Goal: Contribute content: Contribute content

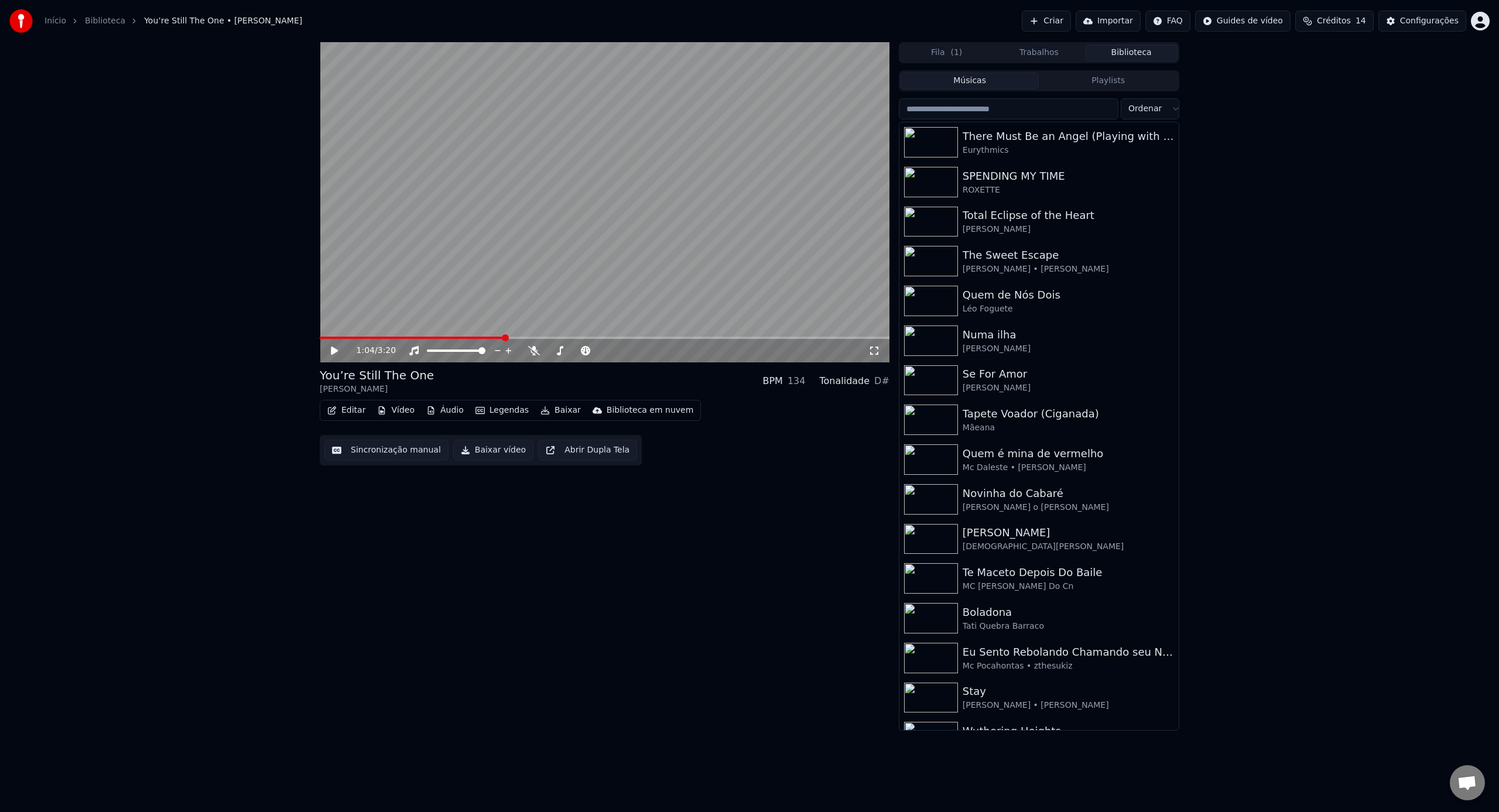
click at [1070, 24] on button "Criar" at bounding box center [1045, 21] width 49 height 21
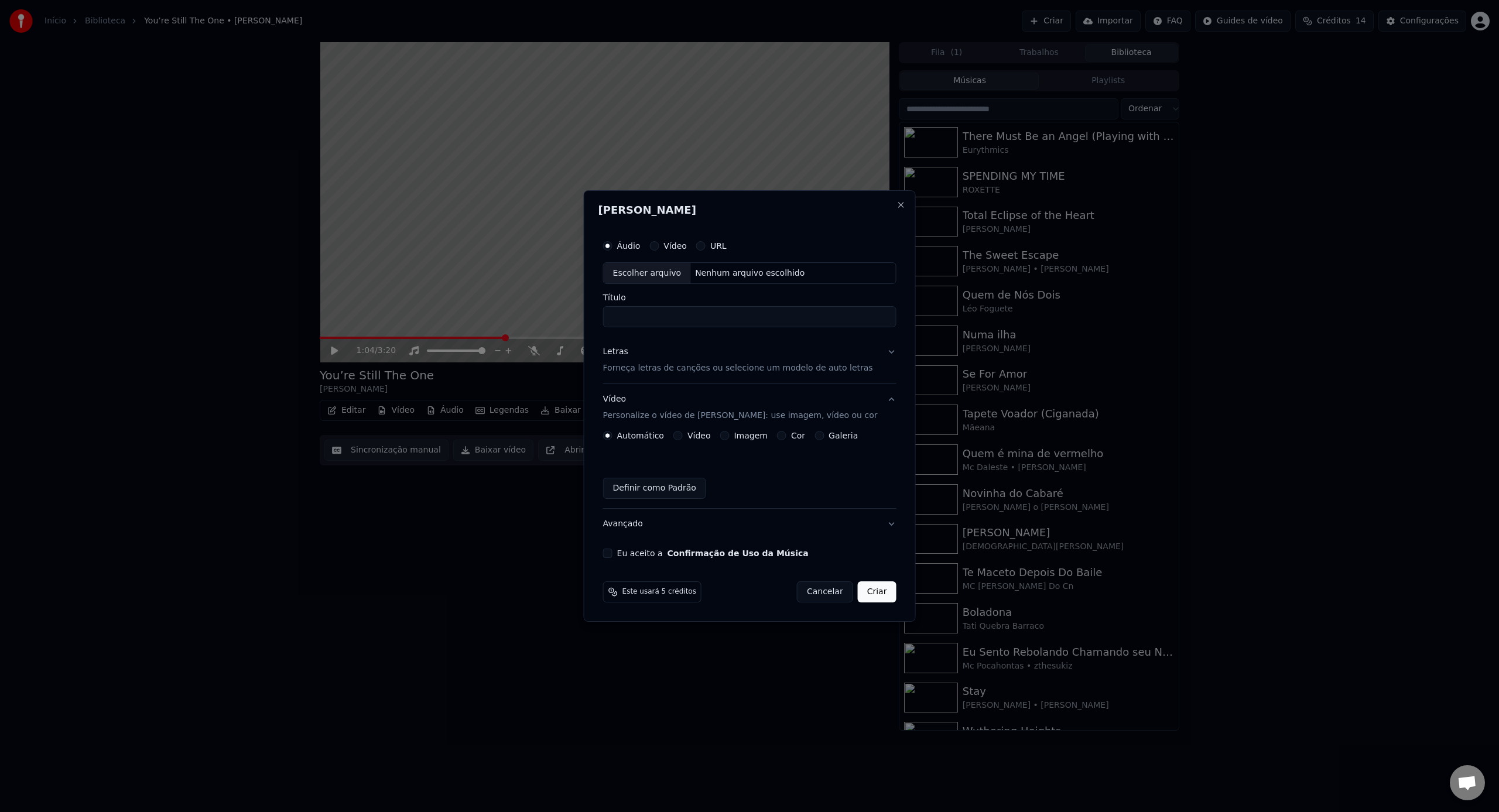
click at [655, 269] on div "Escolher arquivo" at bounding box center [647, 274] width 87 height 21
type input "**********"
click at [662, 368] on p "Forneça letras de canções ou selecione um modelo de auto letras" at bounding box center [737, 368] width 270 height 12
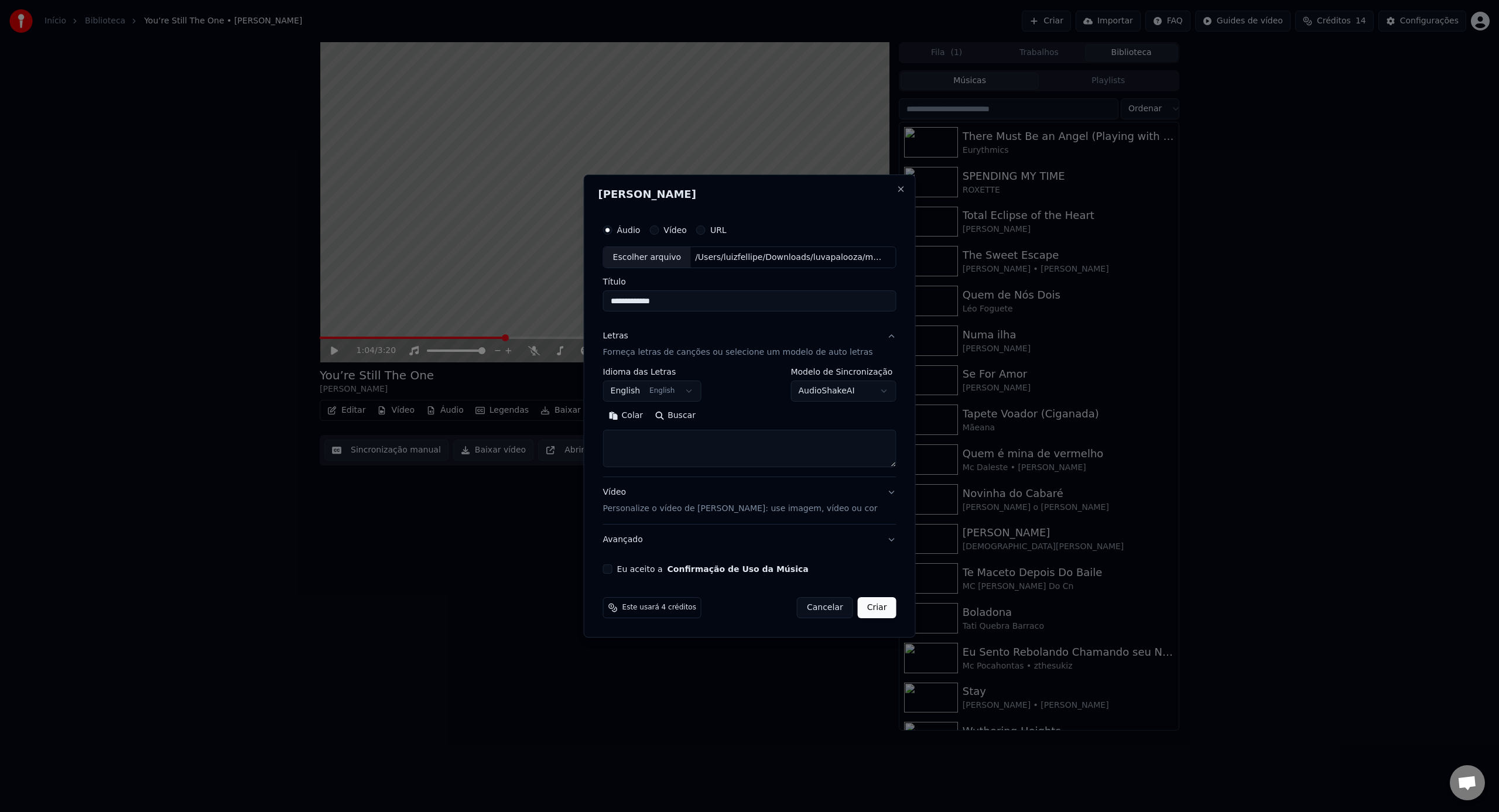
click at [701, 359] on button "Letras Forneça letras de canções ou selecione um modelo de auto letras" at bounding box center [749, 344] width 293 height 46
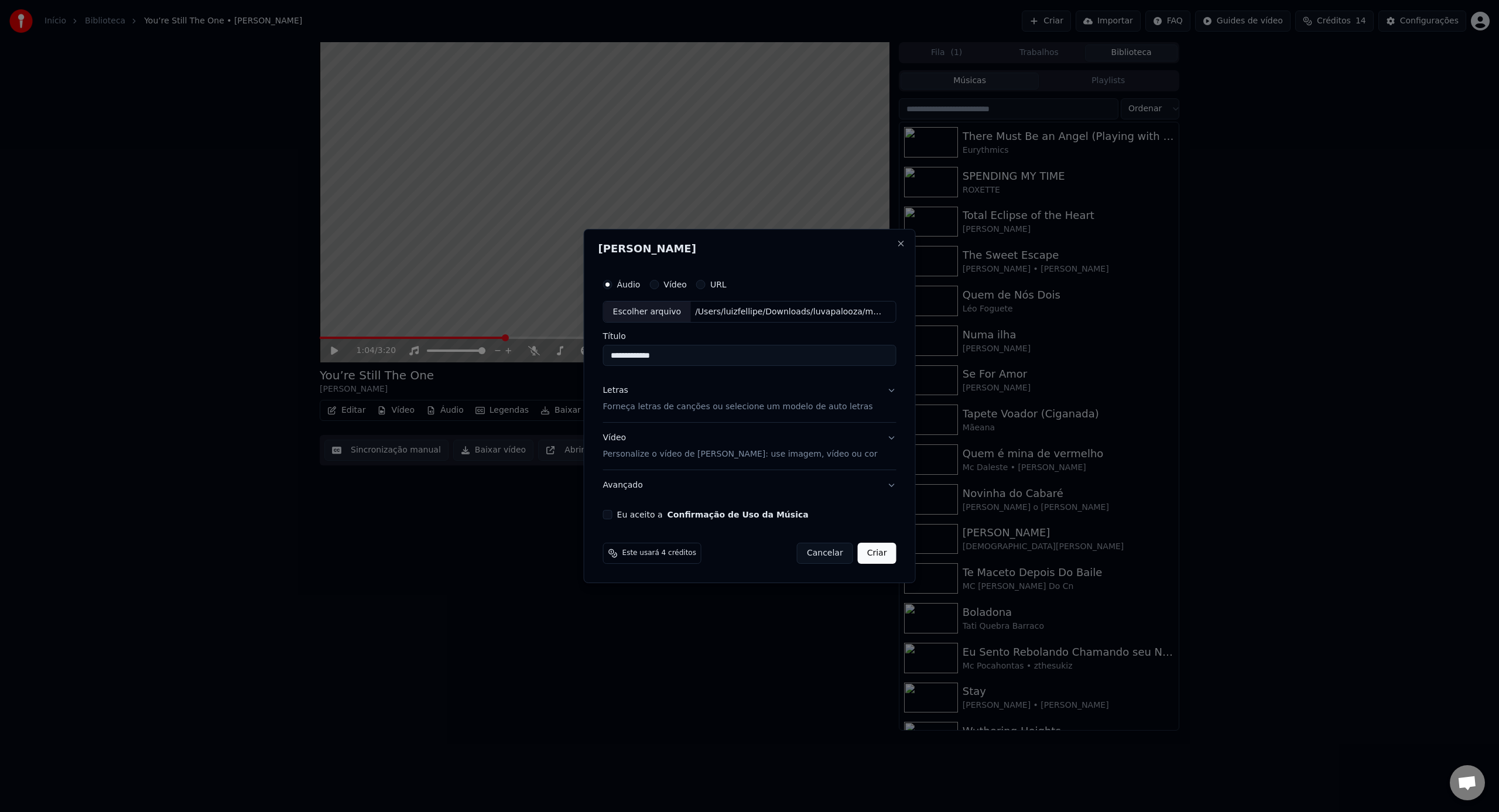
click at [694, 415] on button "Letras Forneça letras de canções ou selecione um modelo de auto letras" at bounding box center [749, 399] width 293 height 46
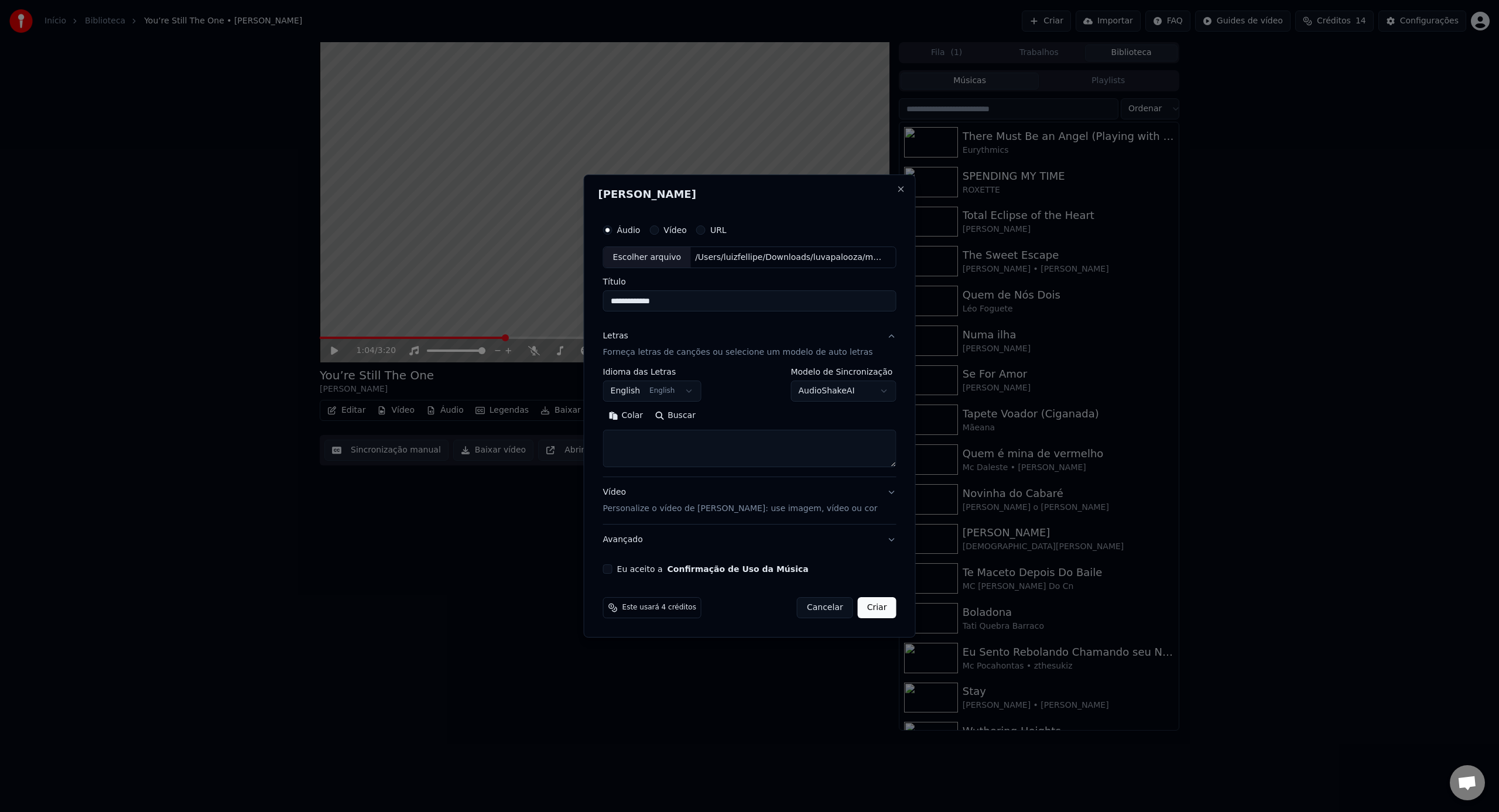
click at [684, 446] on textarea at bounding box center [749, 449] width 293 height 38
paste textarea "**********"
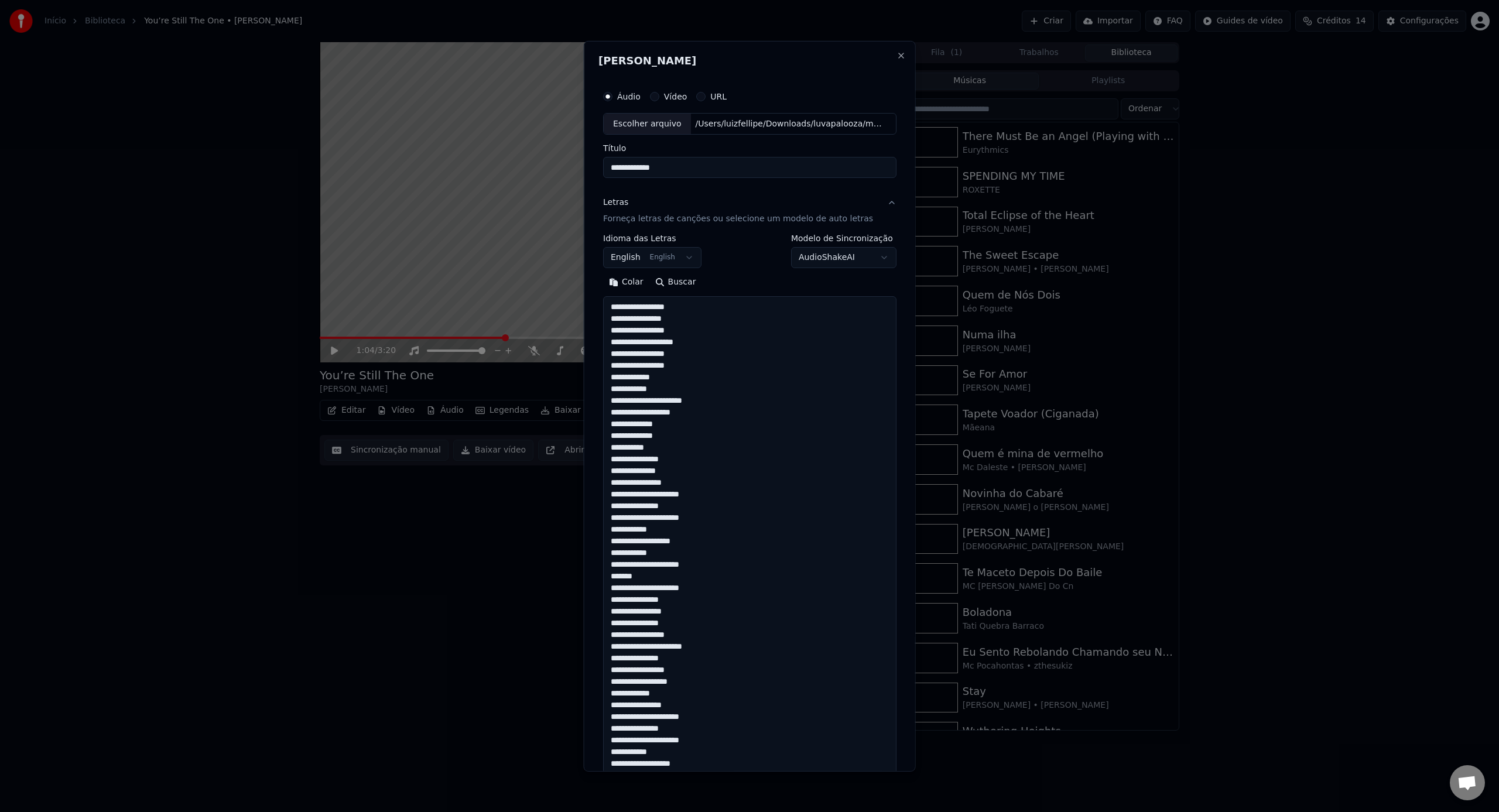
scroll to position [657, 0]
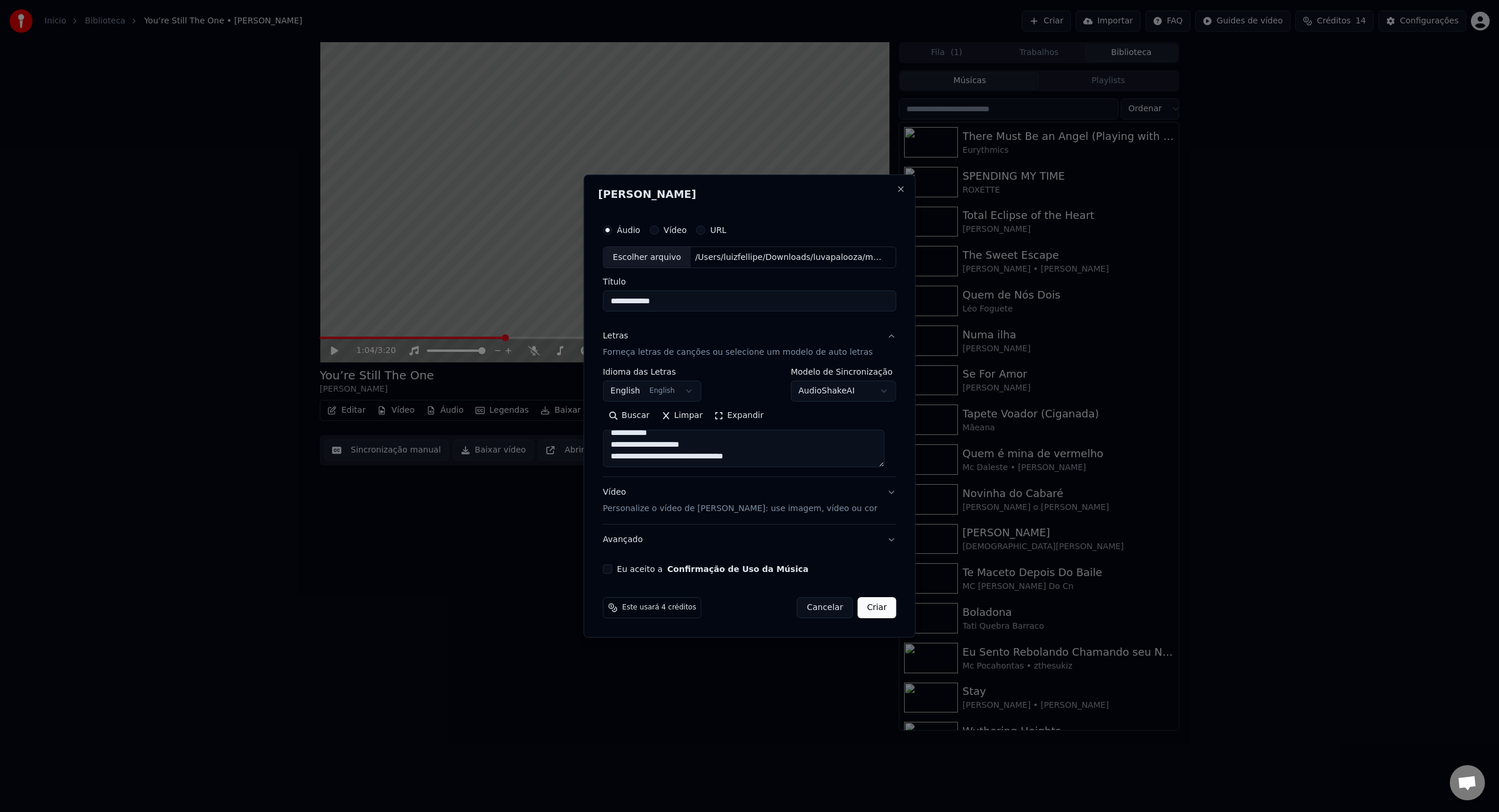
type textarea "**********"
drag, startPoint x: 667, startPoint y: 300, endPoint x: 710, endPoint y: 296, distance: 43.2
click at [711, 296] on input "**********" at bounding box center [749, 302] width 293 height 21
type input "**********"
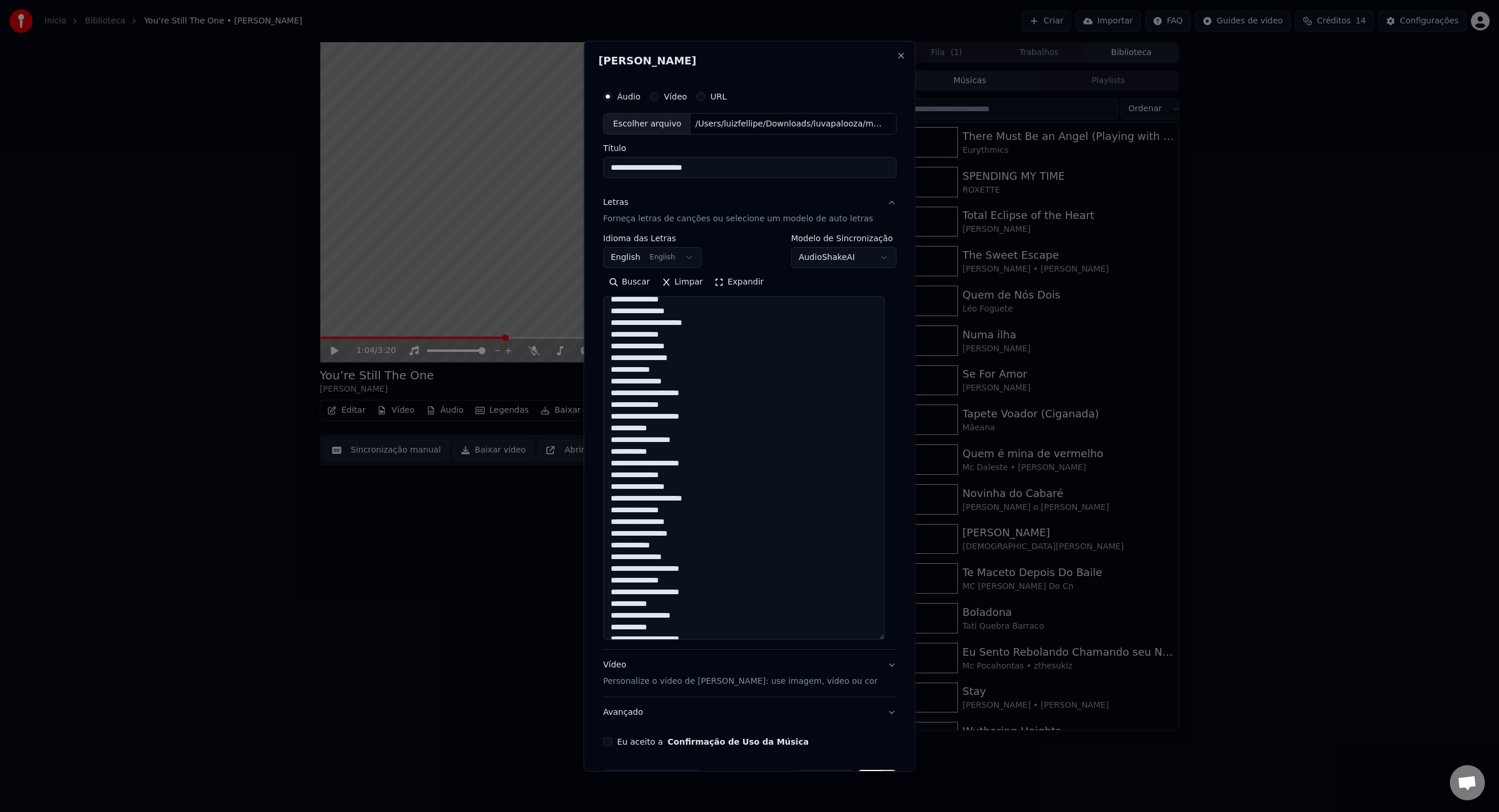
scroll to position [308, 0]
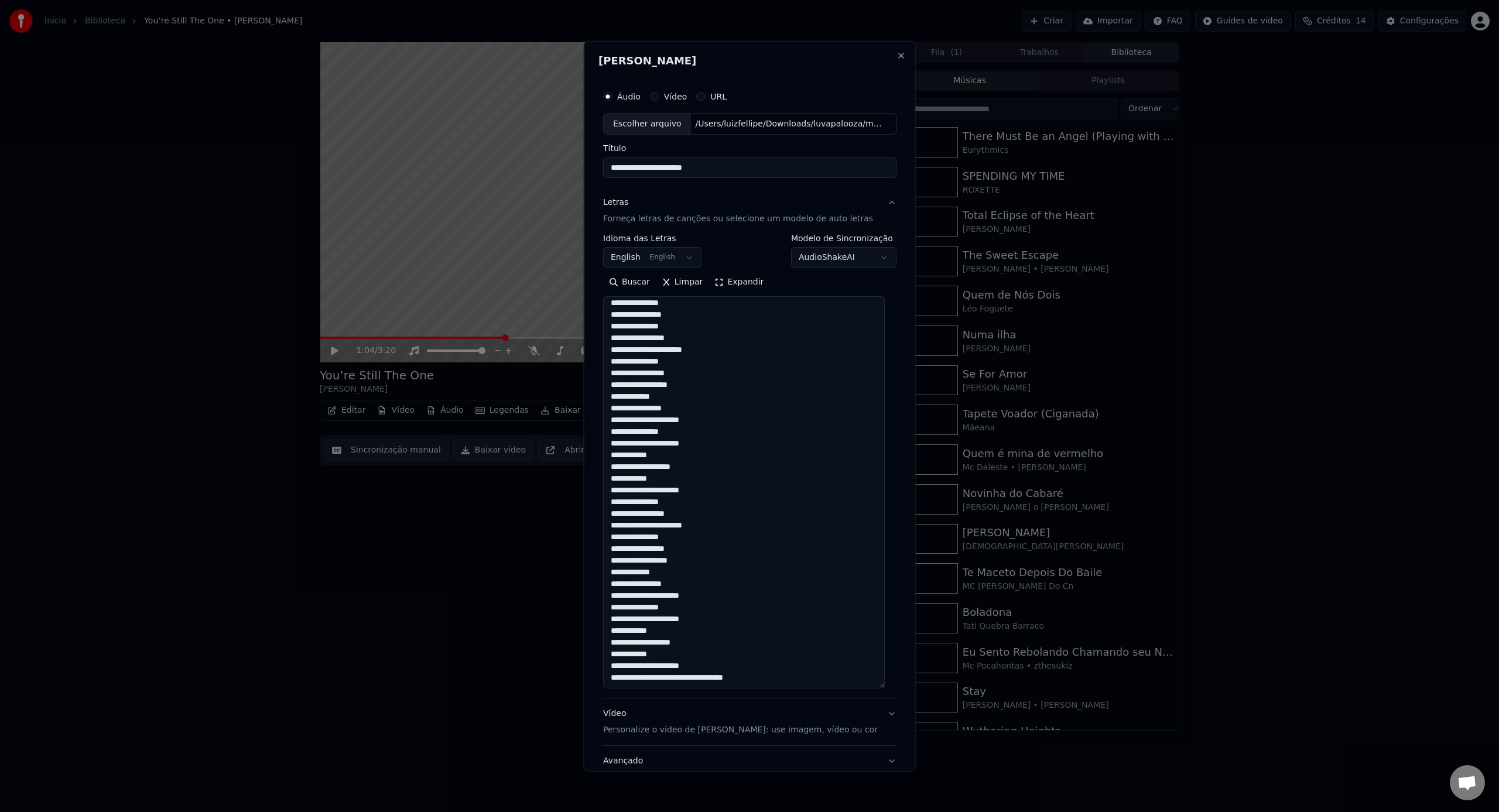
drag, startPoint x: 884, startPoint y: 463, endPoint x: 887, endPoint y: 684, distance: 221.0
click at [885, 684] on textarea at bounding box center [743, 492] width 281 height 392
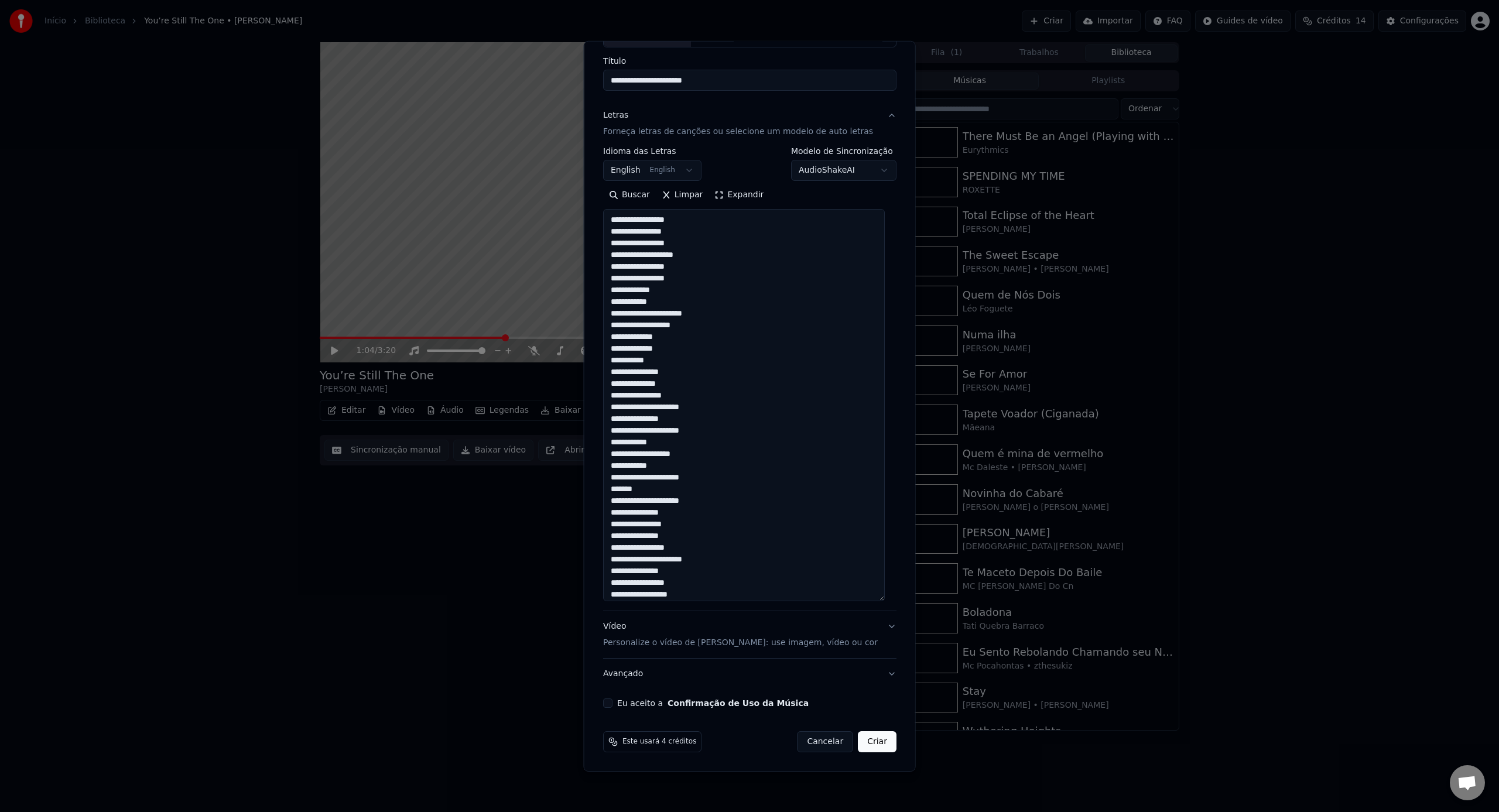
scroll to position [0, 0]
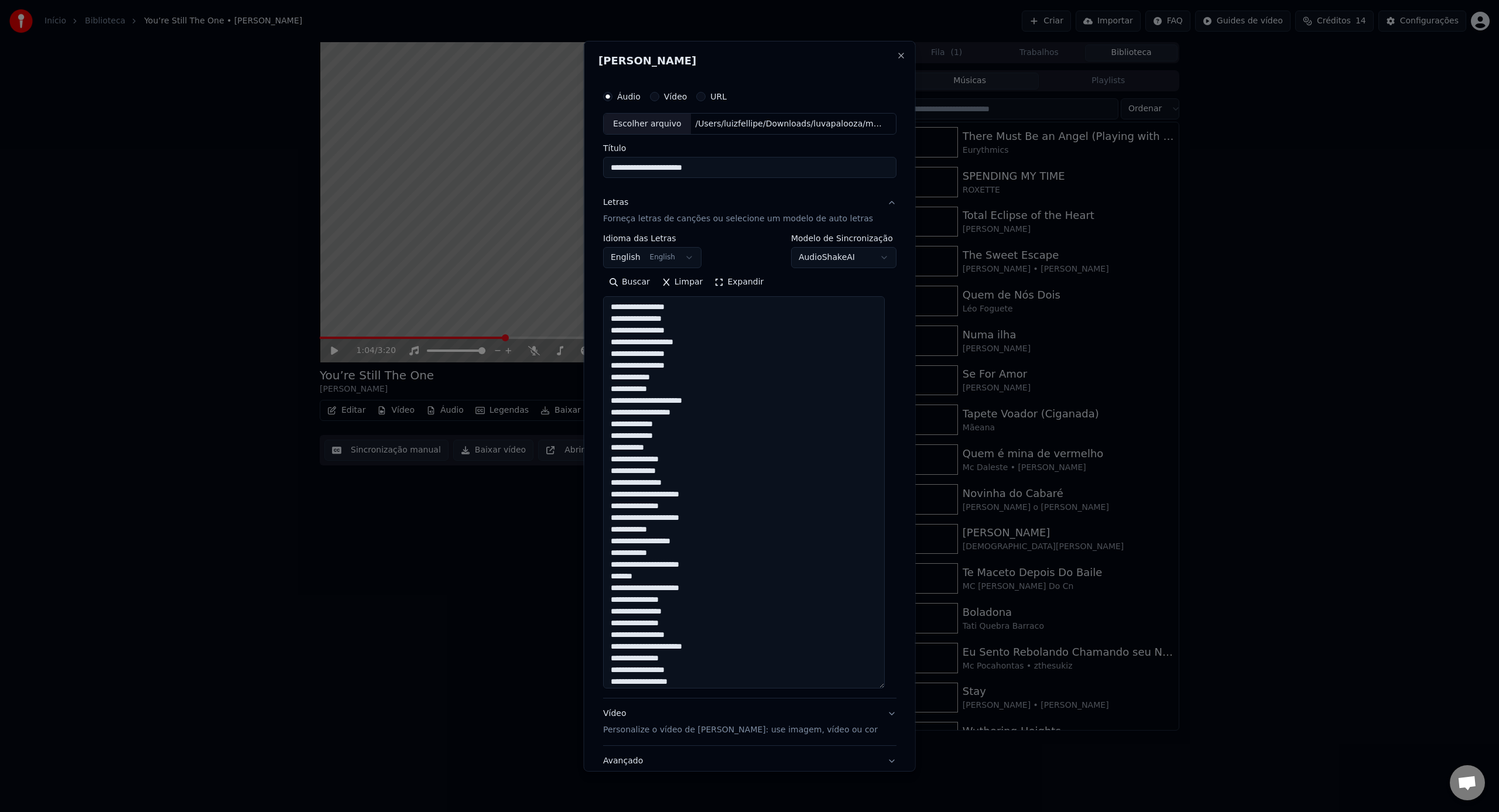
click at [712, 341] on textarea at bounding box center [743, 492] width 281 height 392
click at [681, 567] on textarea at bounding box center [743, 492] width 281 height 392
drag, startPoint x: 677, startPoint y: 577, endPoint x: 633, endPoint y: 577, distance: 44.0
click at [633, 577] on textarea at bounding box center [743, 492] width 281 height 392
click at [696, 594] on textarea at bounding box center [743, 492] width 281 height 392
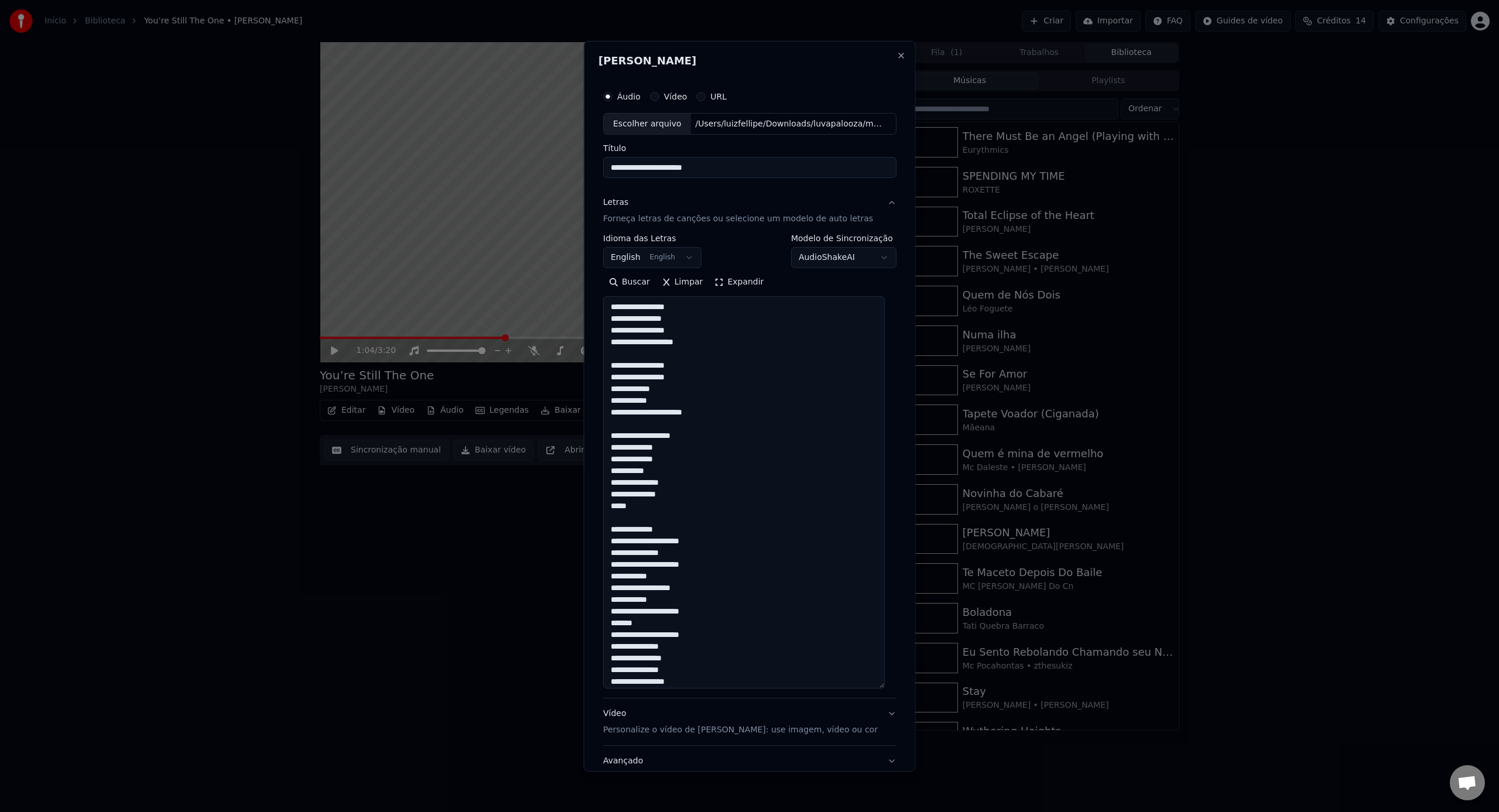
drag, startPoint x: 717, startPoint y: 614, endPoint x: 615, endPoint y: 602, distance: 102.7
click at [615, 602] on textarea at bounding box center [743, 492] width 281 height 392
click at [701, 460] on textarea at bounding box center [743, 492] width 281 height 392
click at [619, 484] on textarea at bounding box center [743, 492] width 281 height 392
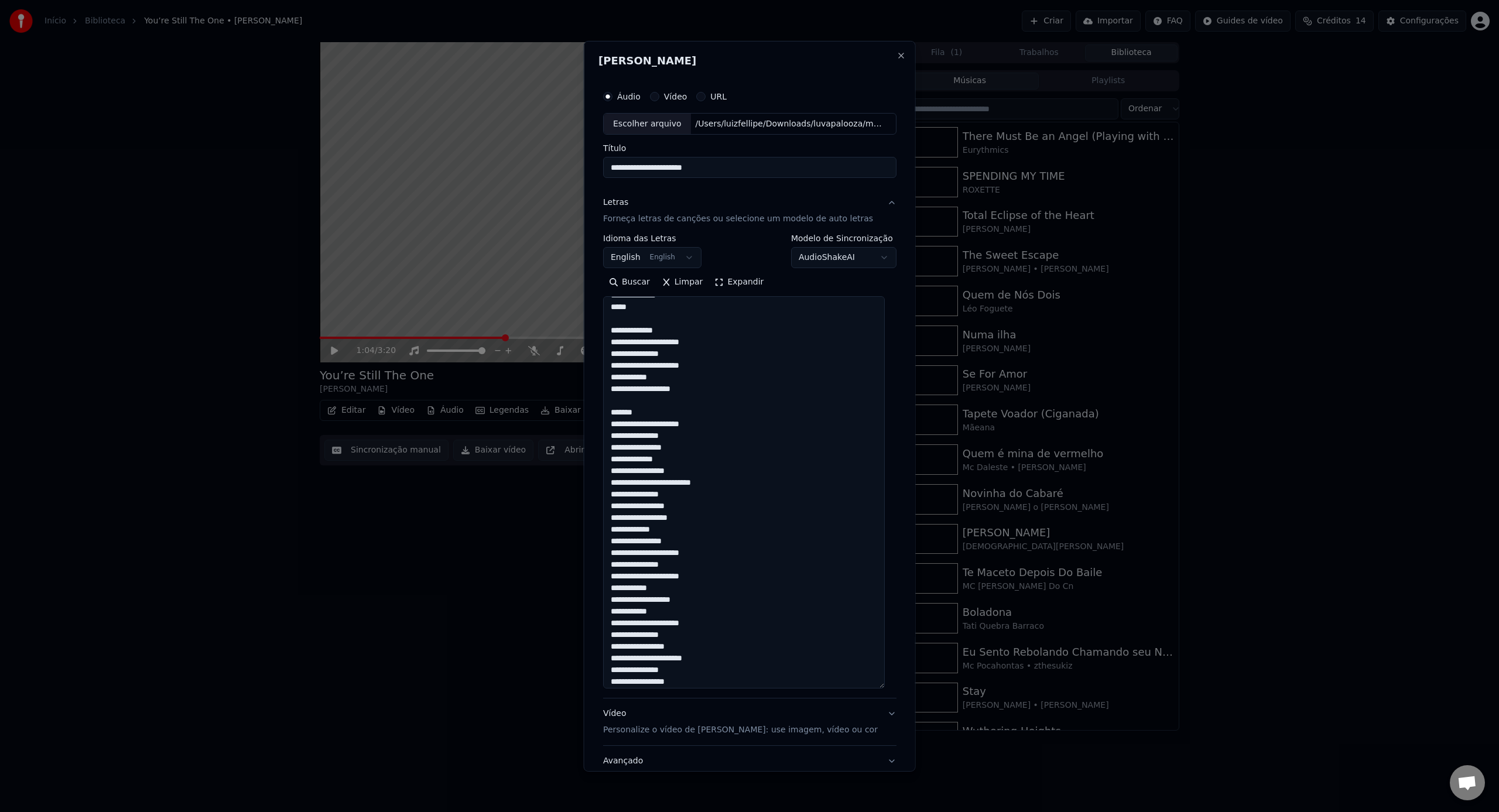
click at [735, 497] on textarea at bounding box center [743, 492] width 281 height 392
click at [744, 487] on textarea at bounding box center [743, 492] width 281 height 392
click at [701, 440] on textarea at bounding box center [743, 492] width 281 height 392
click at [697, 441] on textarea at bounding box center [743, 492] width 281 height 392
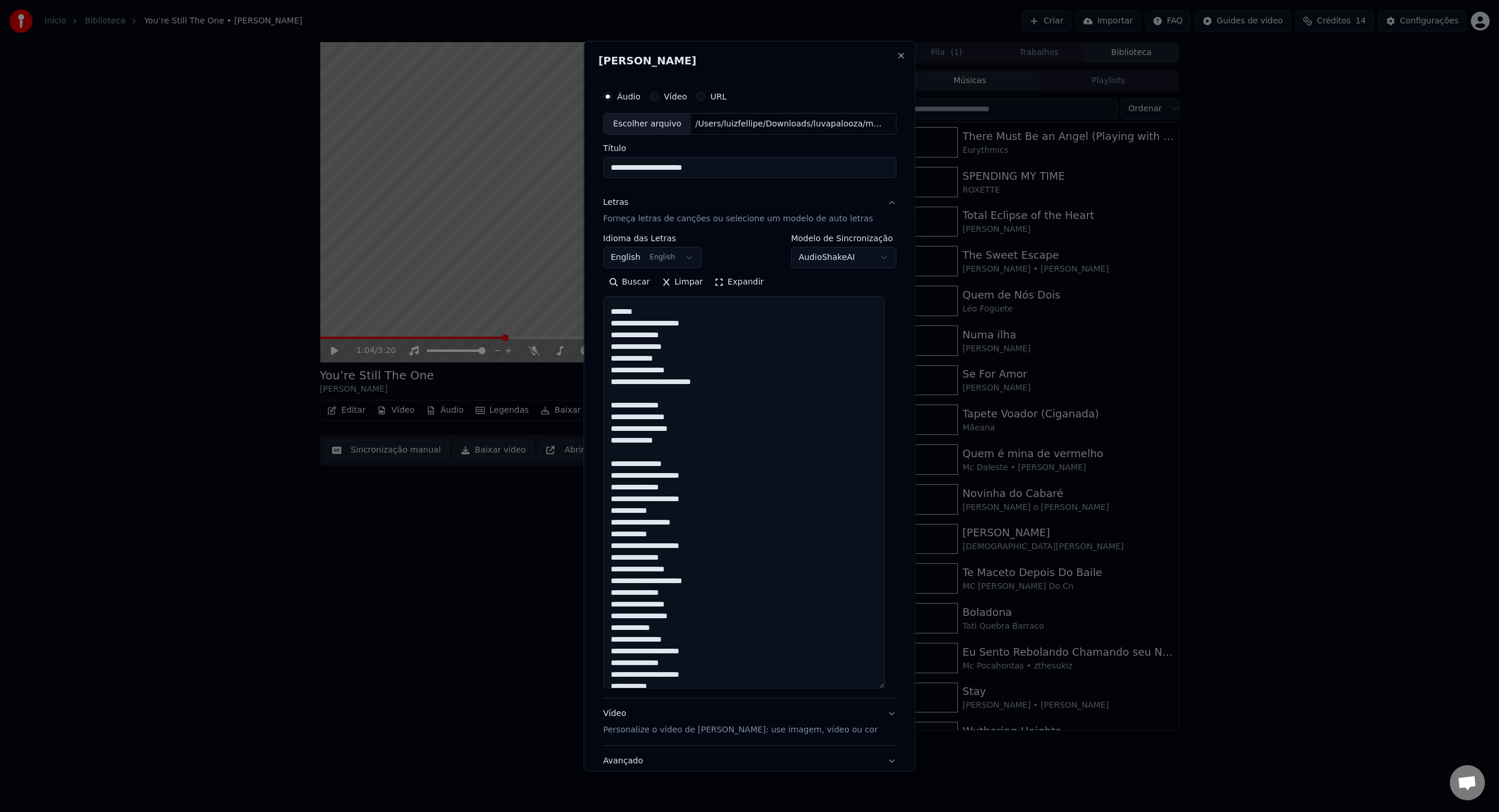
scroll to position [367, 0]
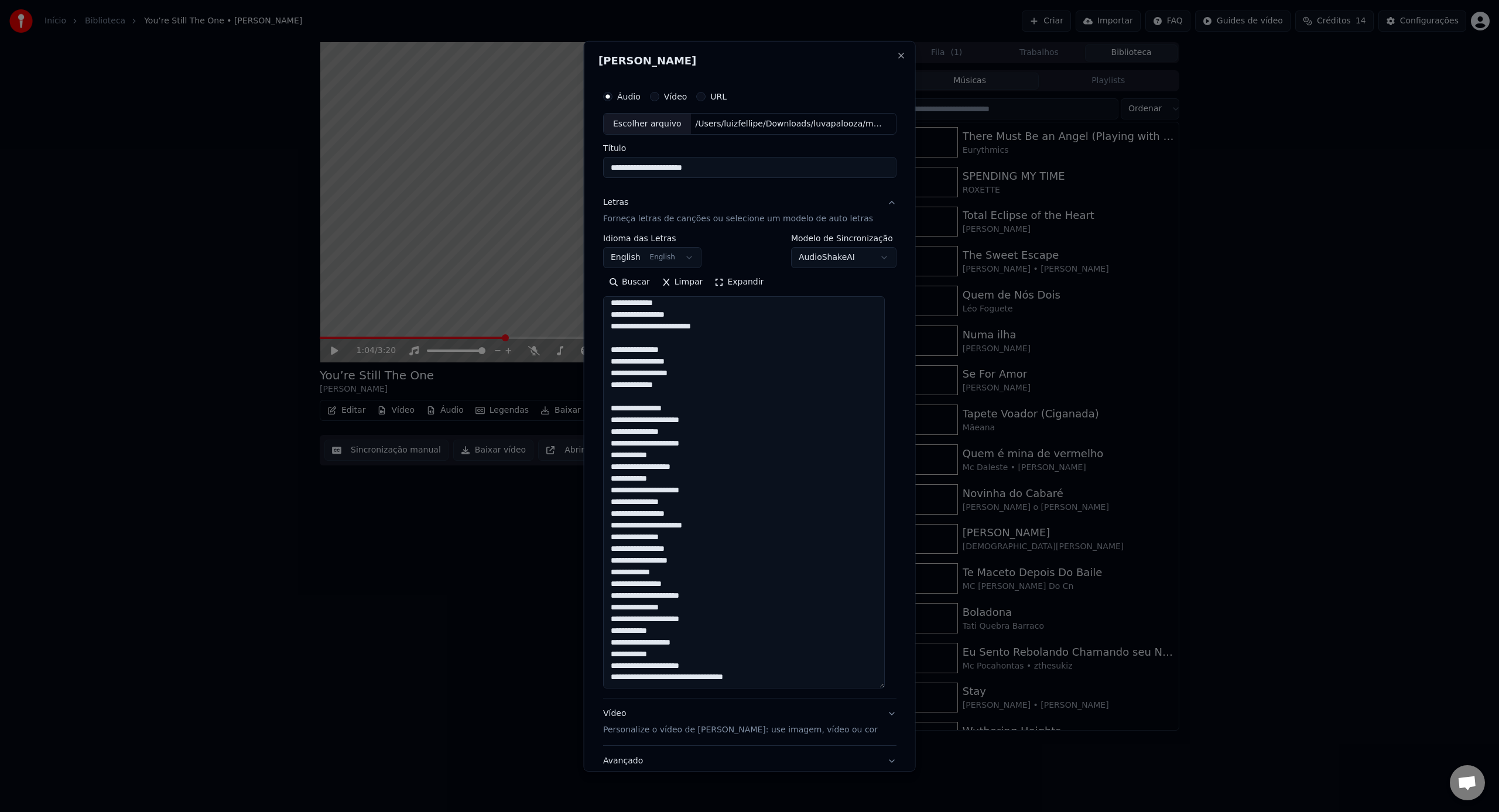
drag, startPoint x: 716, startPoint y: 434, endPoint x: 613, endPoint y: 431, distance: 103.0
click at [613, 431] on textarea at bounding box center [743, 492] width 281 height 392
click at [647, 444] on textarea at bounding box center [743, 492] width 281 height 392
drag, startPoint x: 704, startPoint y: 441, endPoint x: 601, endPoint y: 433, distance: 103.3
click at [601, 433] on div "**********" at bounding box center [749, 405] width 332 height 730
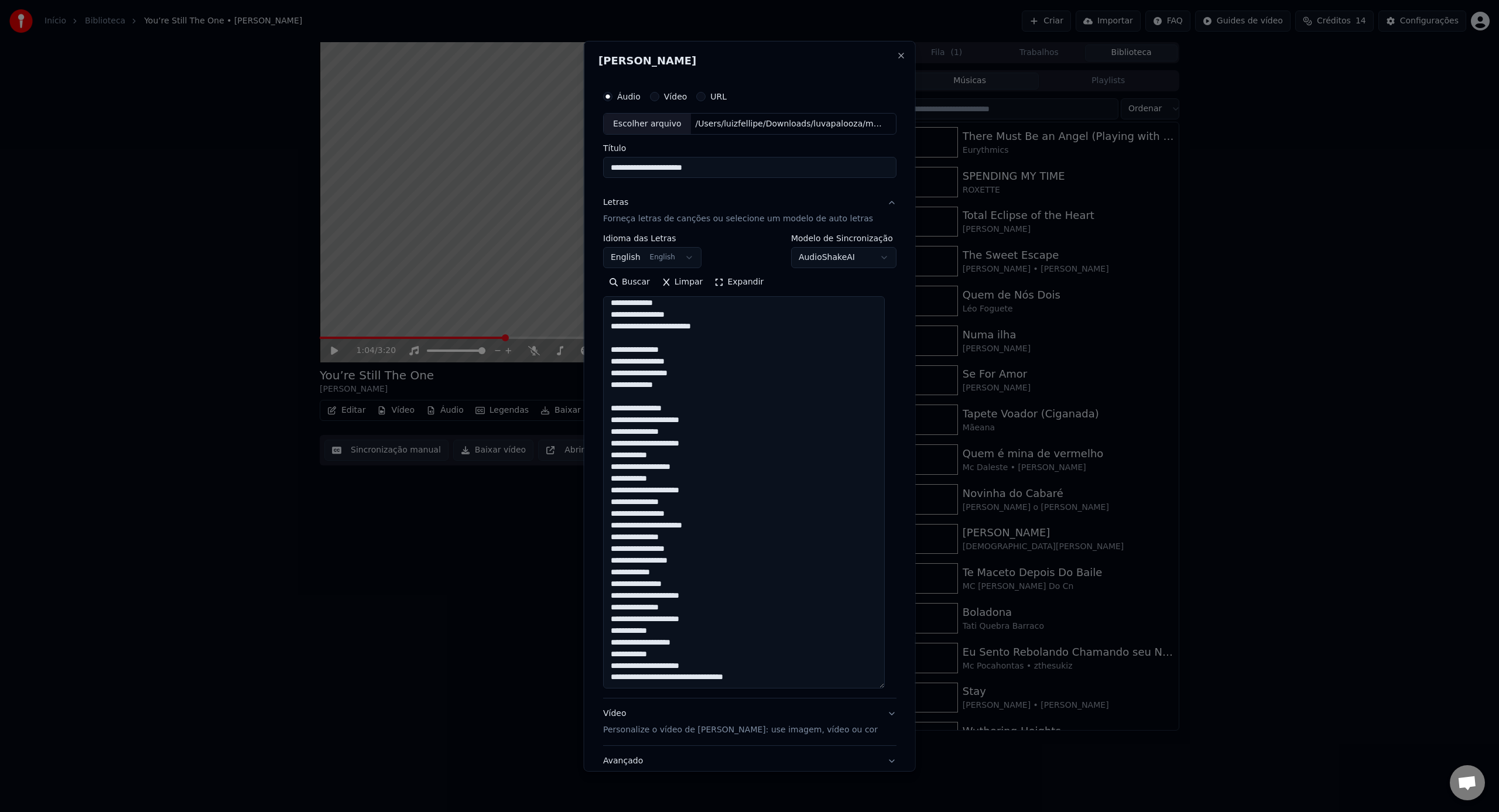
click at [640, 440] on textarea at bounding box center [743, 492] width 281 height 392
click at [671, 449] on textarea at bounding box center [743, 492] width 281 height 392
drag, startPoint x: 616, startPoint y: 455, endPoint x: 814, endPoint y: 459, distance: 198.0
click at [814, 459] on textarea at bounding box center [743, 492] width 281 height 392
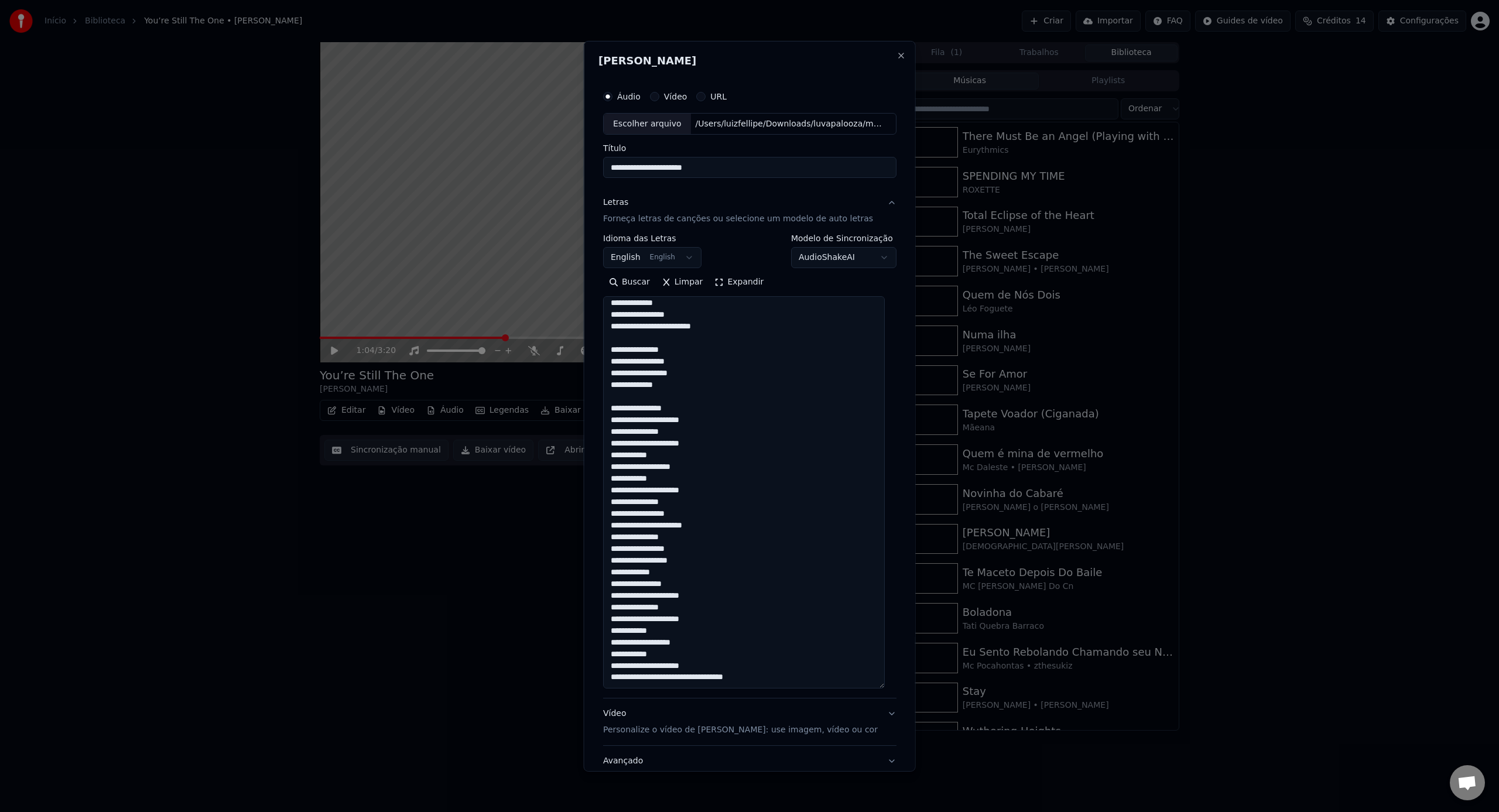
drag, startPoint x: 702, startPoint y: 456, endPoint x: 597, endPoint y: 449, distance: 105.2
click at [597, 449] on div "**********" at bounding box center [749, 405] width 332 height 730
click at [692, 462] on textarea at bounding box center [743, 492] width 281 height 392
click at [686, 466] on textarea at bounding box center [743, 492] width 281 height 392
drag, startPoint x: 670, startPoint y: 468, endPoint x: 585, endPoint y: 458, distance: 85.6
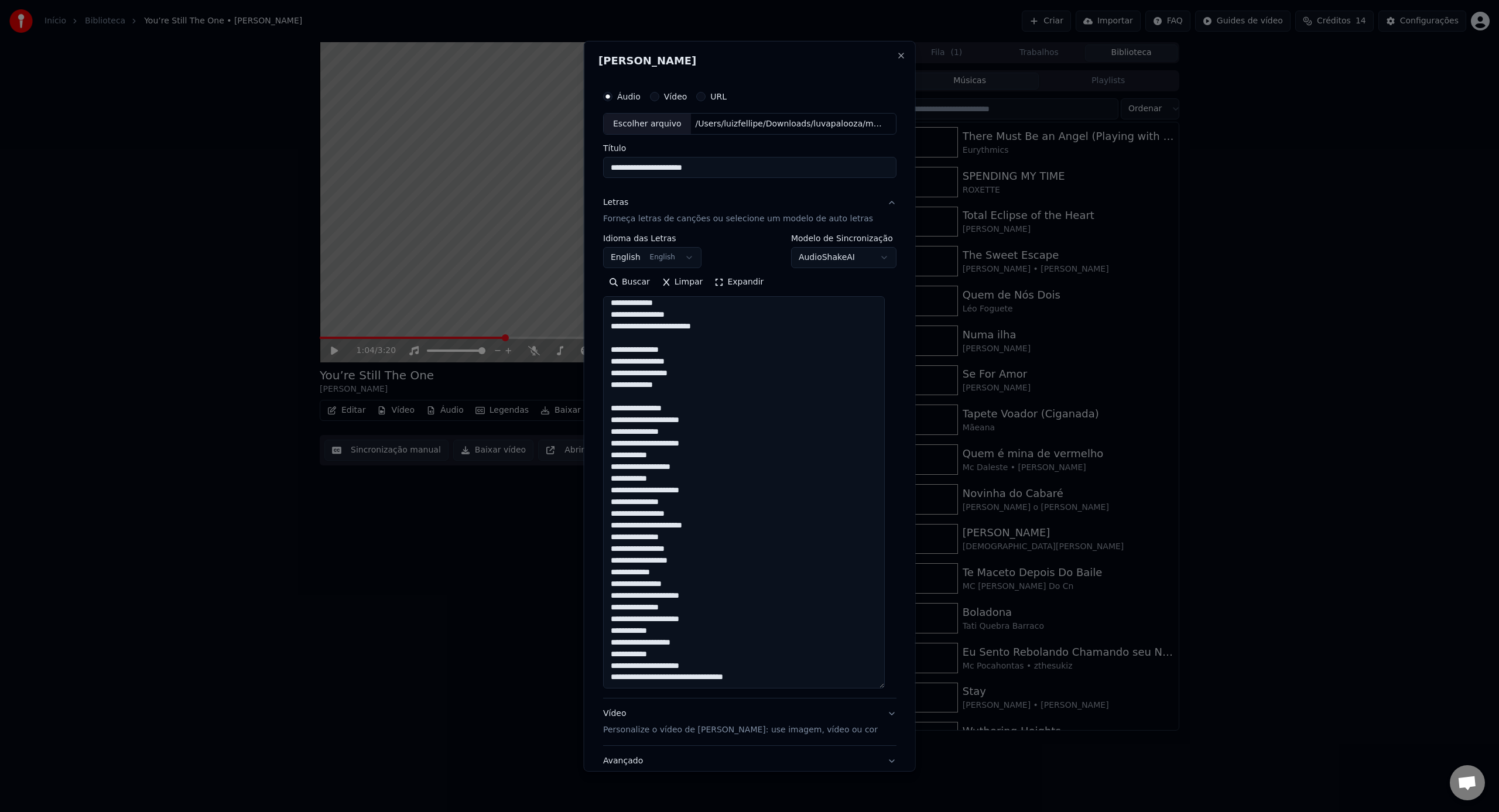
click at [585, 458] on body "**********" at bounding box center [750, 406] width 1499 height 812
click at [693, 465] on textarea at bounding box center [743, 492] width 281 height 392
drag, startPoint x: 712, startPoint y: 474, endPoint x: 599, endPoint y: 463, distance: 113.5
click at [599, 463] on div "**********" at bounding box center [749, 405] width 332 height 730
click at [742, 478] on textarea at bounding box center [743, 492] width 281 height 392
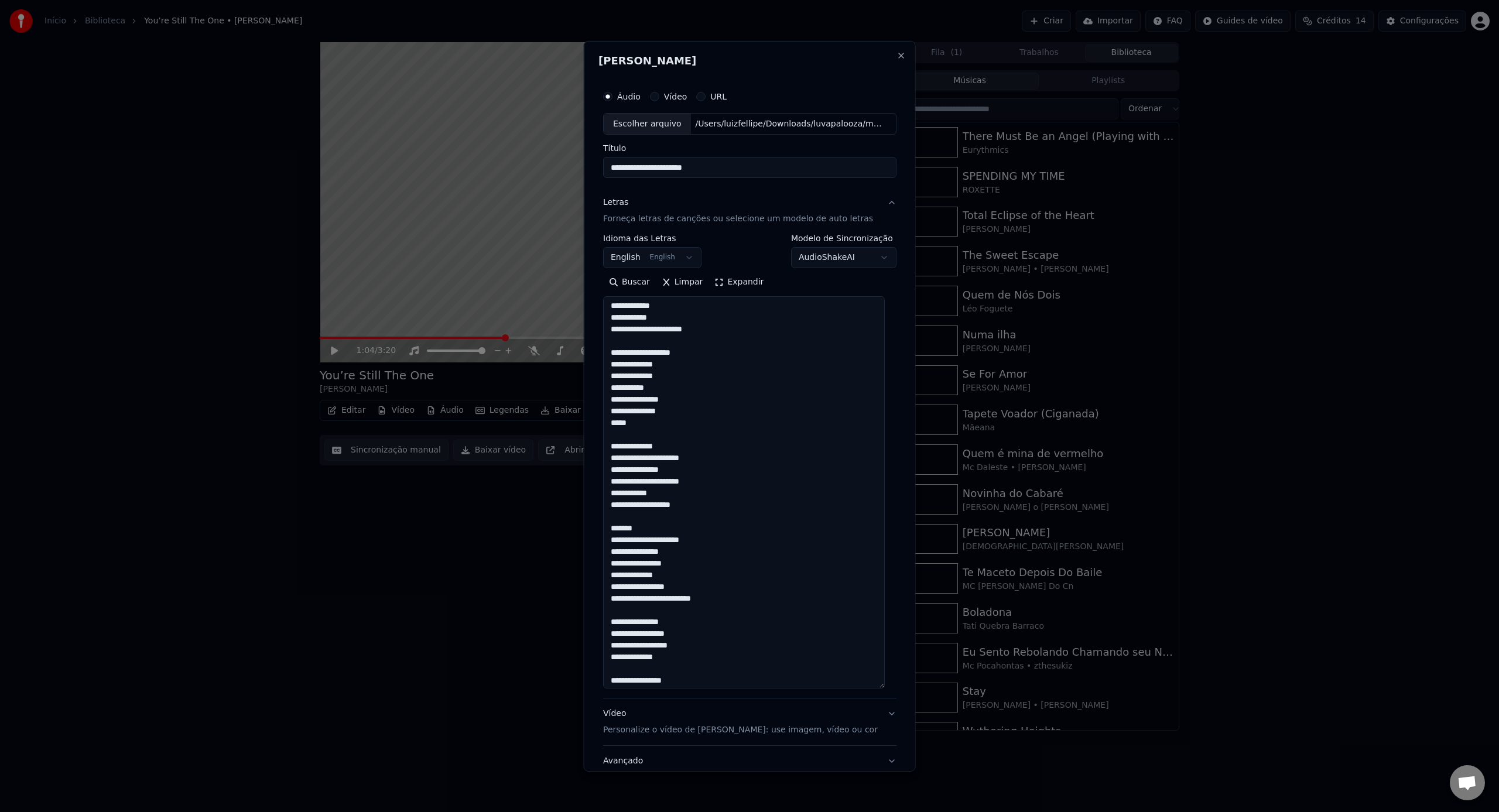
scroll to position [0, 0]
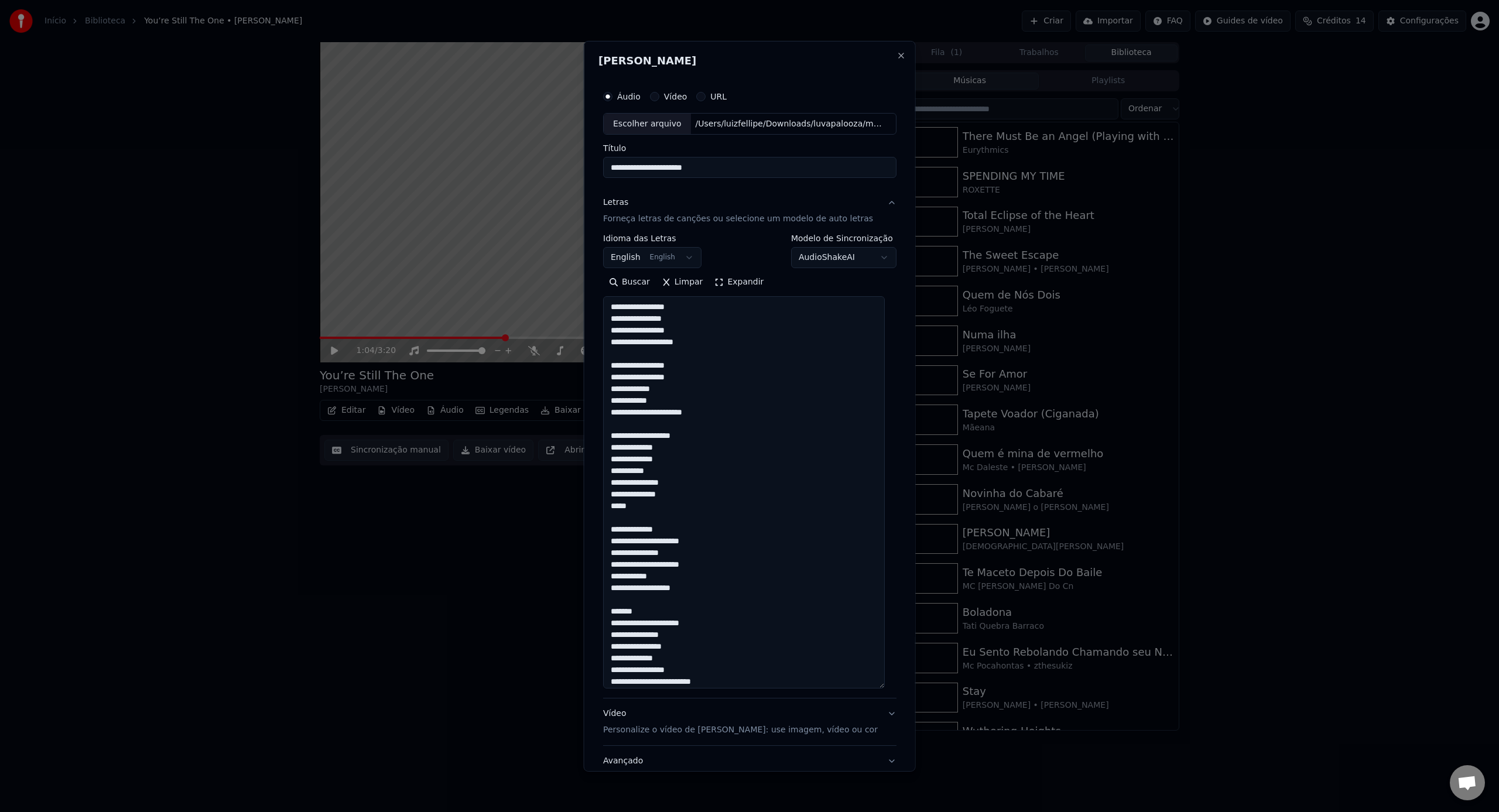
drag, startPoint x: 719, startPoint y: 343, endPoint x: 640, endPoint y: 315, distance: 83.8
click at [640, 315] on textarea at bounding box center [743, 492] width 281 height 392
drag, startPoint x: 693, startPoint y: 316, endPoint x: 613, endPoint y: 310, distance: 80.2
click at [613, 310] on textarea at bounding box center [743, 492] width 281 height 392
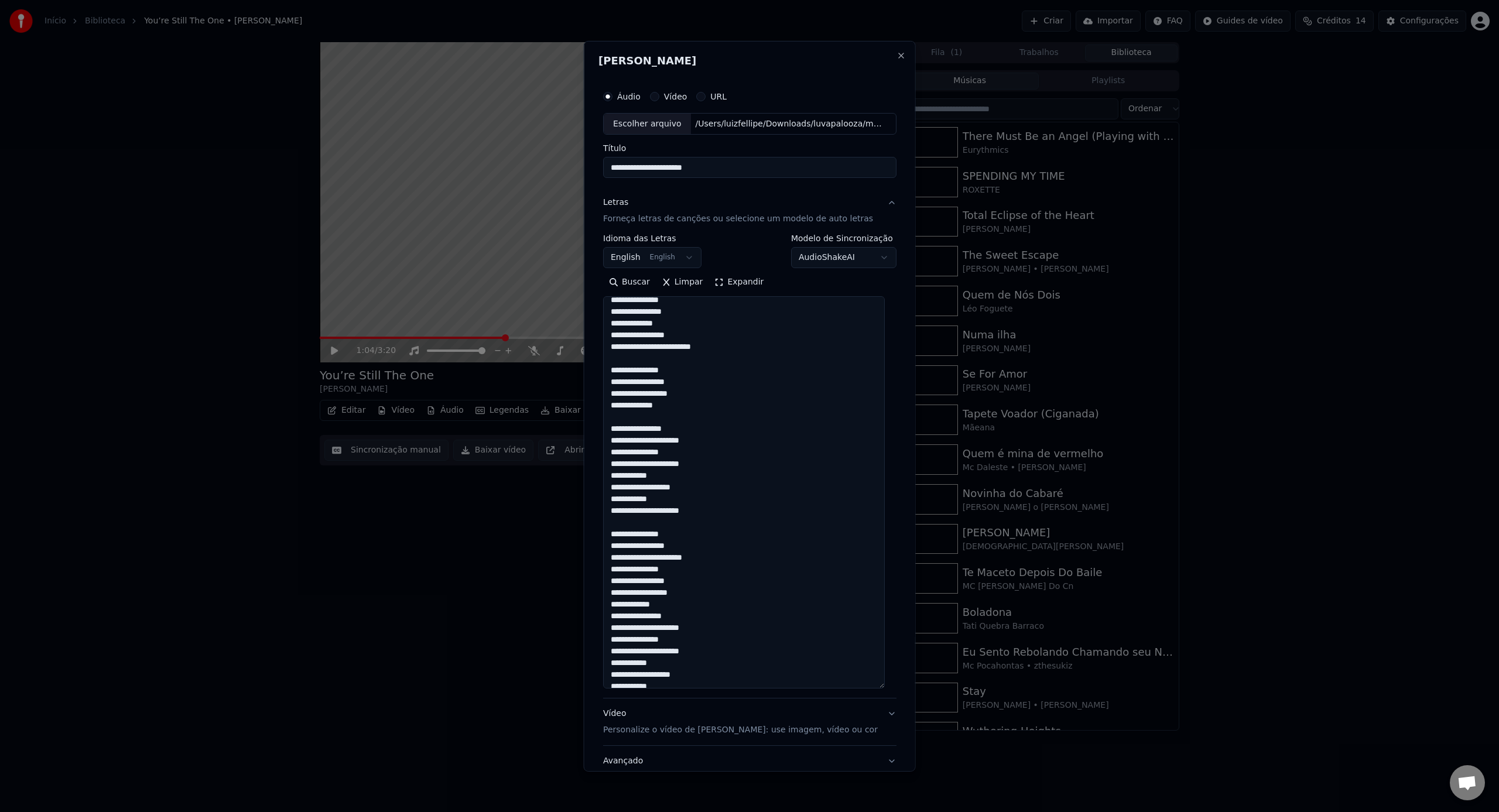
scroll to position [379, 0]
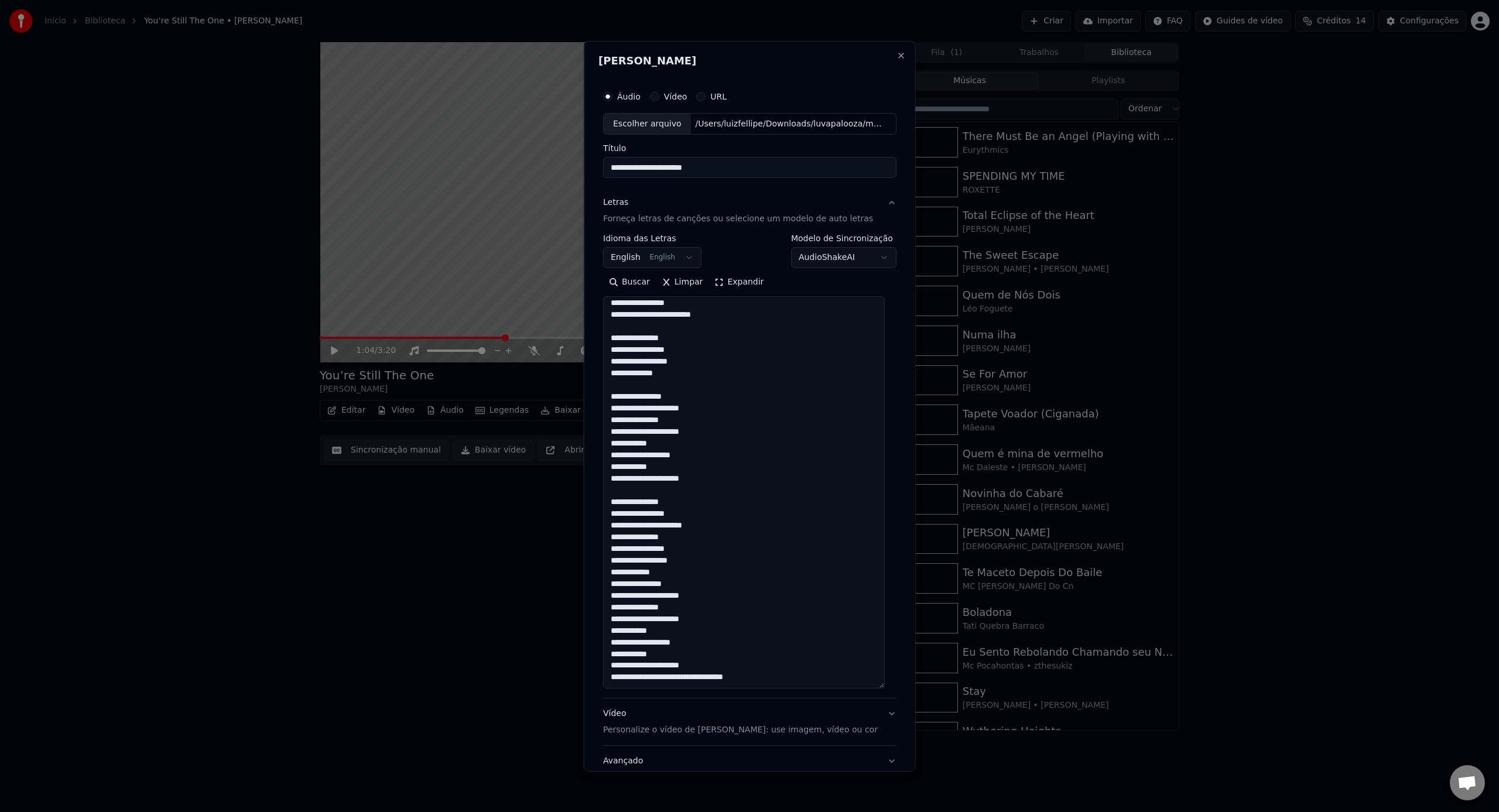
drag, startPoint x: 615, startPoint y: 489, endPoint x: 797, endPoint y: 700, distance: 278.6
click at [797, 700] on div "**********" at bounding box center [749, 481] width 293 height 589
paste textarea "**"
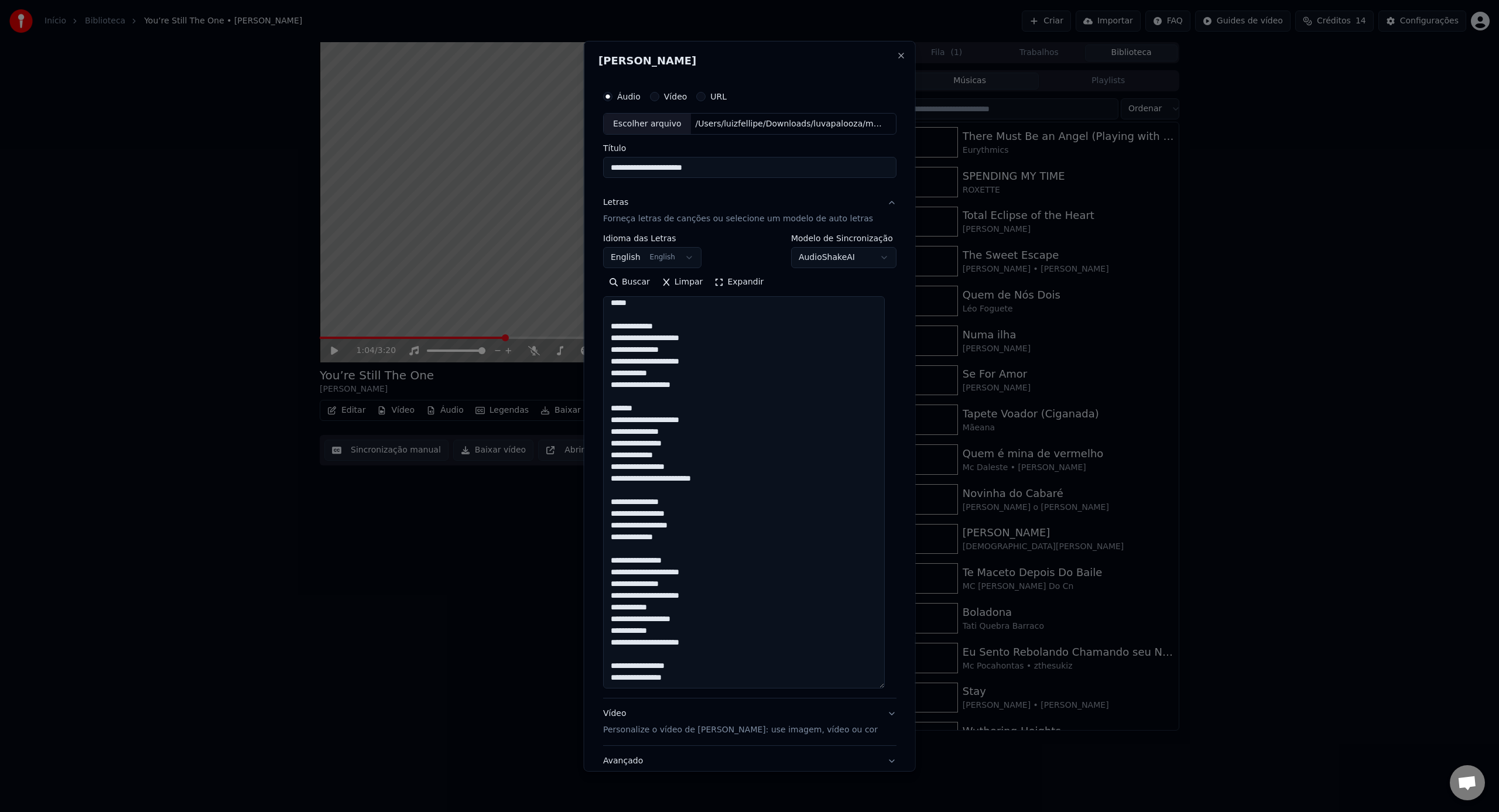
scroll to position [87, 0]
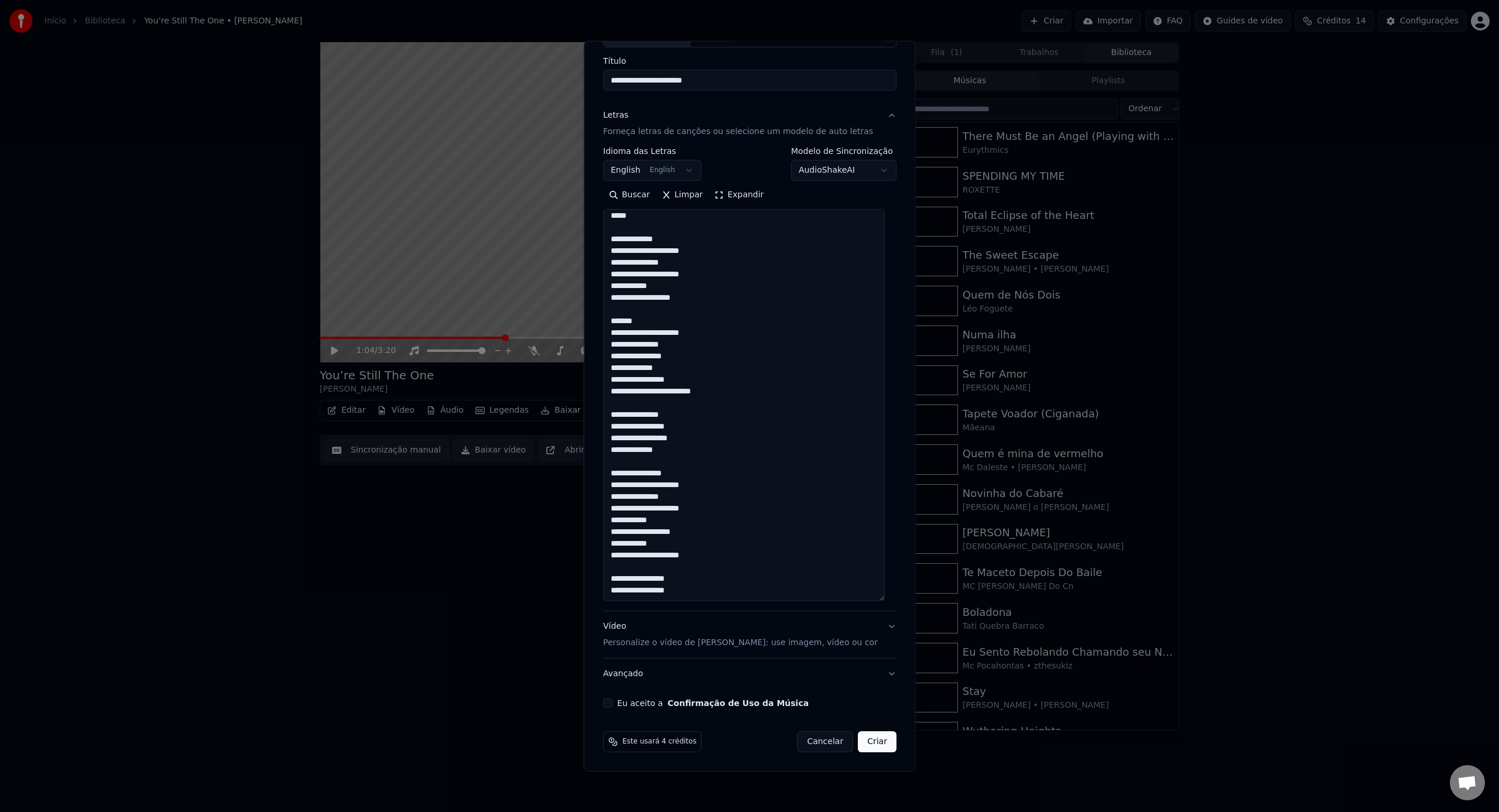
type textarea "**********"
click at [717, 641] on p "Personalize o vídeo de [PERSON_NAME]: use imagem, vídeo ou cor" at bounding box center [740, 643] width 275 height 12
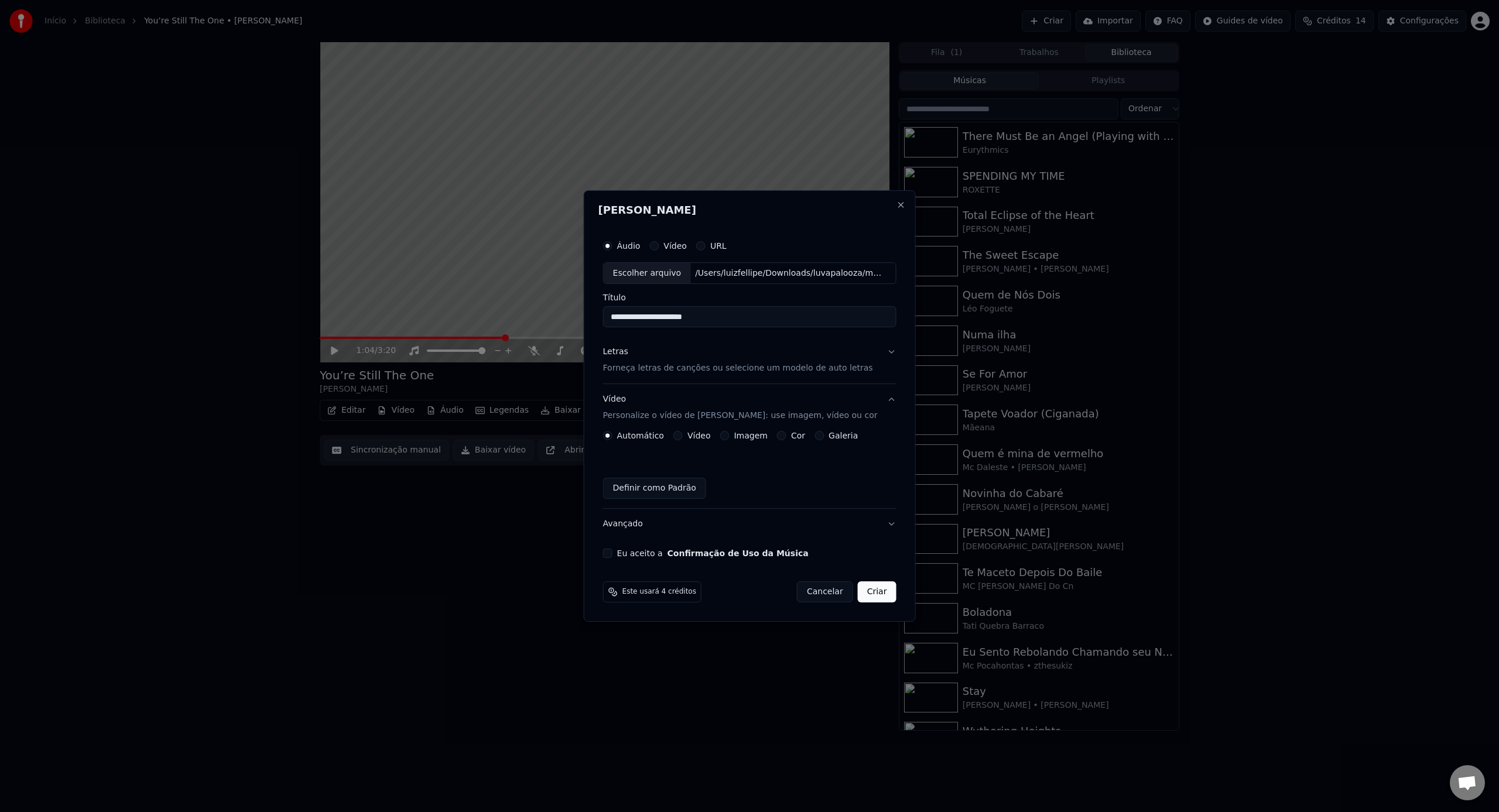
click at [681, 441] on div "Automático Vídeo Imagem Cor Galeria Definir como Padrão" at bounding box center [749, 465] width 293 height 68
click at [682, 438] on button "Vídeo" at bounding box center [678, 436] width 10 height 10
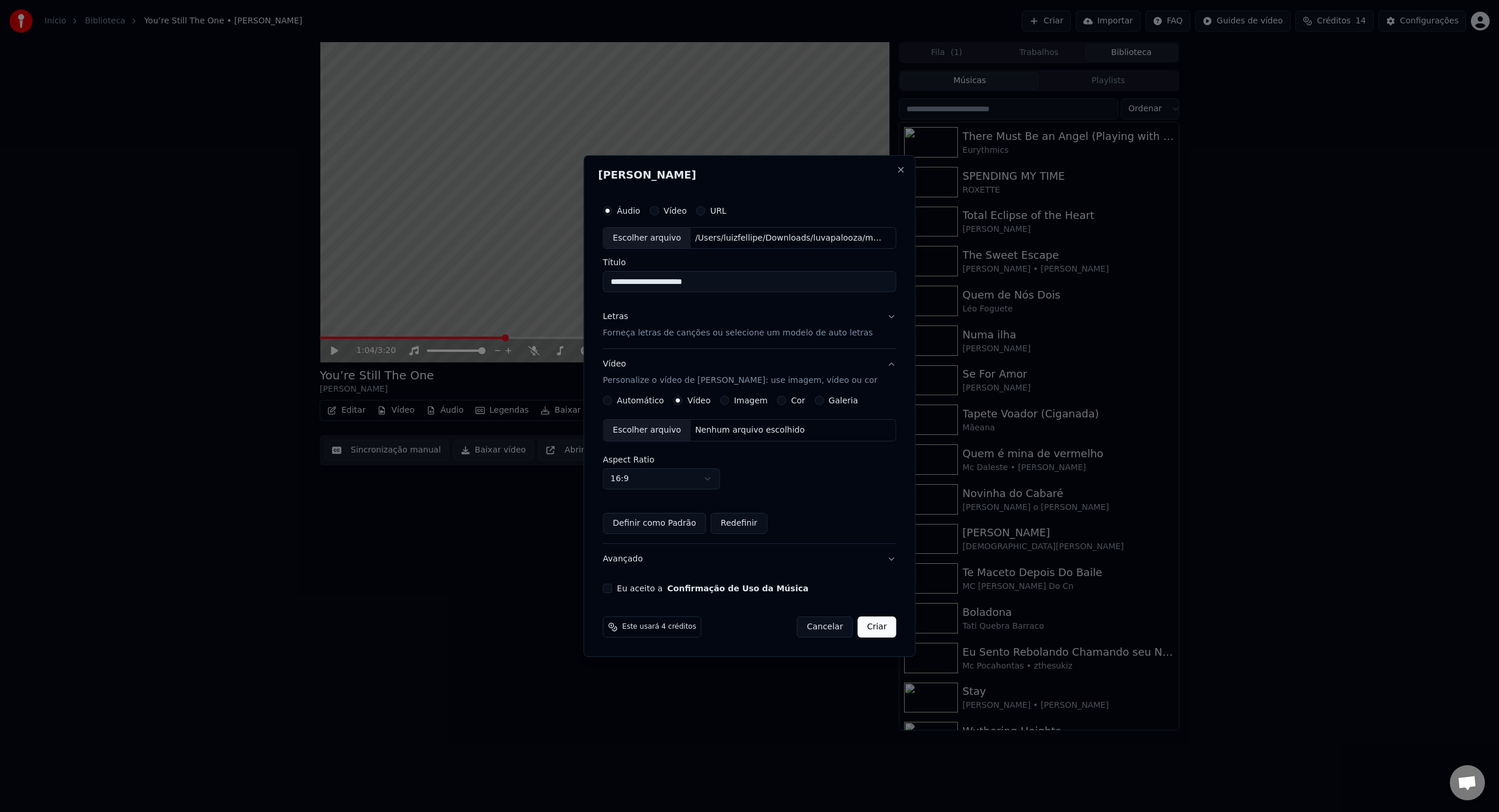
click at [660, 435] on div "Escolher arquivo" at bounding box center [647, 430] width 87 height 21
click at [670, 437] on div "Escolher arquivo" at bounding box center [647, 430] width 87 height 21
type button "audio"
click at [896, 170] on button "Close" at bounding box center [900, 170] width 10 height 10
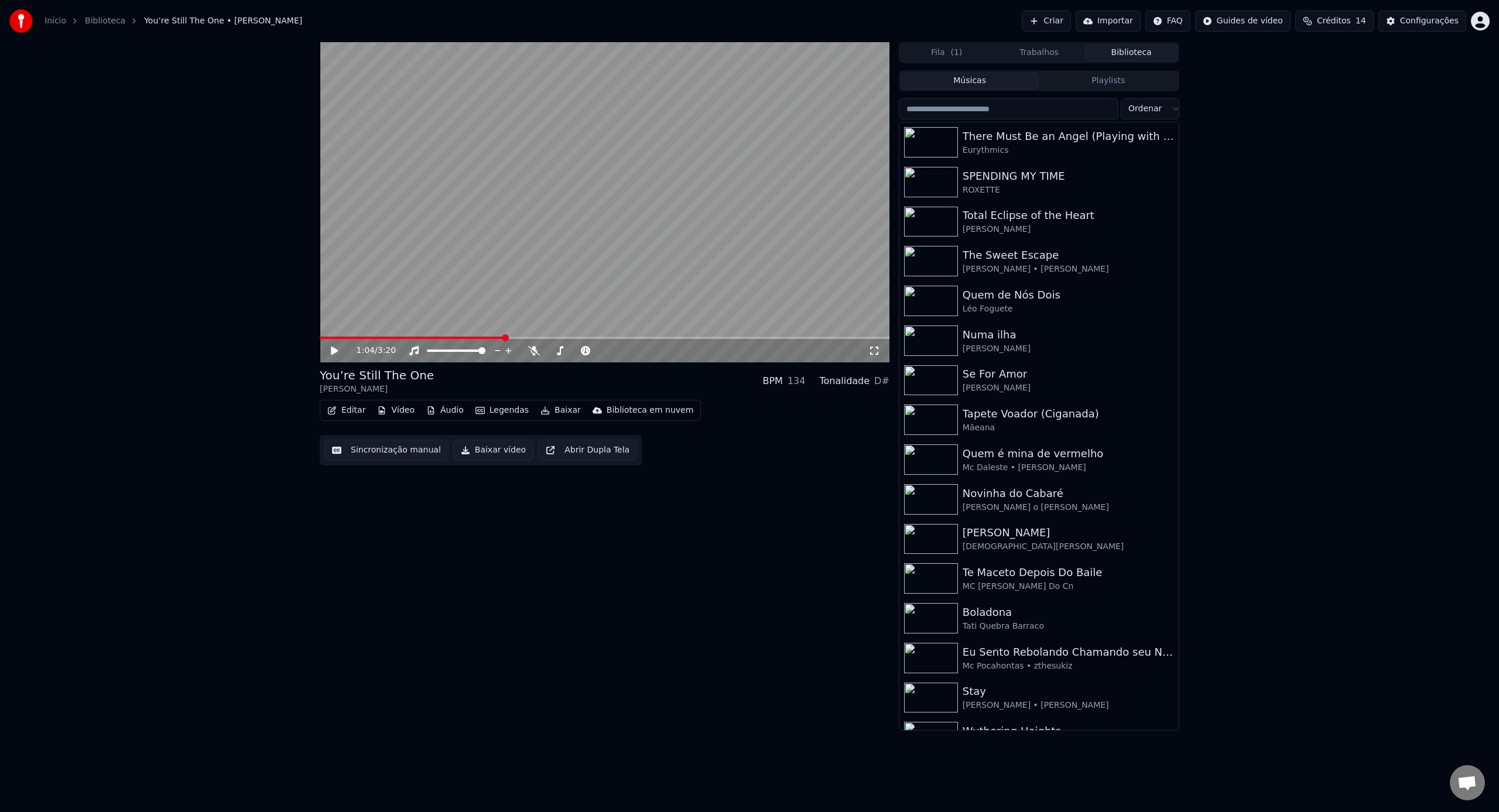
click at [1038, 26] on button "Criar" at bounding box center [1045, 21] width 49 height 21
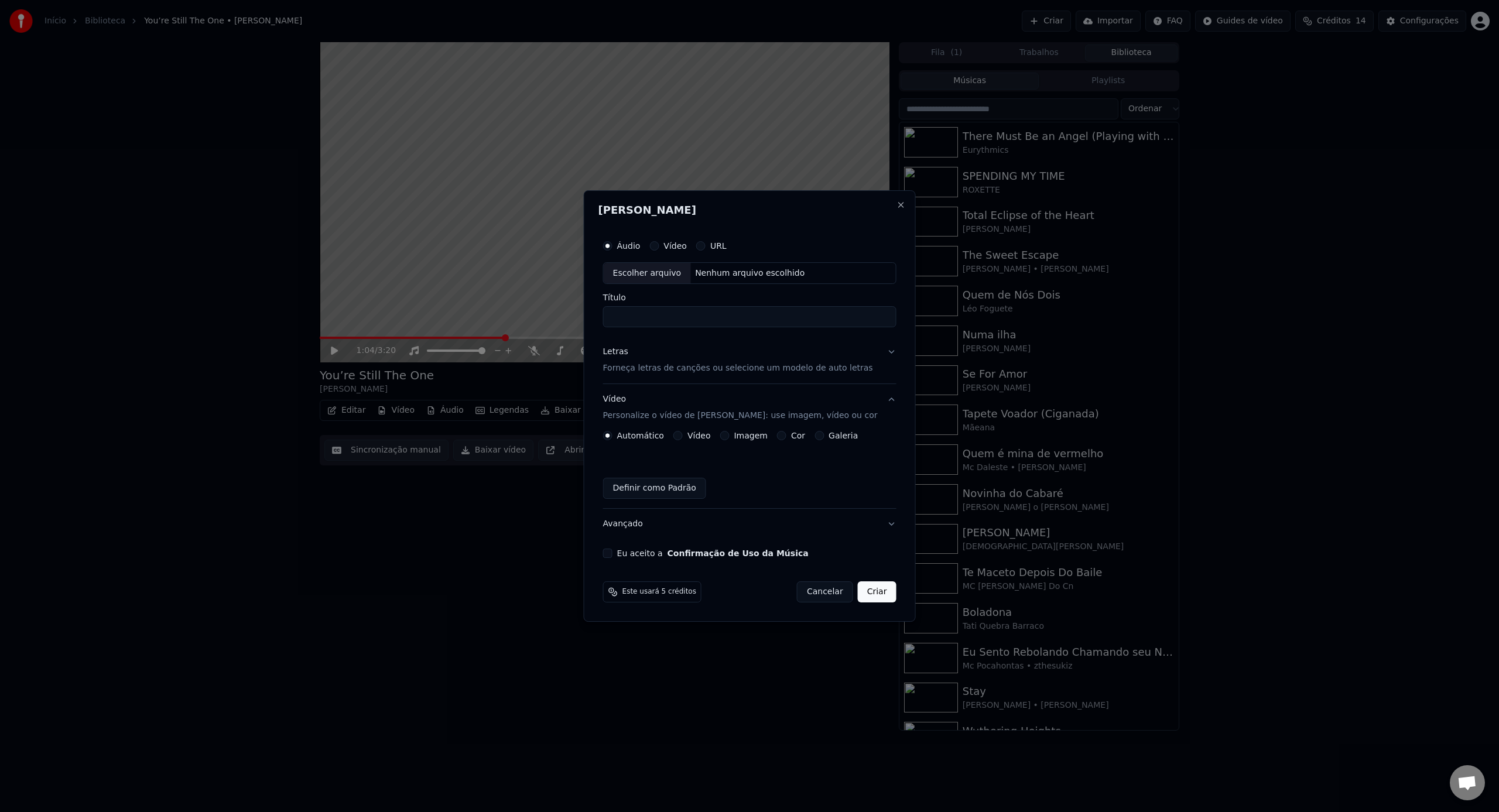
click at [634, 272] on div "Escolher arquivo" at bounding box center [647, 274] width 87 height 21
click at [723, 317] on input "**********" at bounding box center [749, 317] width 293 height 21
drag, startPoint x: 798, startPoint y: 319, endPoint x: 736, endPoint y: 319, distance: 62.0
click at [736, 319] on input "**********" at bounding box center [749, 317] width 293 height 21
type input "**********"
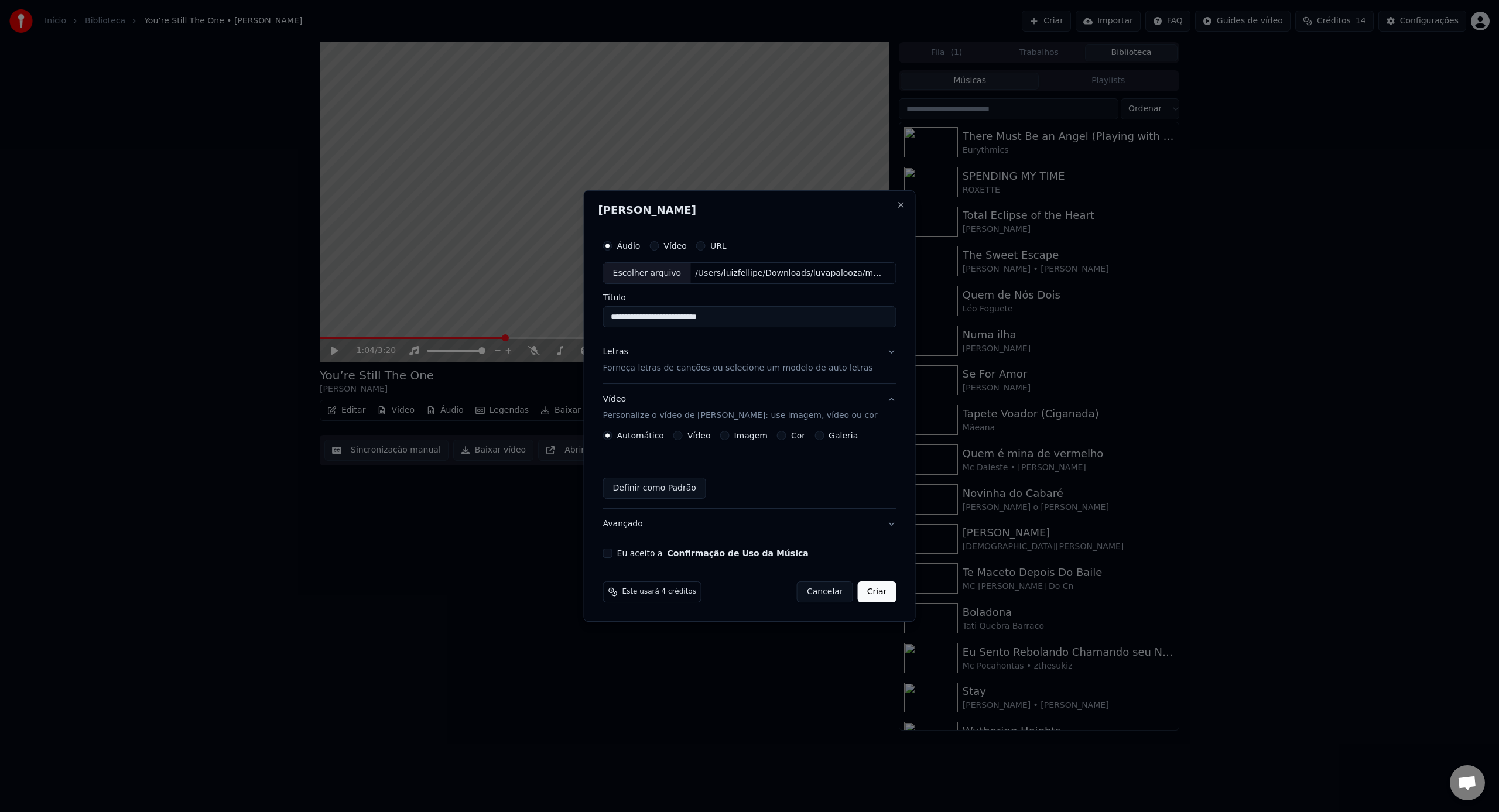
click at [699, 346] on div "Letras Forneça letras de canções ou selecione um modelo de auto letras" at bounding box center [737, 360] width 270 height 28
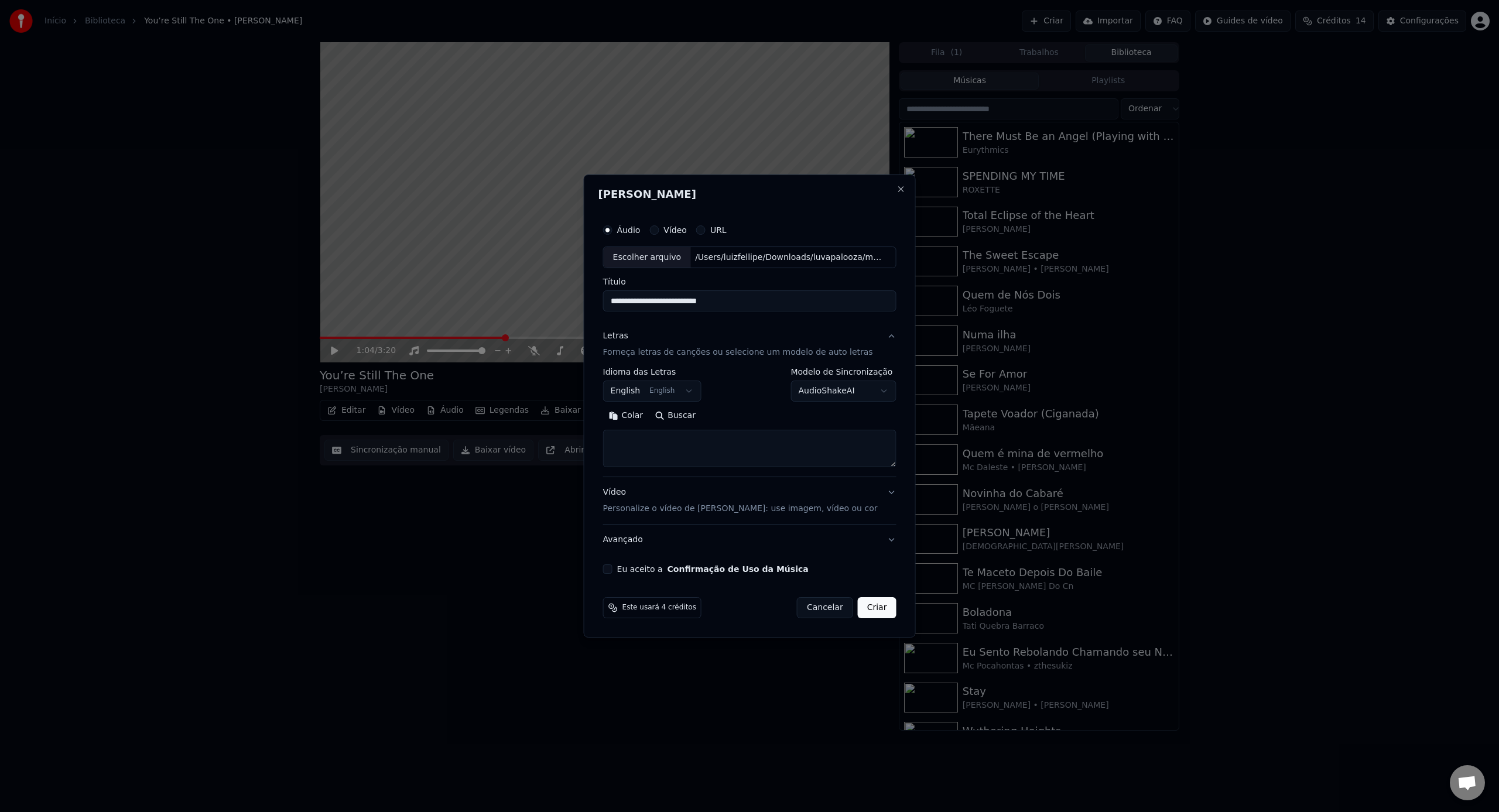
click at [698, 476] on div "**********" at bounding box center [749, 422] width 293 height 109
click at [702, 453] on textarea at bounding box center [749, 449] width 293 height 38
paste textarea "**********"
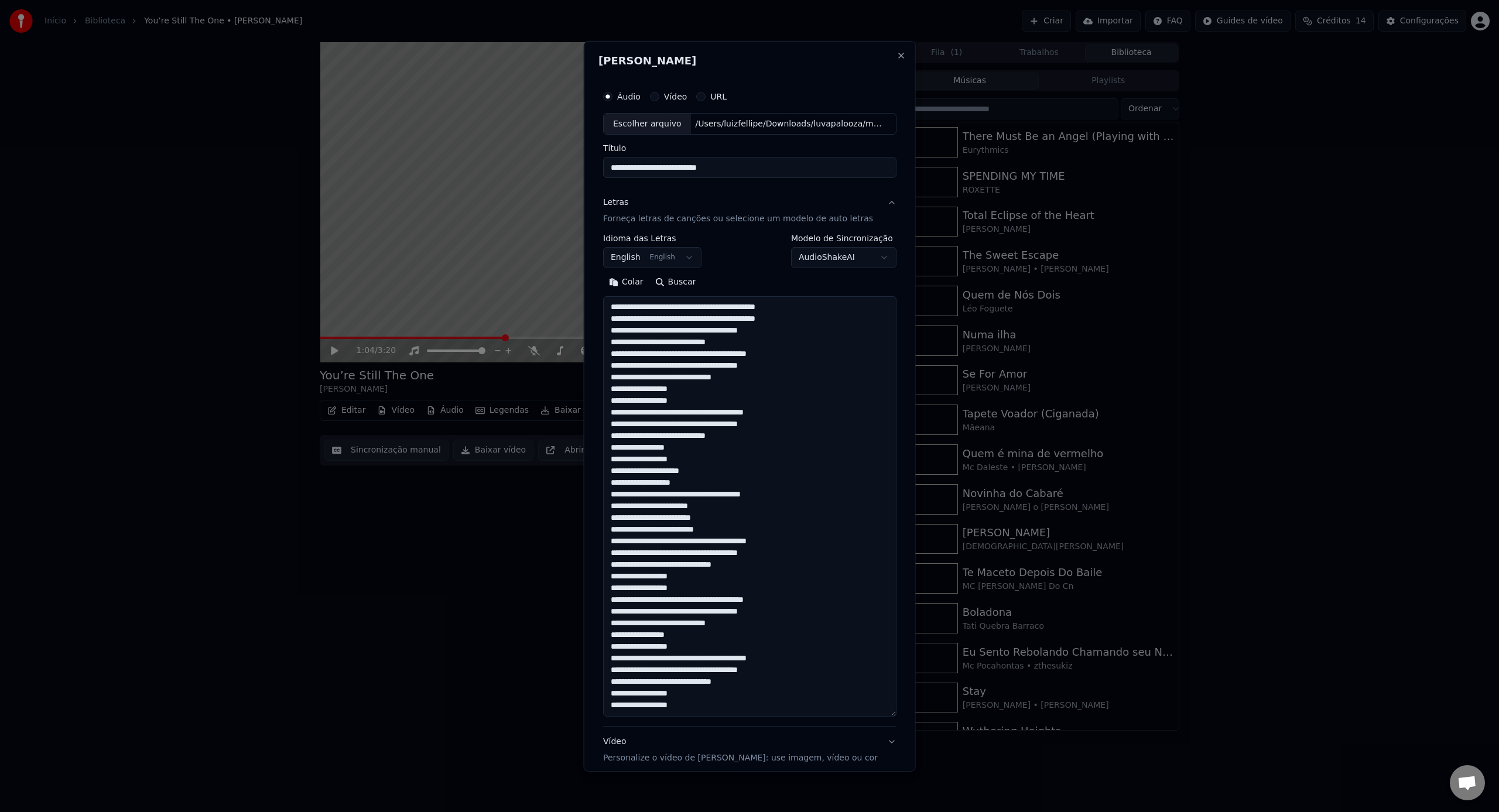
scroll to position [377, 0]
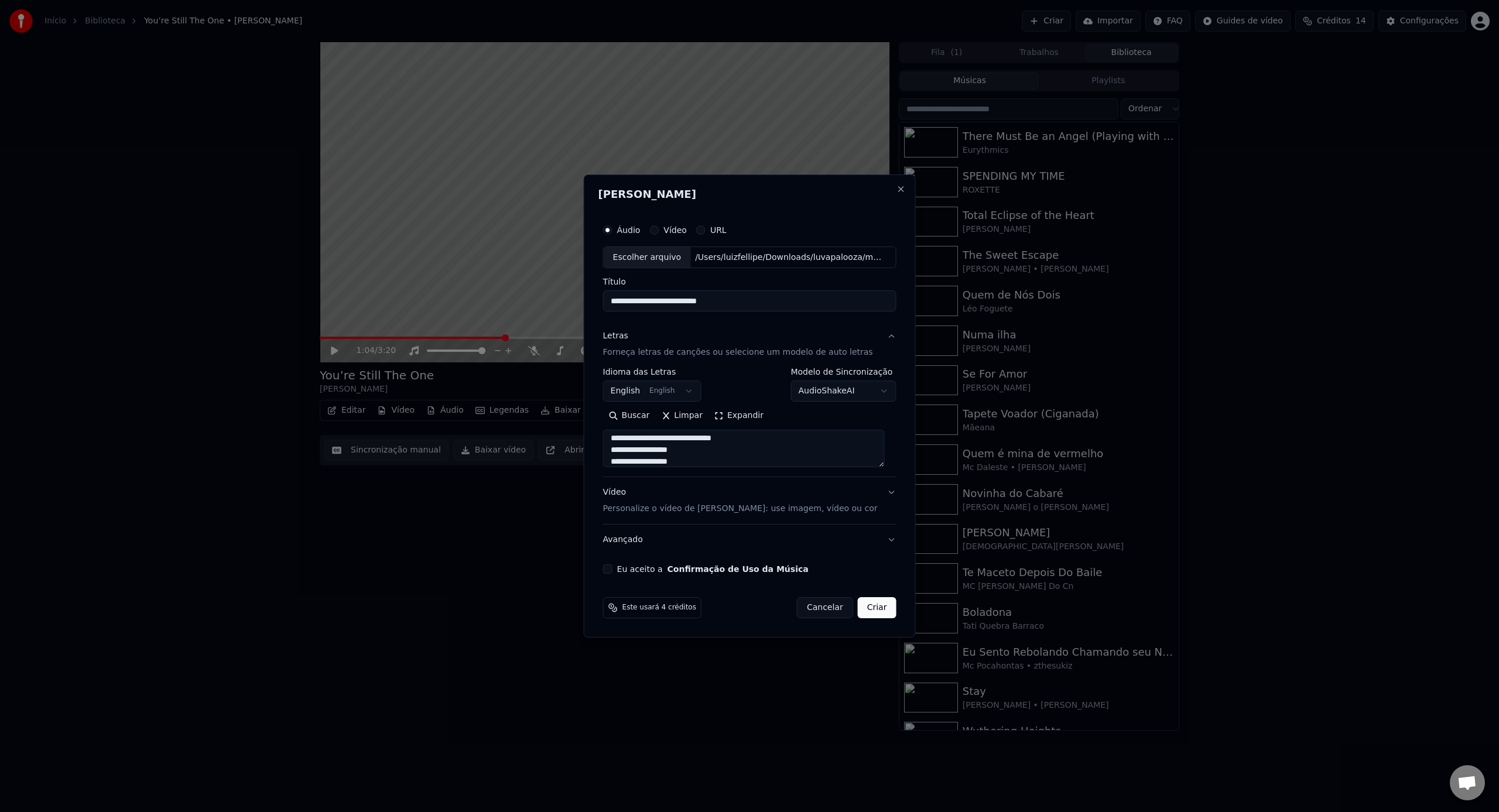
type textarea "**********"
click at [647, 510] on p "Personalize o vídeo de [PERSON_NAME]: use imagem, vídeo ou cor" at bounding box center [740, 508] width 275 height 12
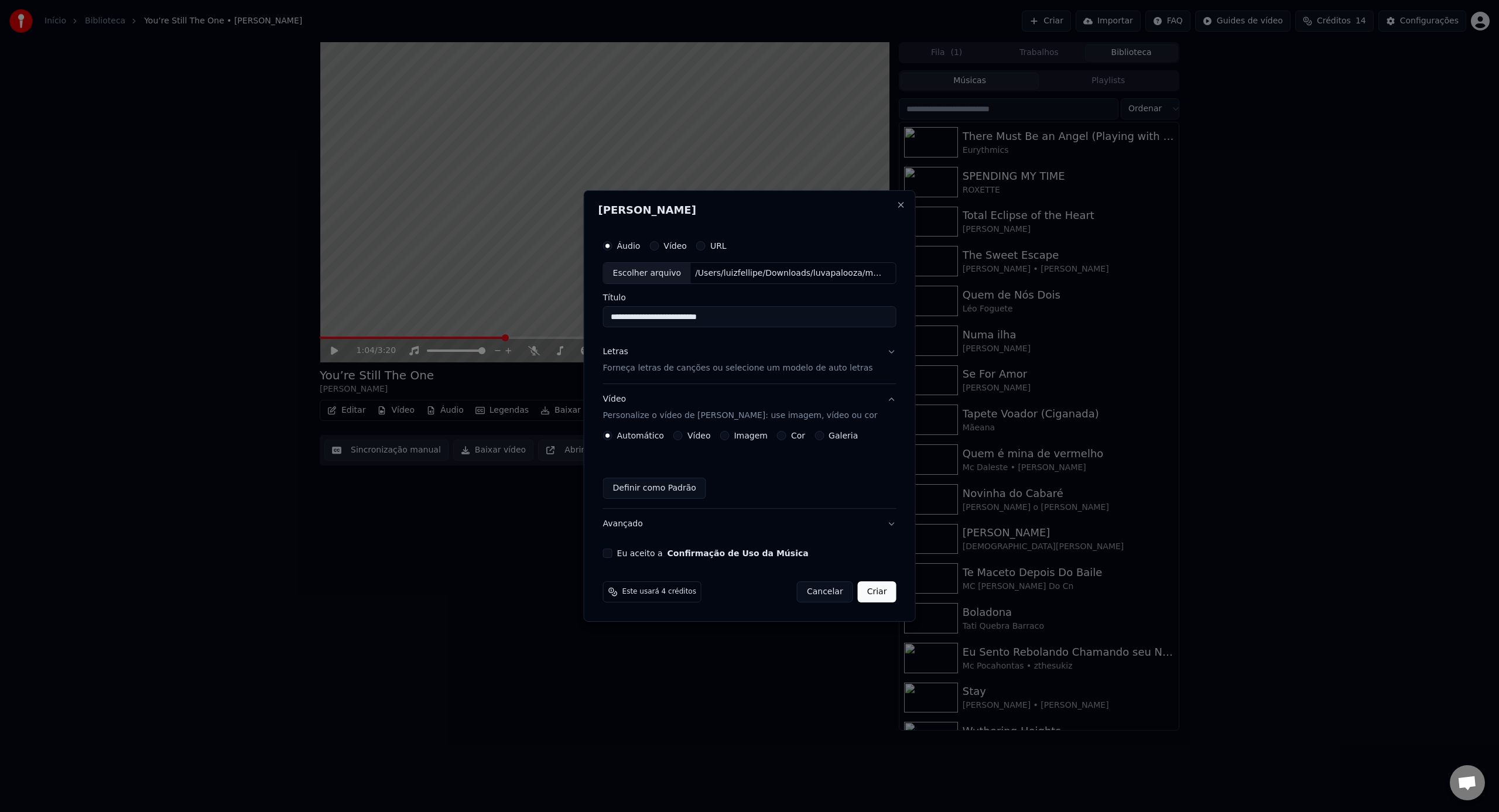
click at [686, 437] on div "Vídeo" at bounding box center [691, 436] width 38 height 10
click at [677, 434] on button "Vídeo" at bounding box center [678, 436] width 10 height 10
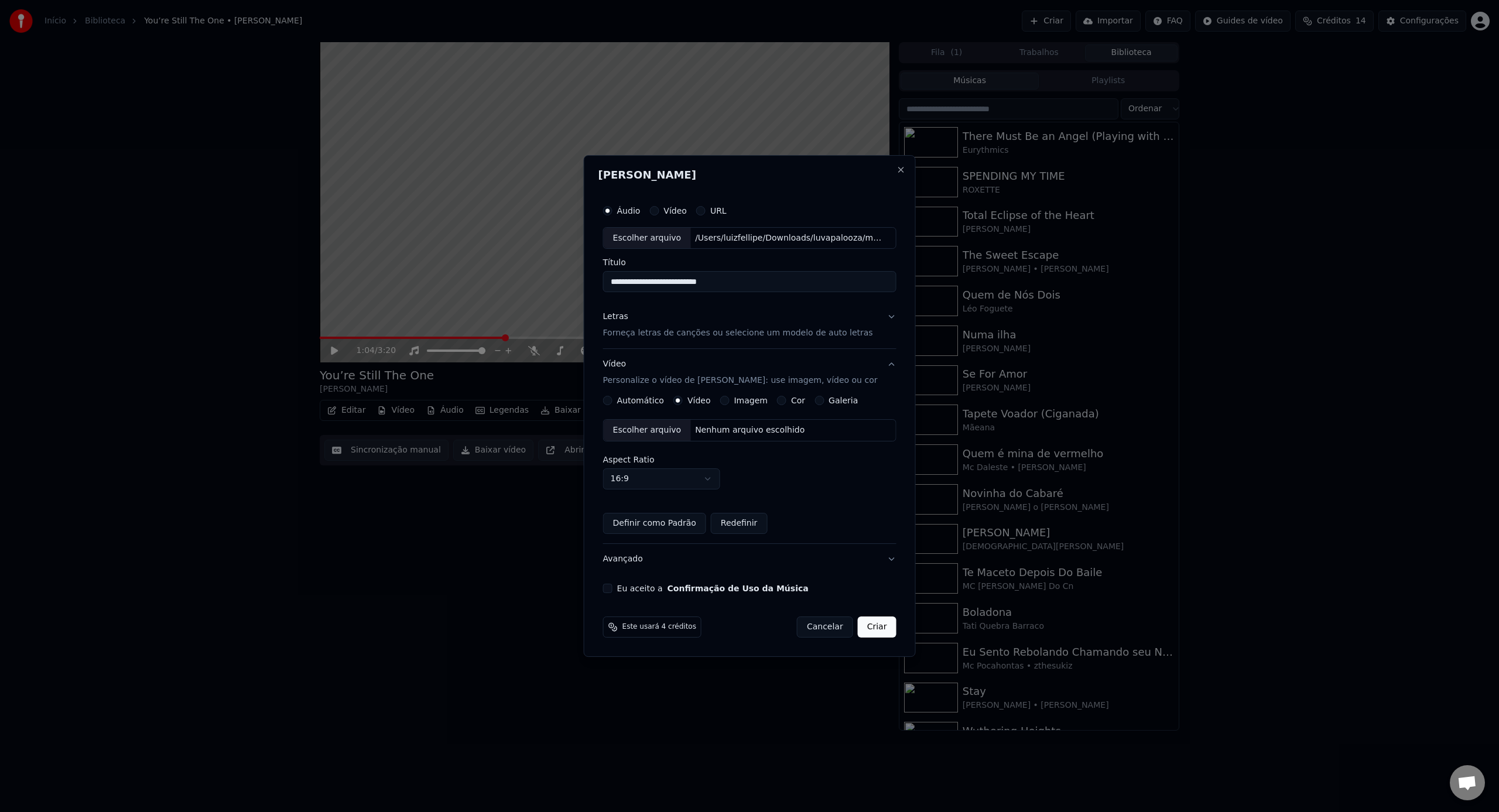
click at [666, 439] on div "Escolher arquivo" at bounding box center [647, 430] width 87 height 21
click at [618, 589] on div "Eu aceito a Confirmação de Uso da Música" at bounding box center [749, 588] width 293 height 10
click at [612, 589] on button "Eu aceito a Confirmação de Uso da Música" at bounding box center [607, 588] width 10 height 10
click at [866, 625] on button "Criar" at bounding box center [877, 626] width 39 height 21
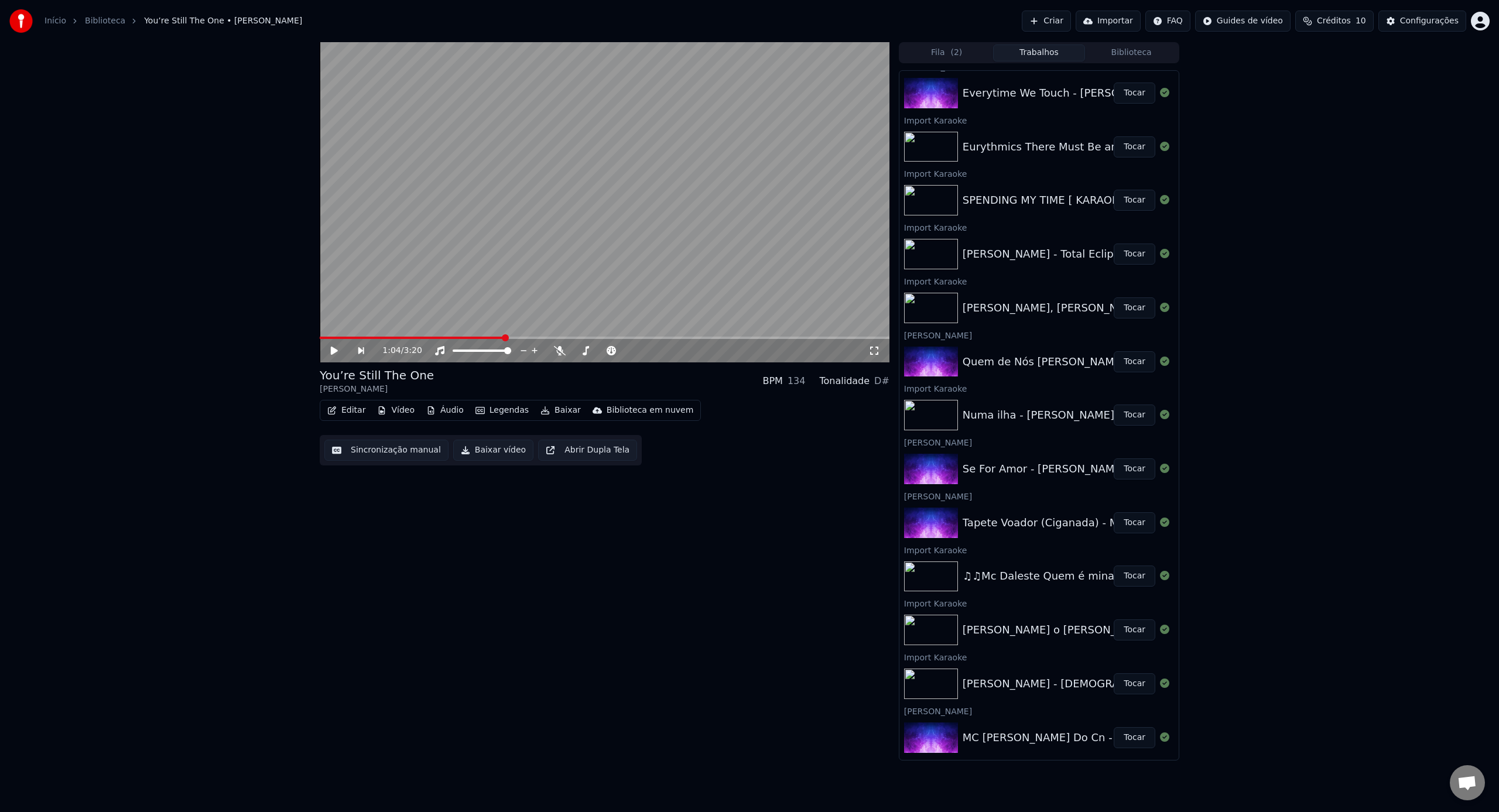
scroll to position [0, 0]
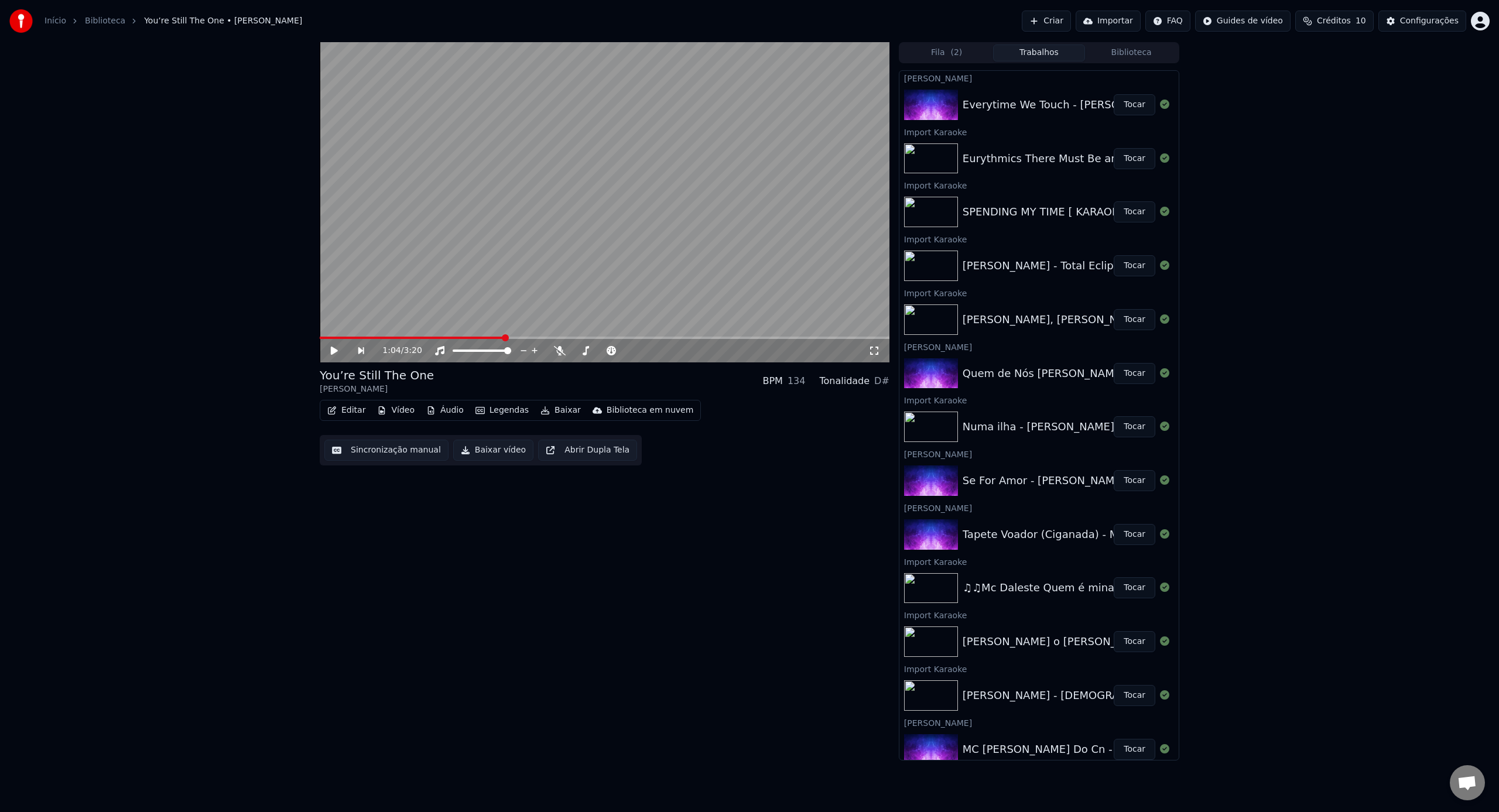
click at [1111, 119] on div "Everytime We Touch - [PERSON_NAME] Tocar" at bounding box center [1039, 104] width 279 height 40
click at [1147, 108] on button "Tocar" at bounding box center [1133, 104] width 42 height 21
click at [533, 353] on icon at bounding box center [534, 351] width 12 height 10
click at [533, 353] on icon at bounding box center [533, 351] width 7 height 10
click at [1058, 23] on button "Criar" at bounding box center [1045, 21] width 49 height 21
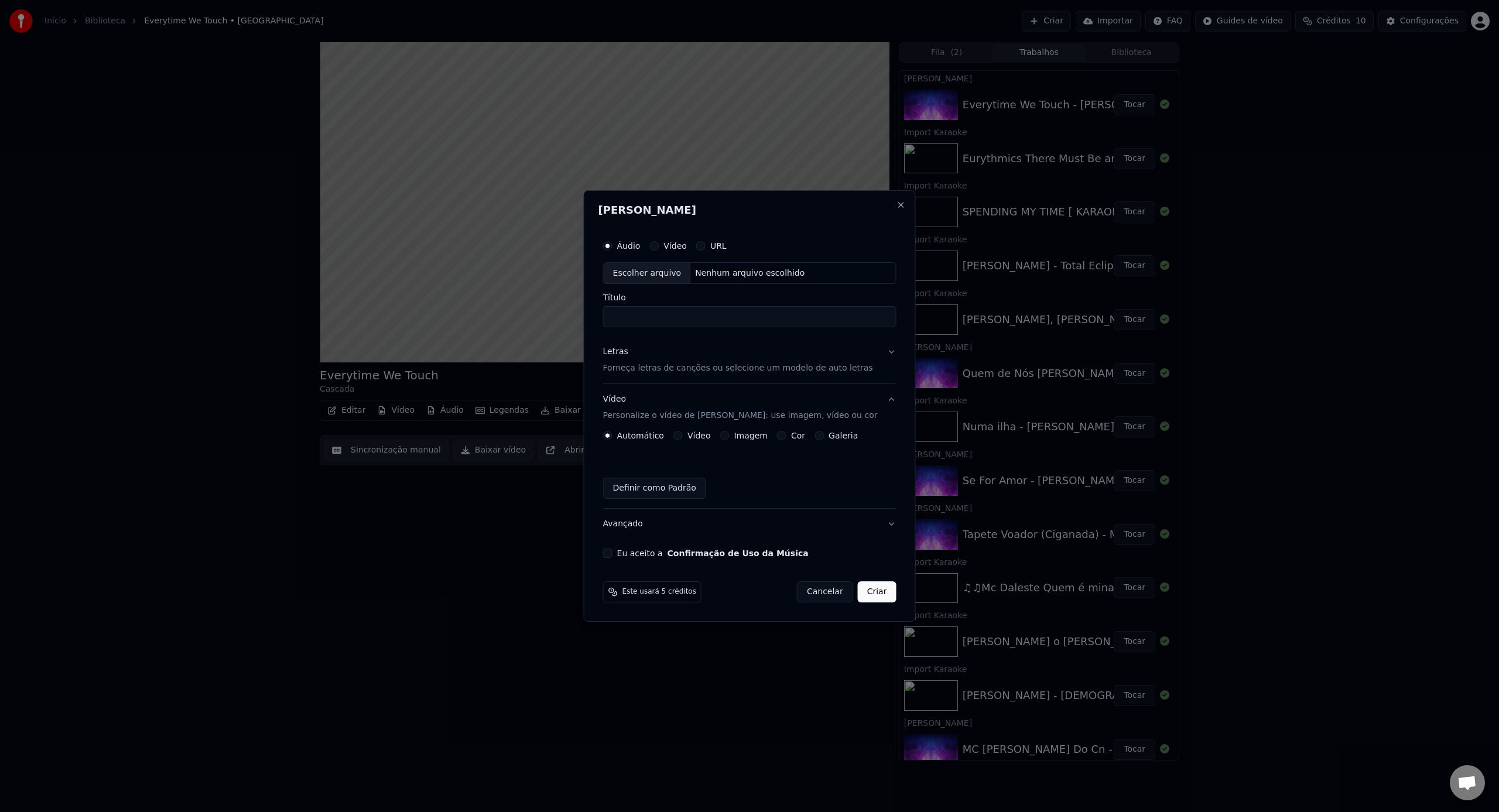
click at [638, 272] on div "Escolher arquivo" at bounding box center [647, 274] width 87 height 21
click at [829, 592] on button "Cancelar" at bounding box center [825, 592] width 56 height 21
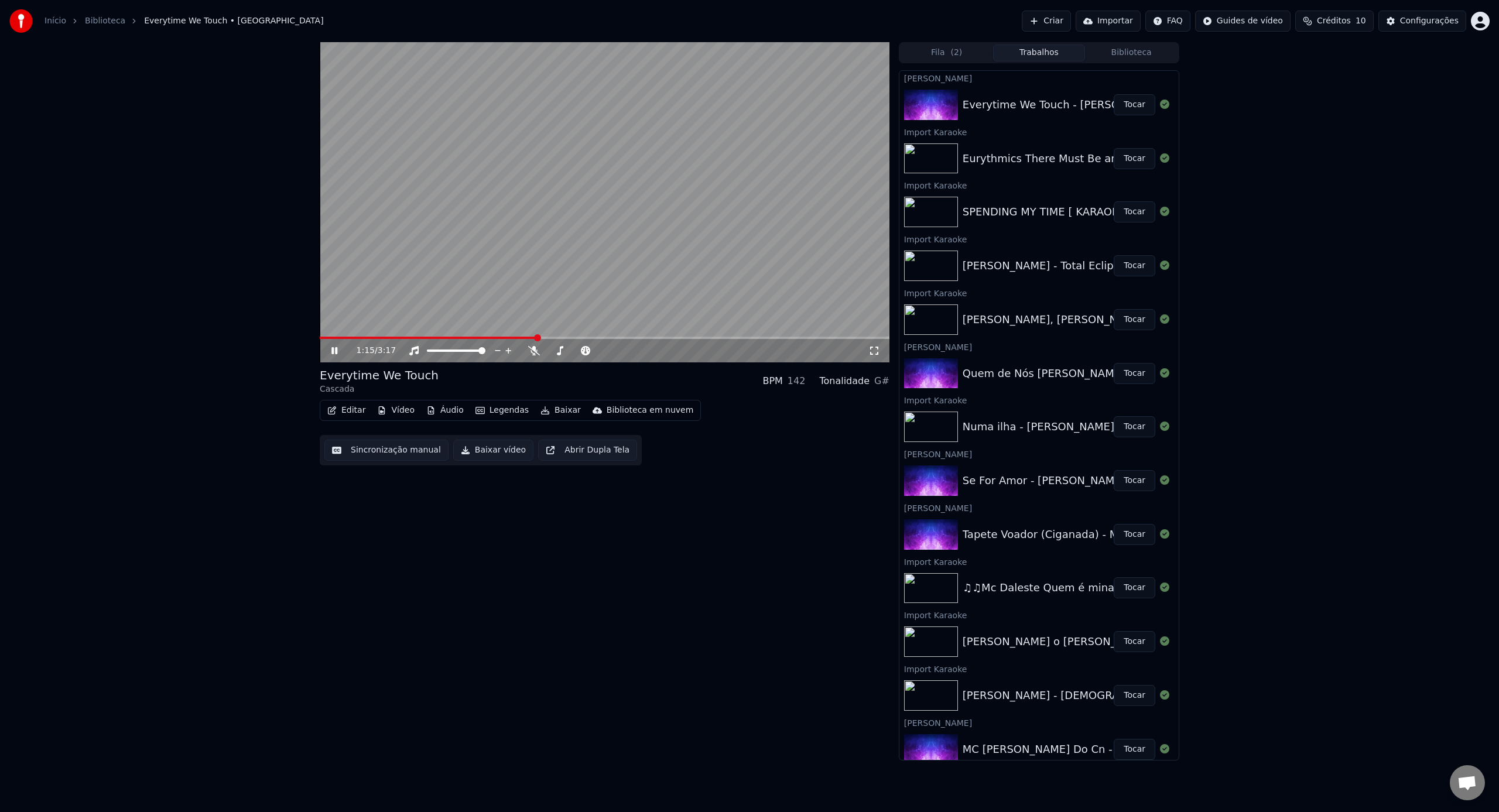
click at [425, 271] on video at bounding box center [603, 202] width 570 height 320
click at [805, 234] on video at bounding box center [603, 202] width 570 height 320
click at [1039, 16] on button "Criar" at bounding box center [1045, 21] width 49 height 21
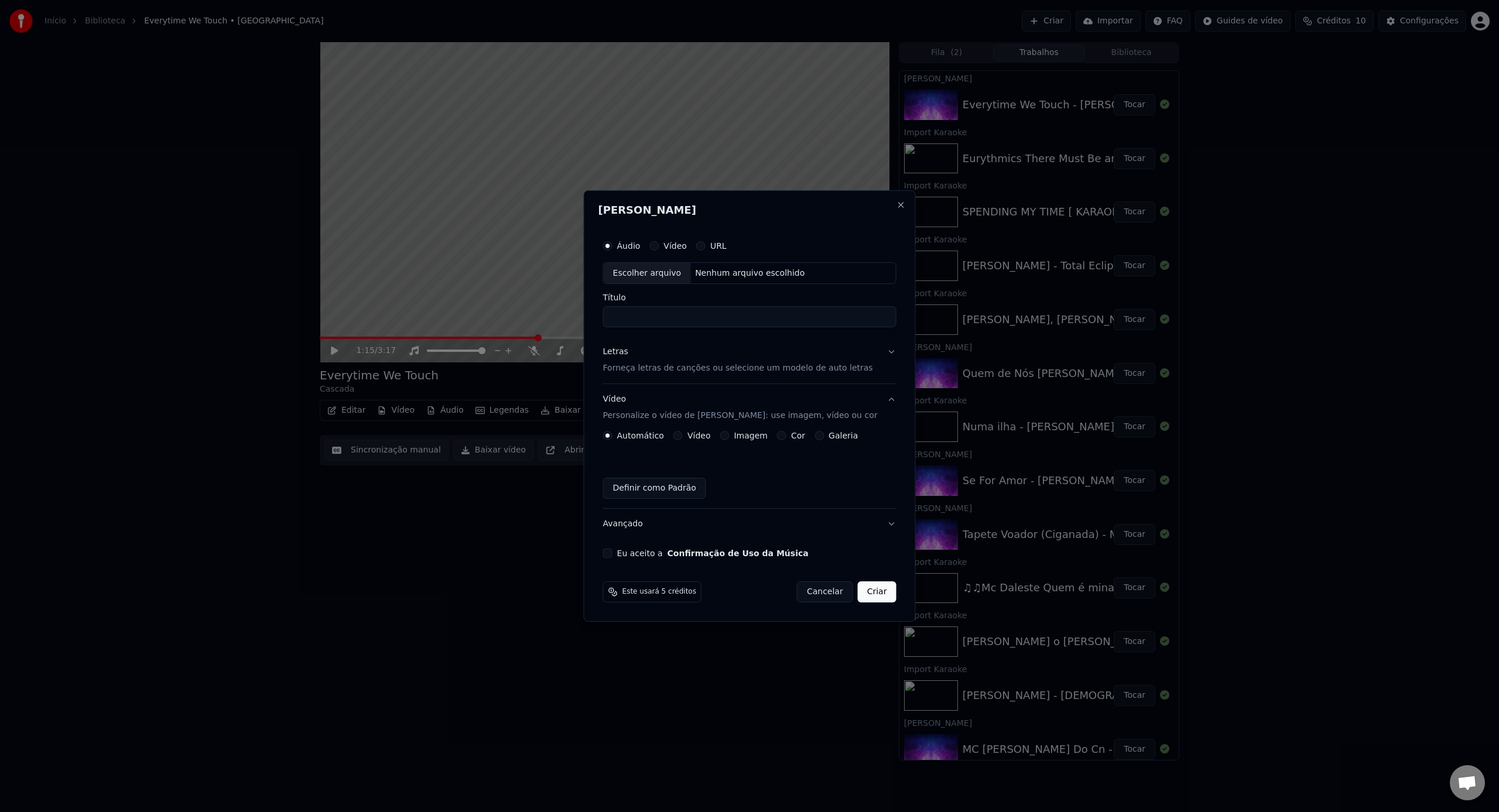
click at [1052, 22] on div at bounding box center [750, 406] width 1499 height 812
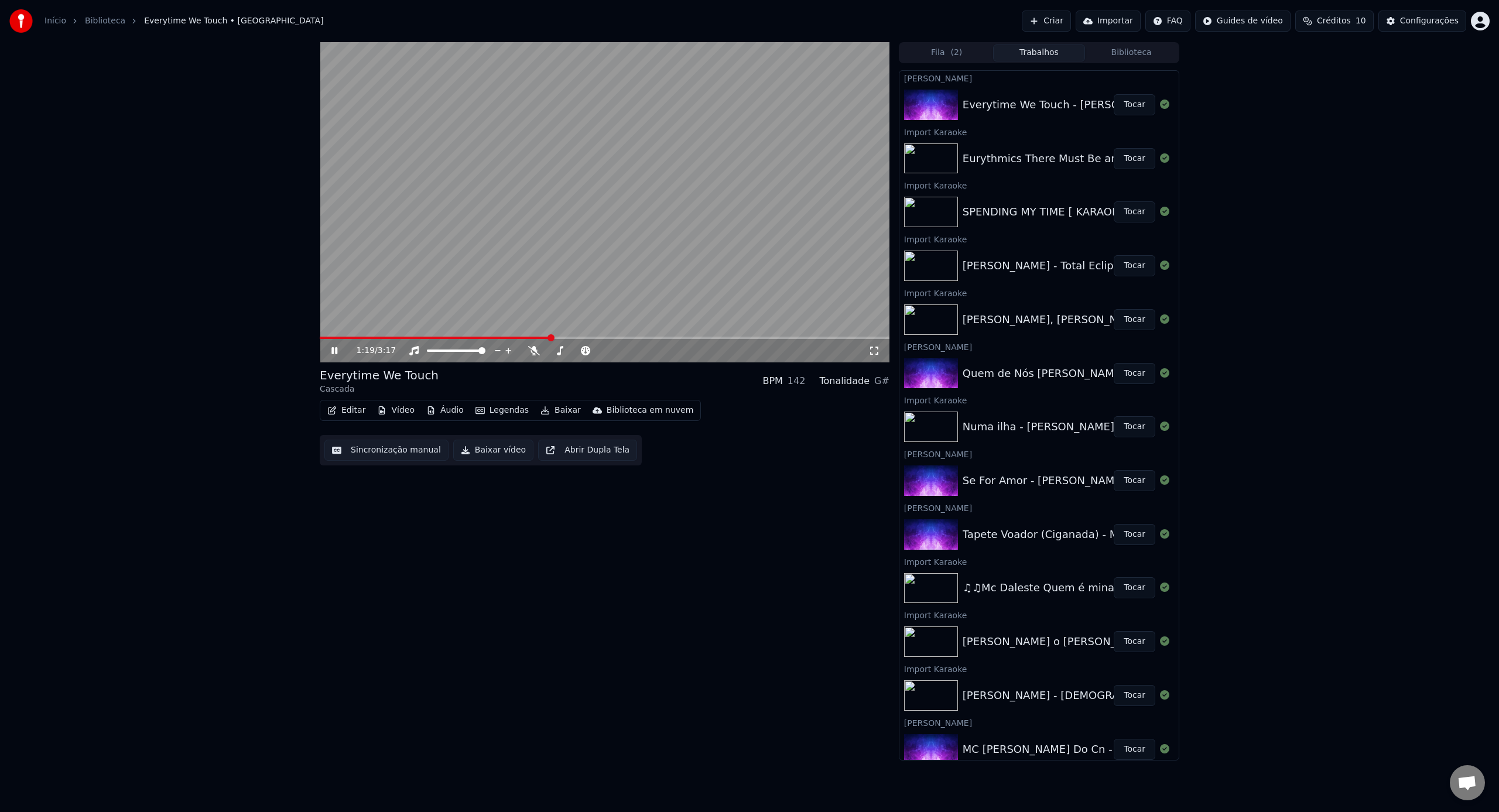
click at [571, 268] on video at bounding box center [603, 202] width 570 height 320
click at [1039, 21] on button "Criar" at bounding box center [1045, 21] width 49 height 21
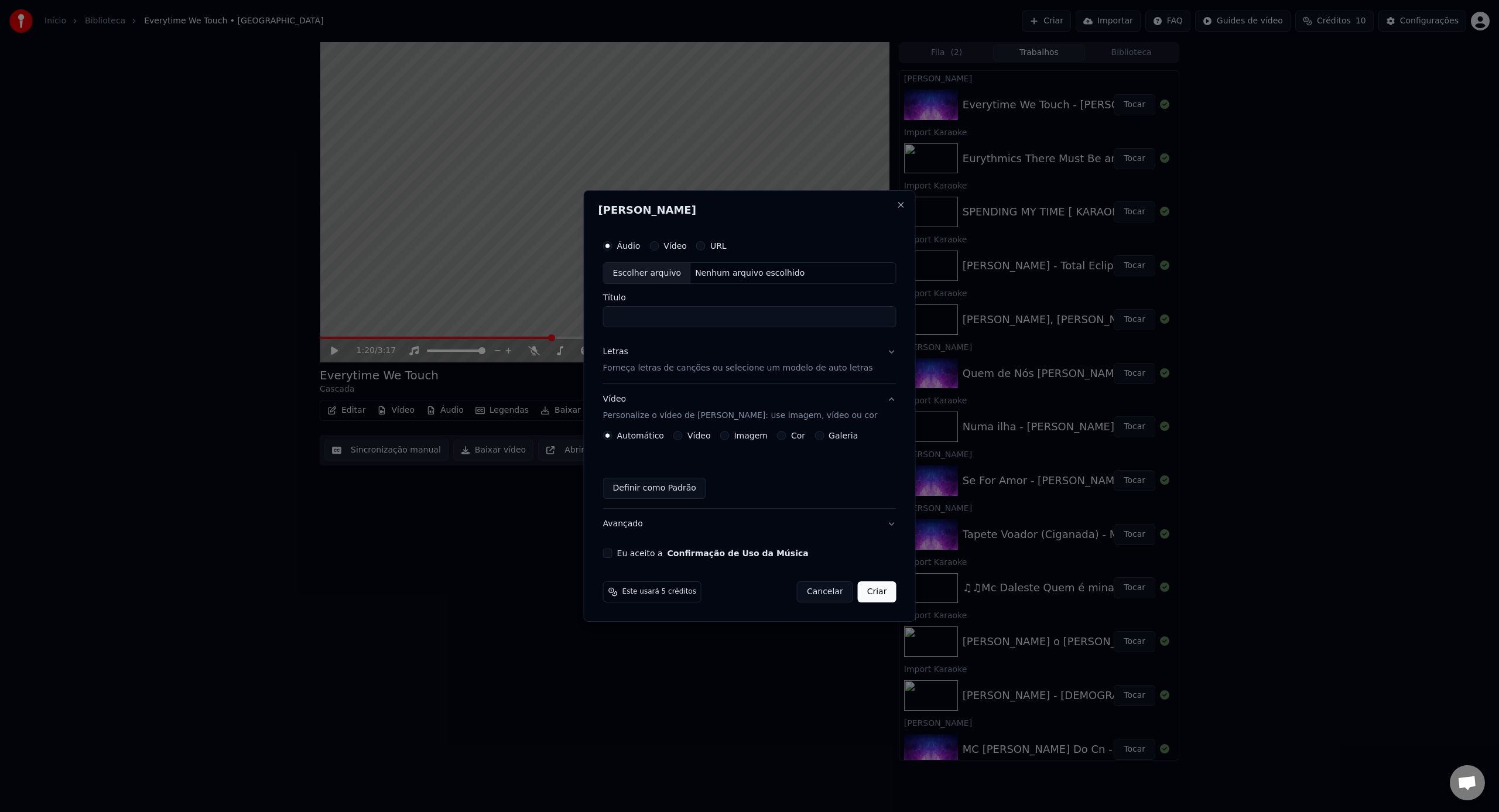
click at [679, 272] on div "Escolher arquivo" at bounding box center [647, 274] width 87 height 21
click at [704, 373] on p "Forneça letras de canções ou selecione um modelo de auto letras" at bounding box center [737, 368] width 270 height 12
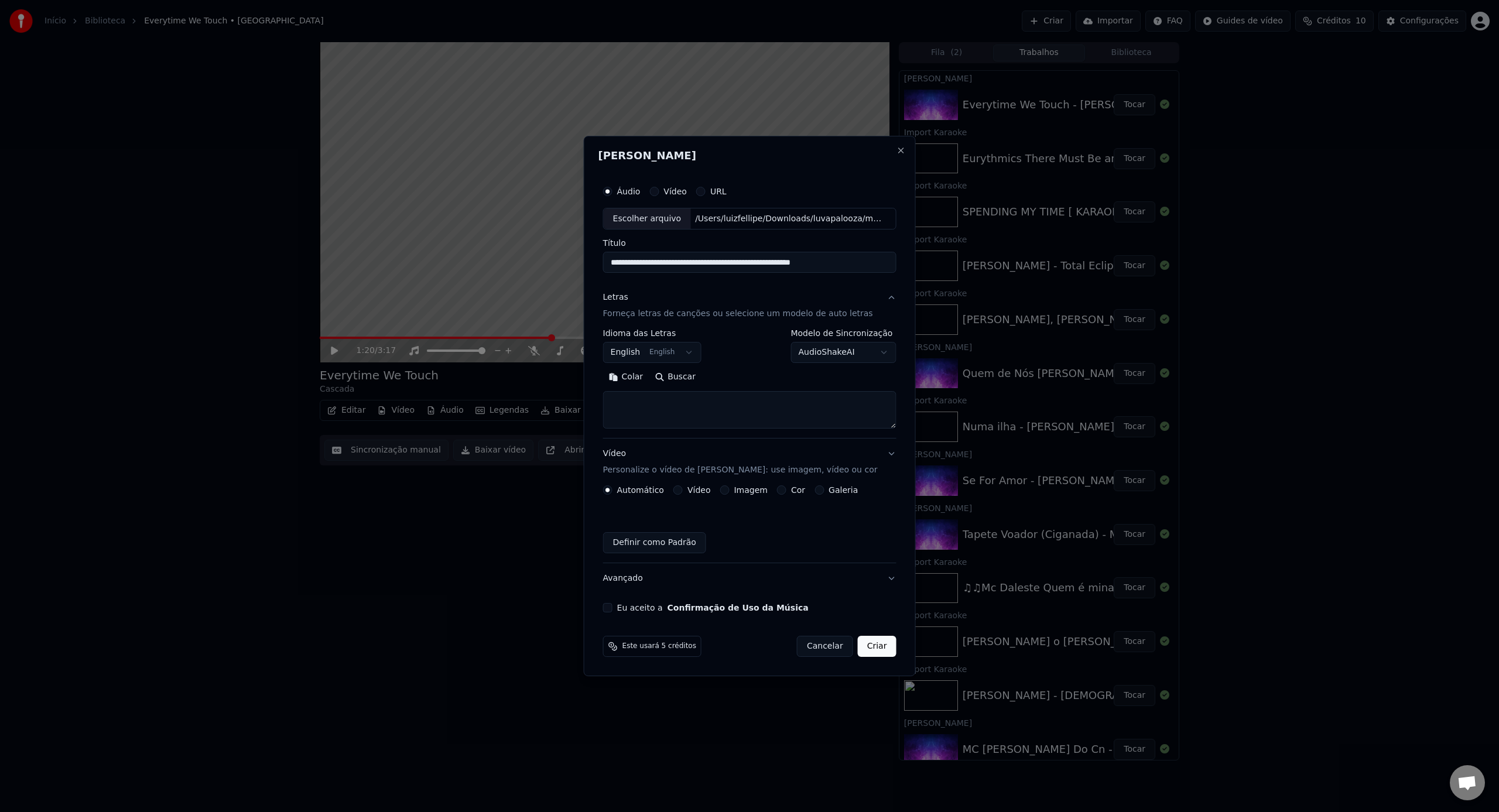
type input "**********"
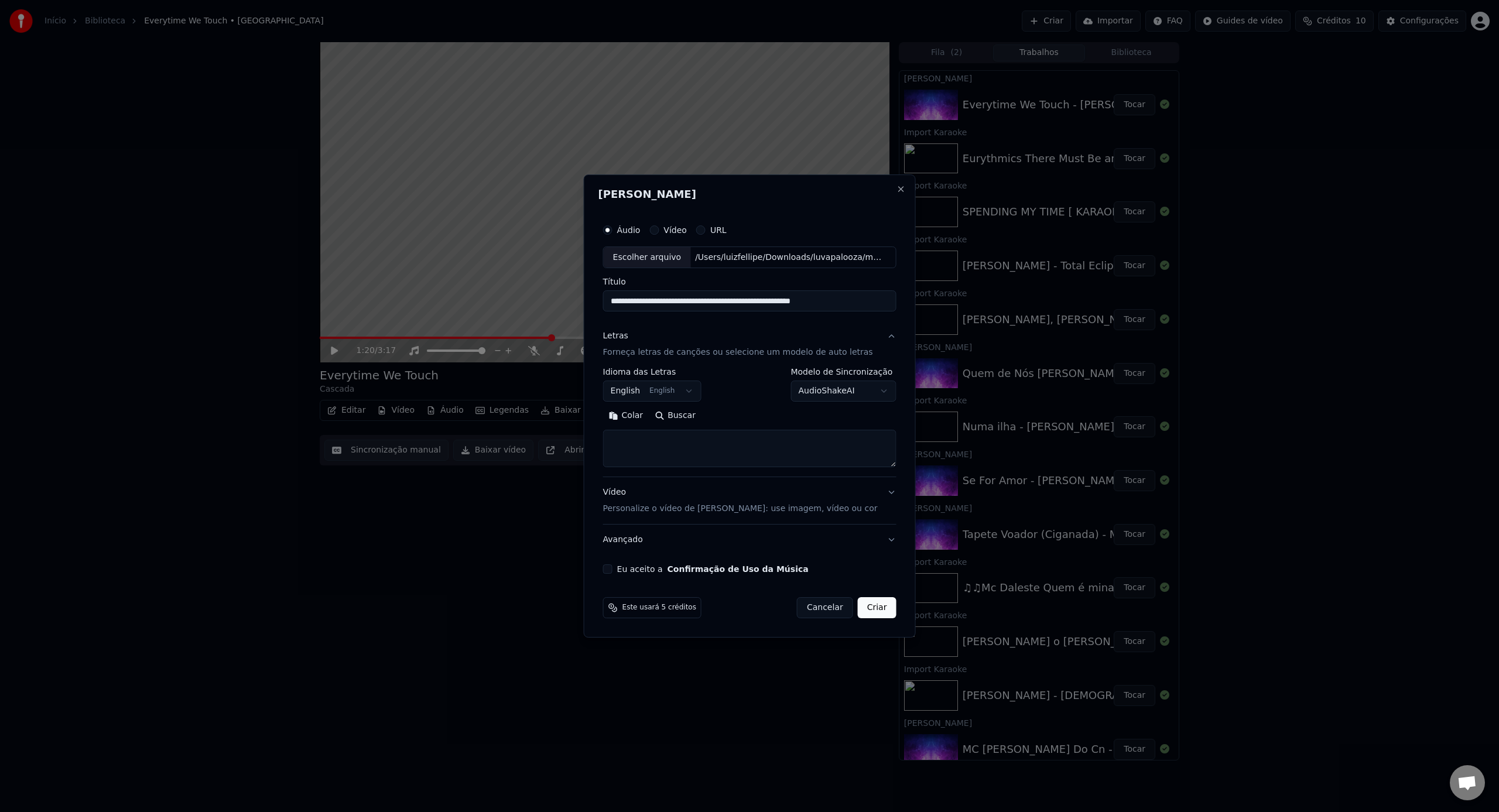
click at [720, 457] on textarea at bounding box center [749, 449] width 293 height 38
paste textarea "**********"
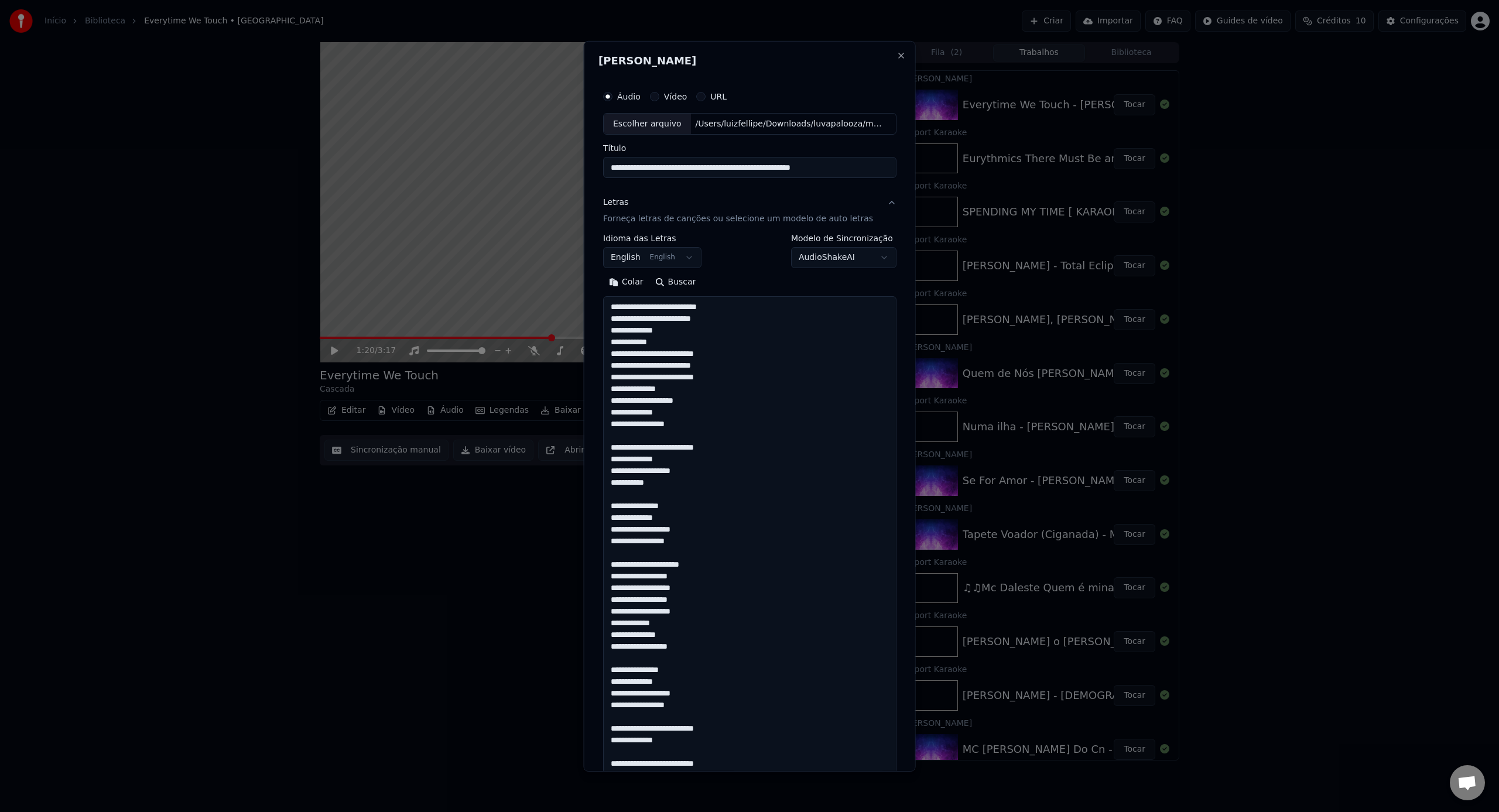
scroll to position [494, 0]
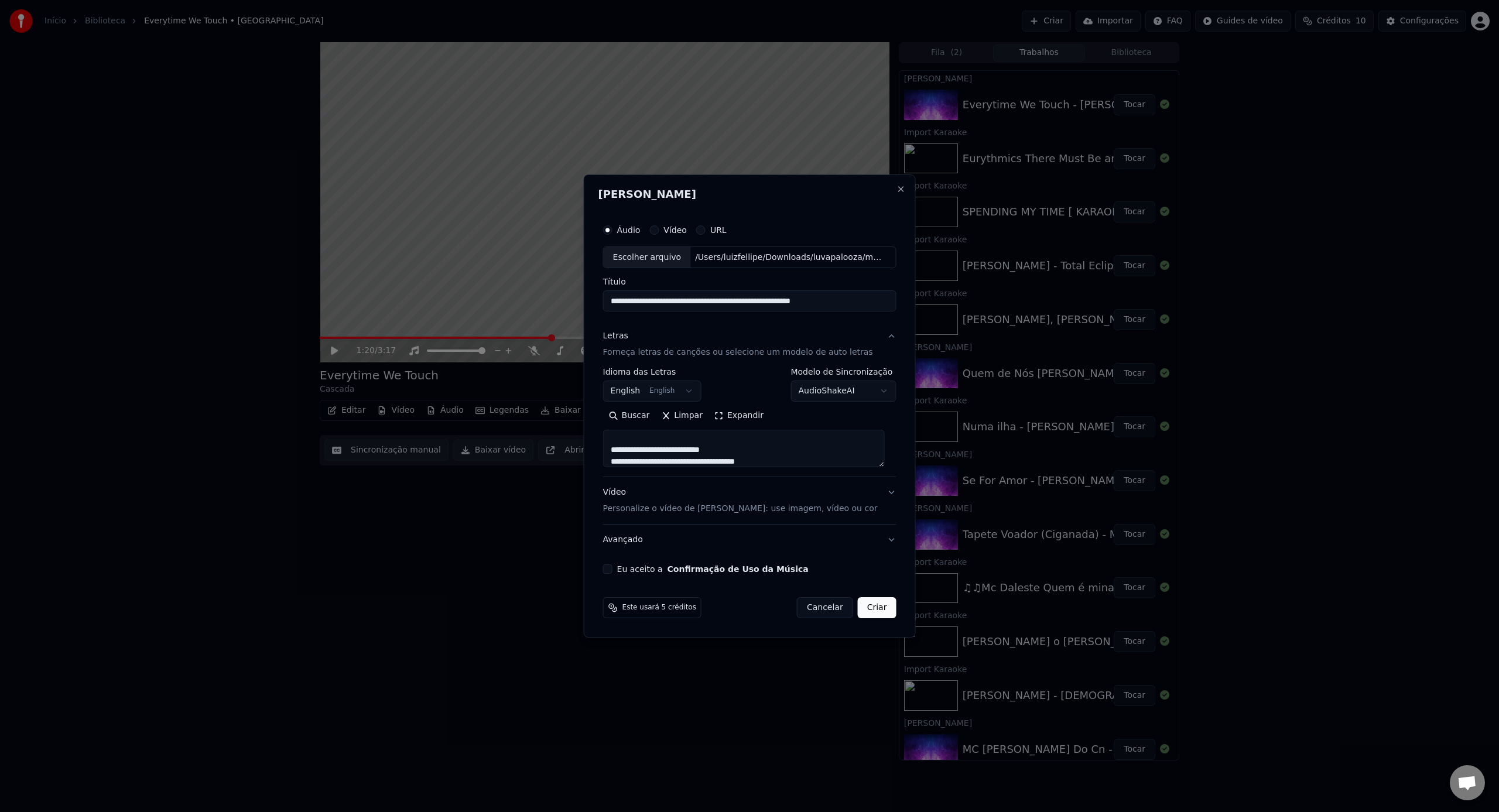
type textarea "**********"
drag, startPoint x: 716, startPoint y: 299, endPoint x: 942, endPoint y: 310, distance: 226.3
click at [942, 310] on body "Início Biblioteca Everytime We Touch • [PERSON_NAME] Criar Importar FAQ Guides …" at bounding box center [750, 406] width 1499 height 812
select select
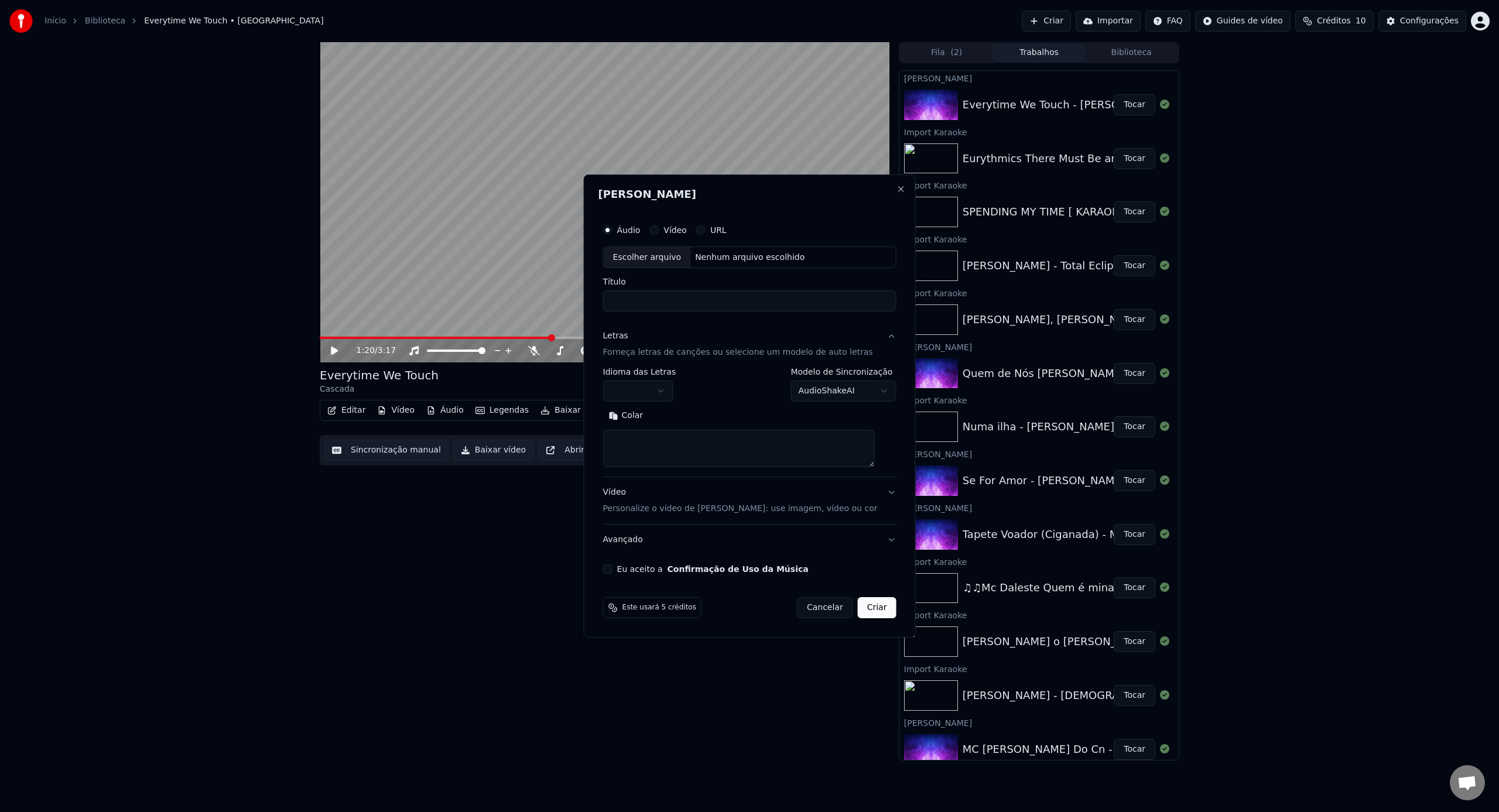
scroll to position [0, 0]
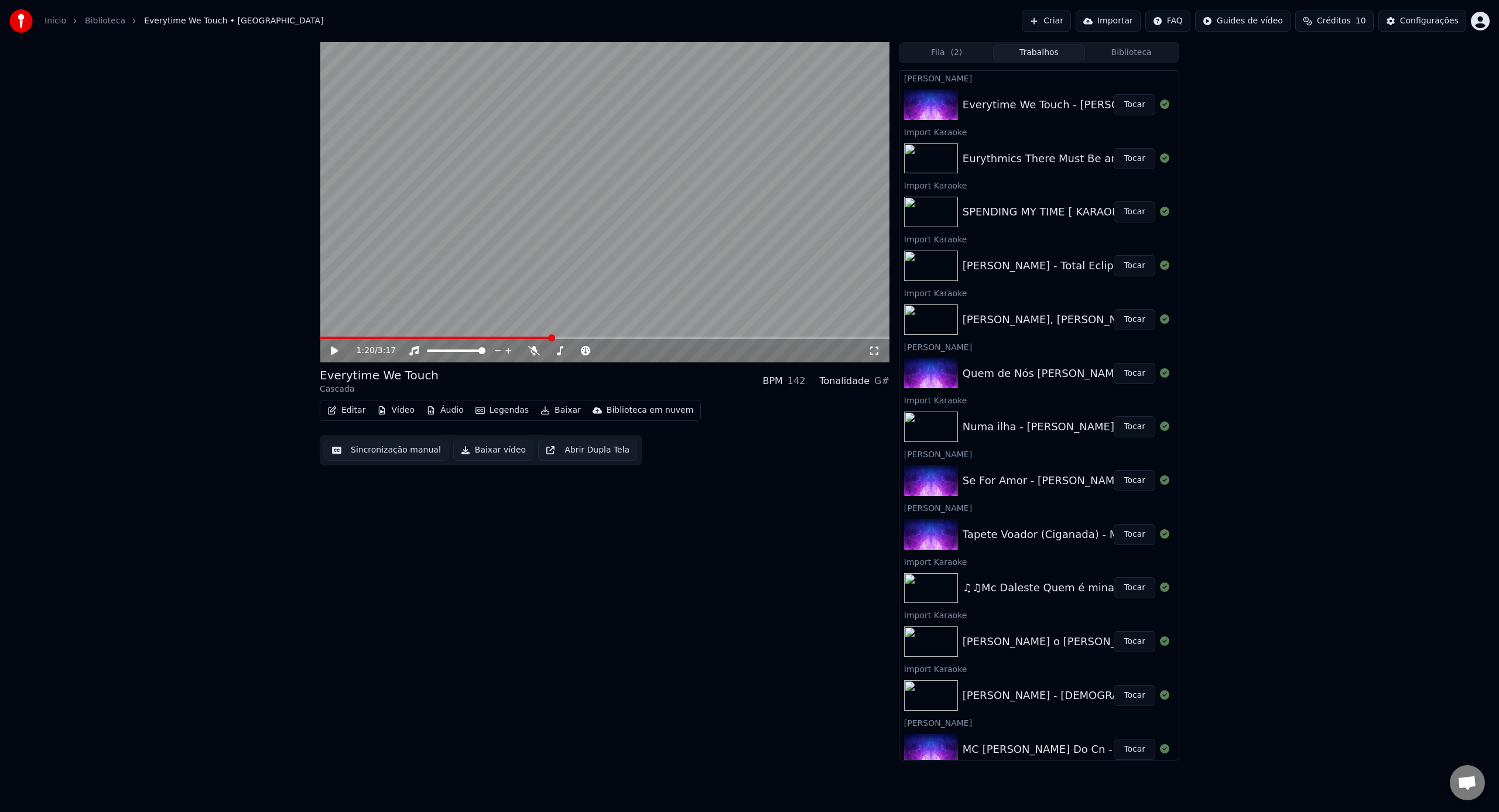
click at [1049, 19] on button "Criar" at bounding box center [1045, 21] width 49 height 21
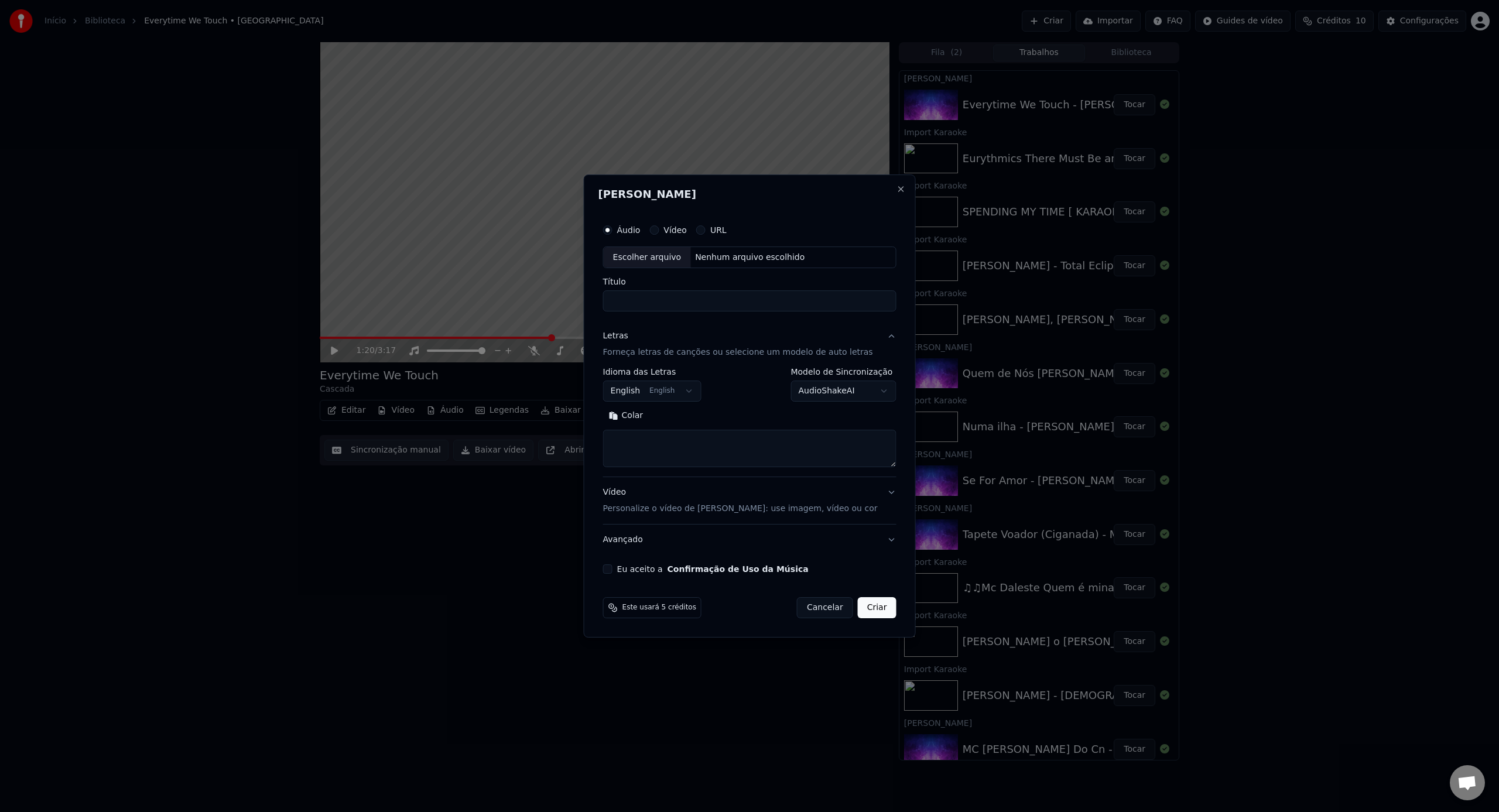
click at [655, 255] on div "Escolher arquivo" at bounding box center [647, 257] width 87 height 21
drag, startPoint x: 714, startPoint y: 304, endPoint x: 868, endPoint y: 308, distance: 154.1
click at [868, 308] on input "**********" at bounding box center [749, 302] width 293 height 21
type input "**********"
click at [782, 445] on textarea at bounding box center [749, 449] width 293 height 38
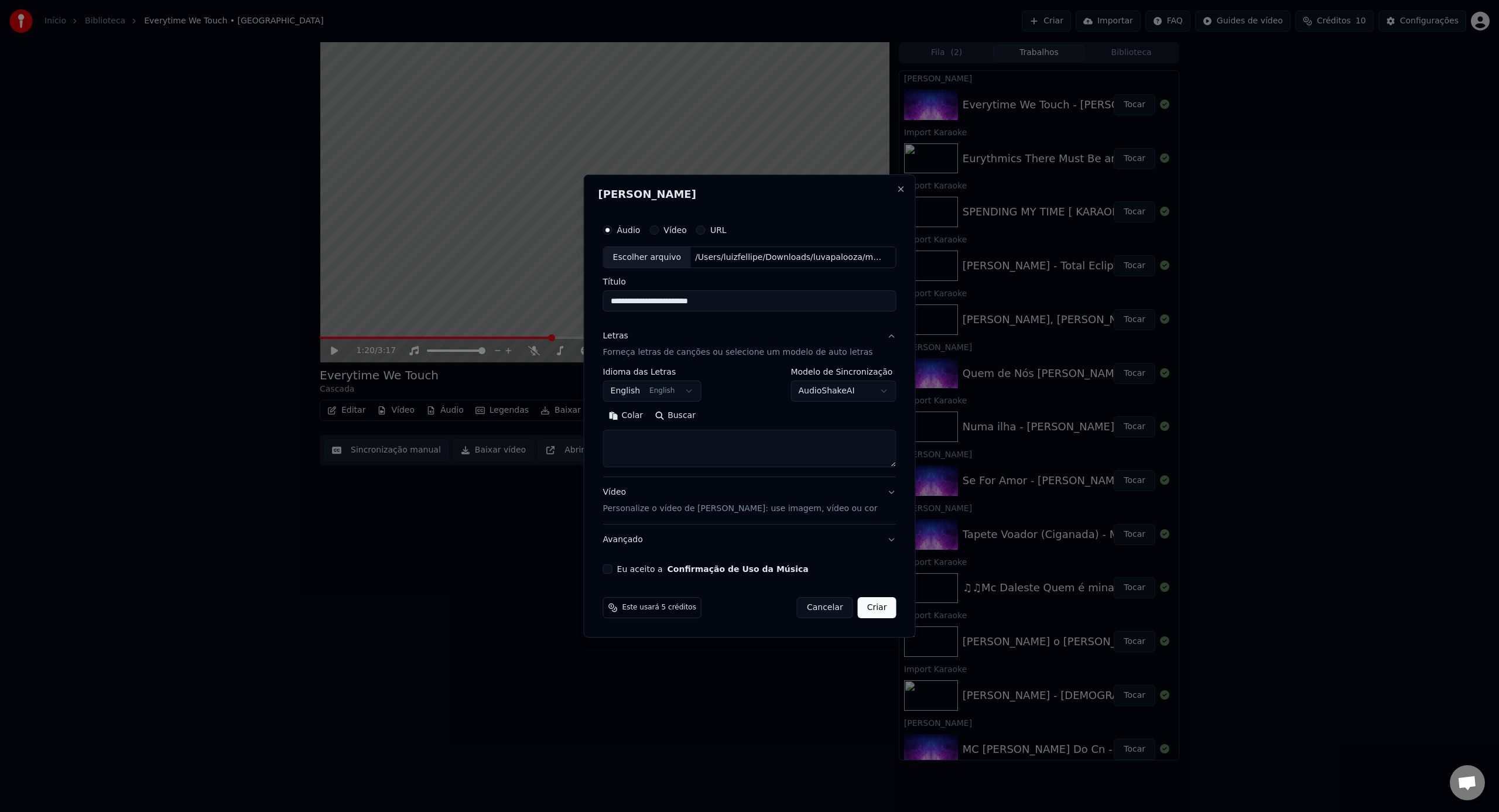
paste textarea "**********"
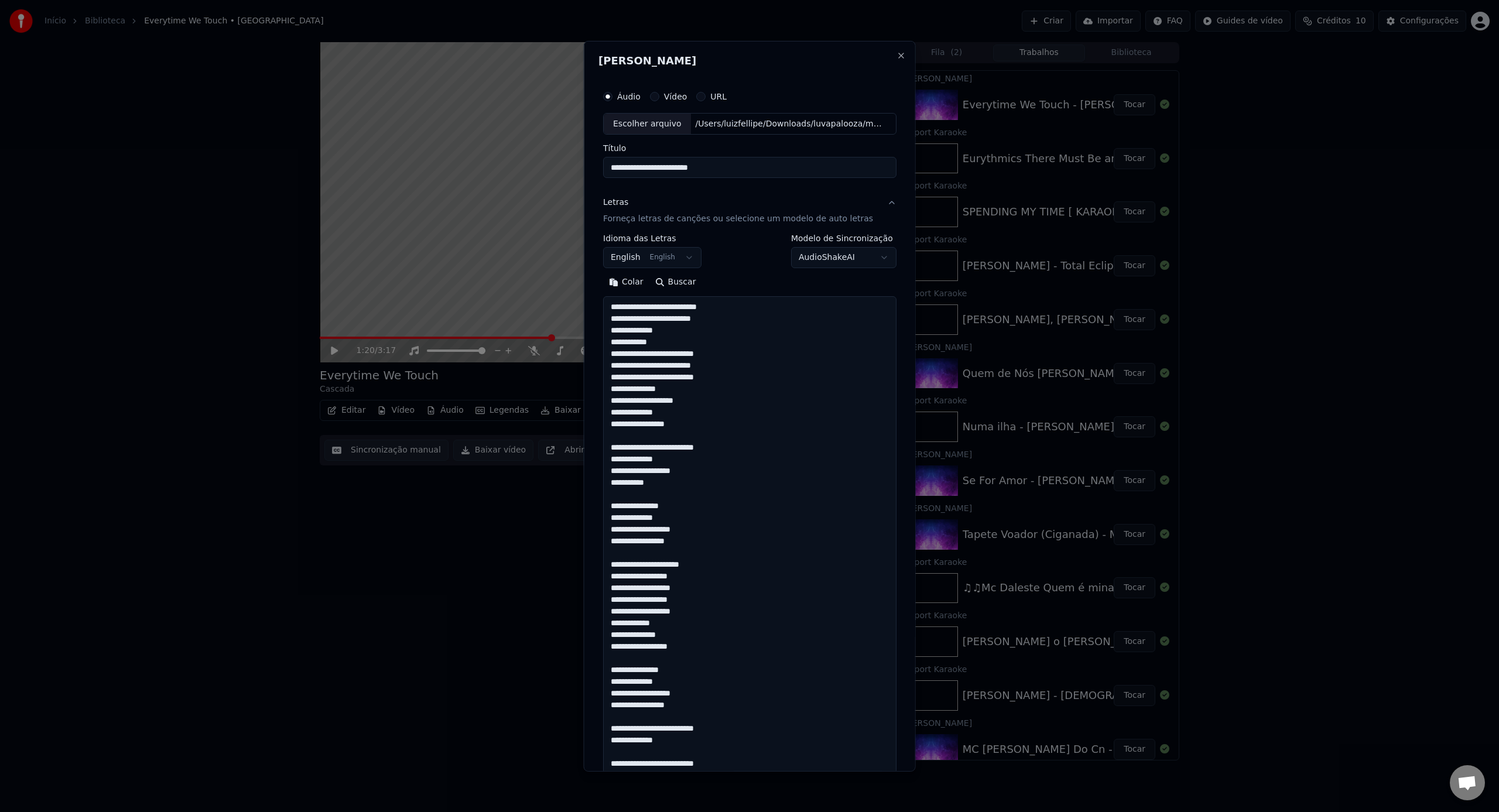
scroll to position [494, 0]
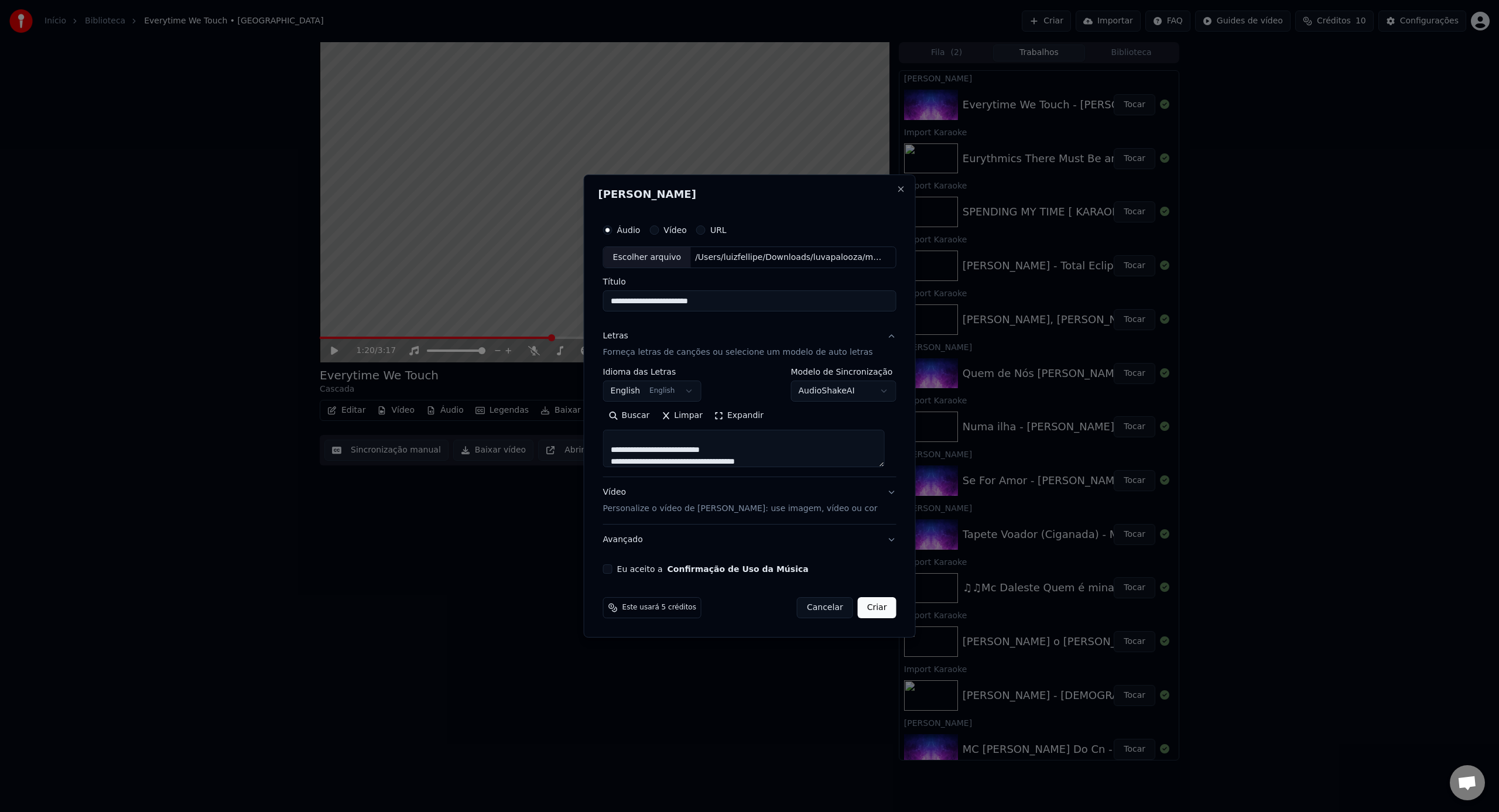
type textarea "**********"
click at [749, 500] on div "Vídeo Personalize o vídeo de karaokê: use imagem, vídeo ou cor" at bounding box center [740, 501] width 275 height 28
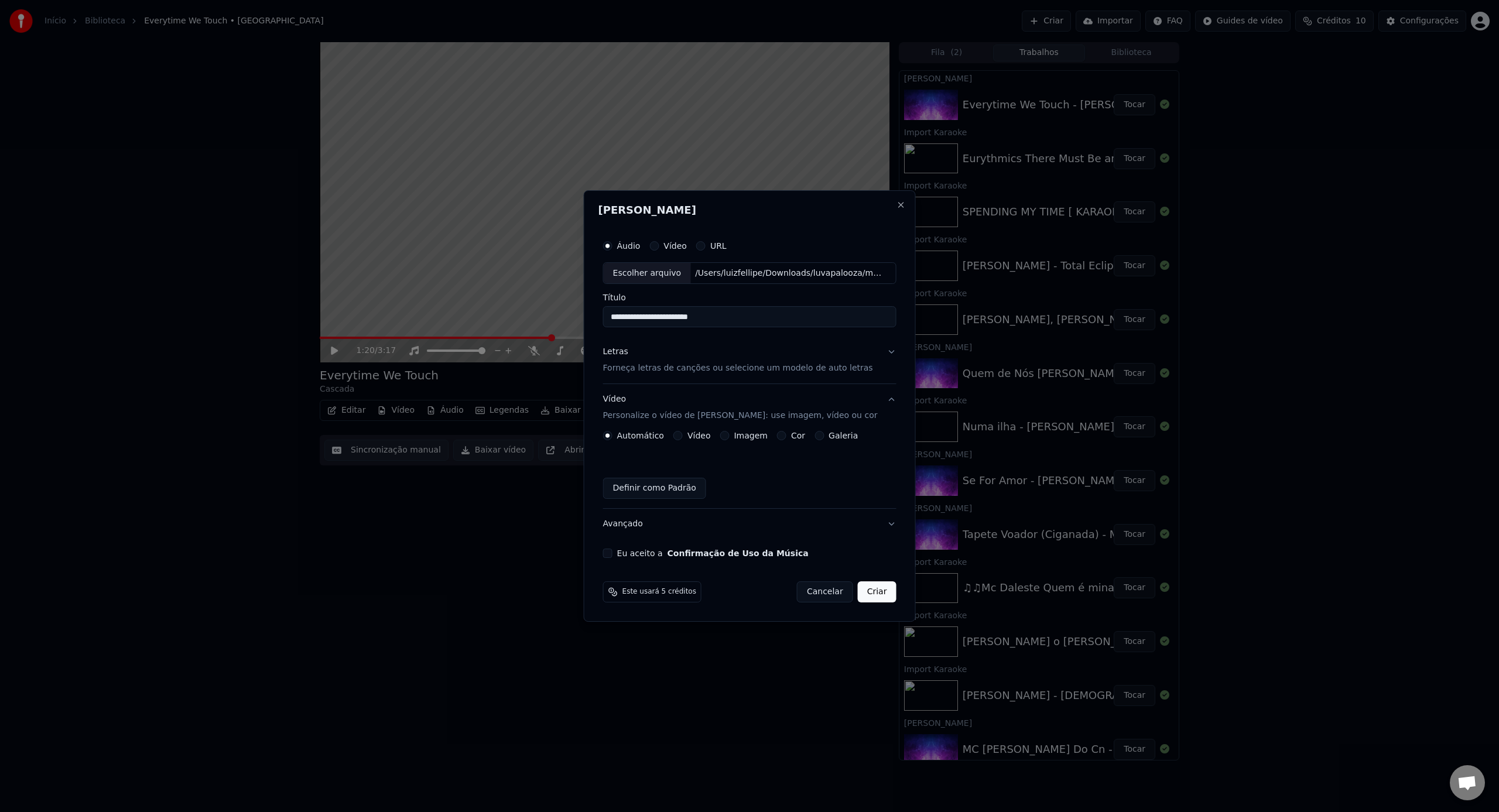
click at [673, 435] on div "Automático Vídeo Imagem Cor Galeria" at bounding box center [730, 436] width 255 height 10
click at [688, 435] on div "Vídeo" at bounding box center [691, 436] width 38 height 10
click at [686, 437] on div "Vídeo" at bounding box center [691, 436] width 38 height 10
click at [683, 437] on button "Vídeo" at bounding box center [678, 436] width 10 height 10
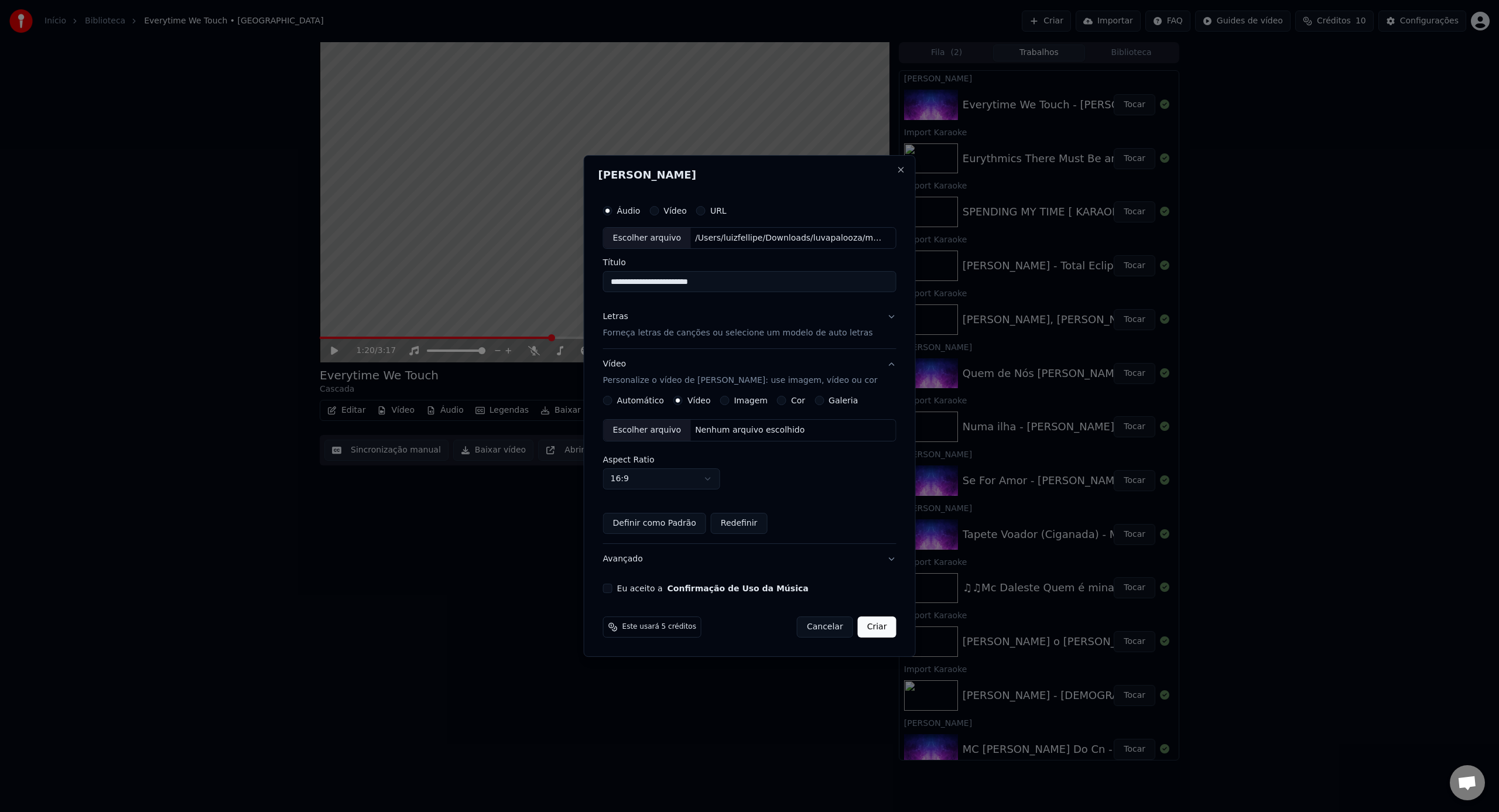
click at [657, 434] on div "Escolher arquivo" at bounding box center [647, 430] width 87 height 21
click at [630, 587] on label "Eu aceito a Confirmação de Uso da Música" at bounding box center [713, 588] width 191 height 8
click at [612, 587] on button "Eu aceito a Confirmação de Uso da Música" at bounding box center [607, 588] width 10 height 10
click at [871, 626] on button "Criar" at bounding box center [877, 626] width 39 height 21
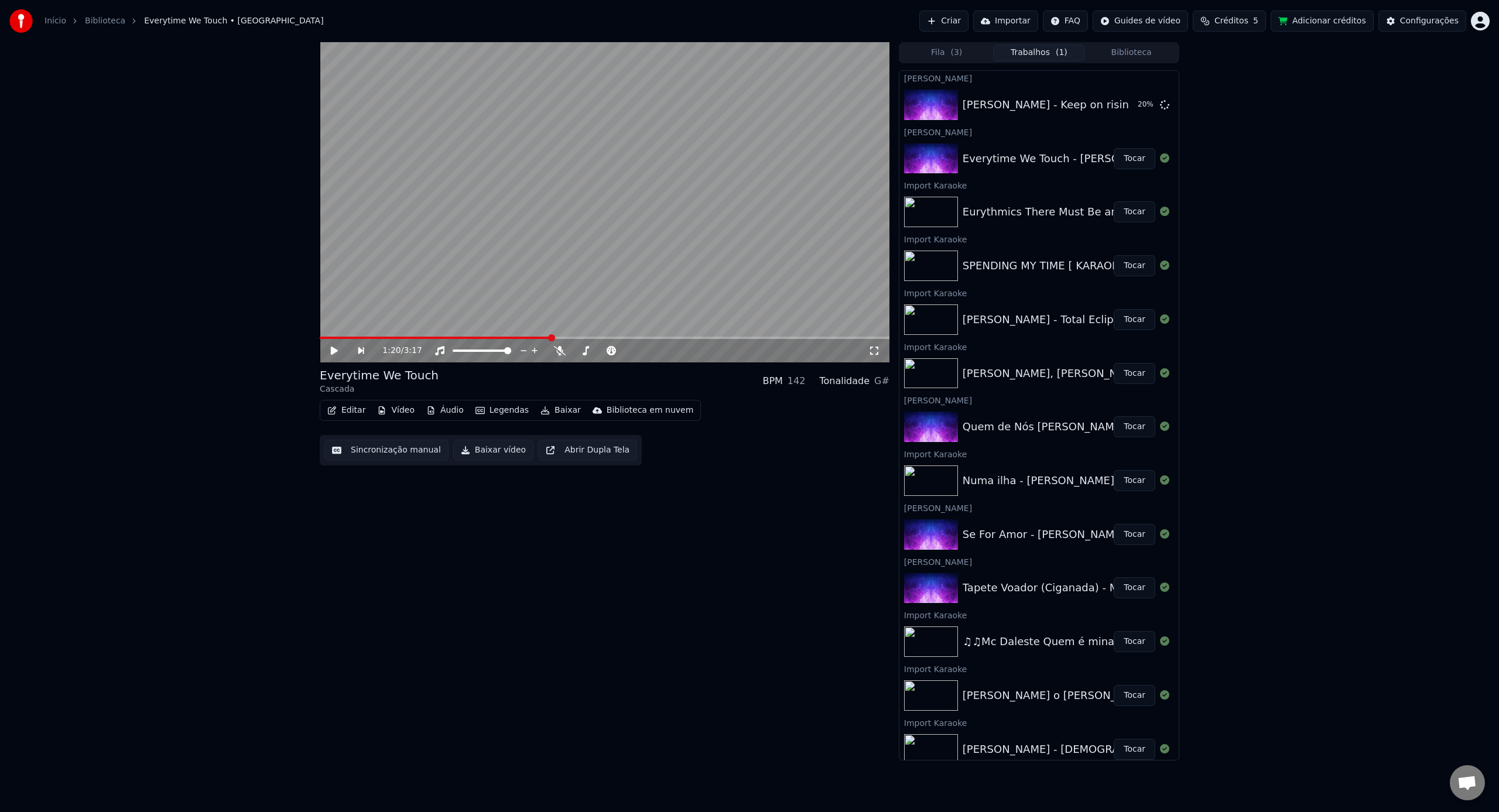
click at [1012, 28] on button "Importar" at bounding box center [1005, 21] width 65 height 21
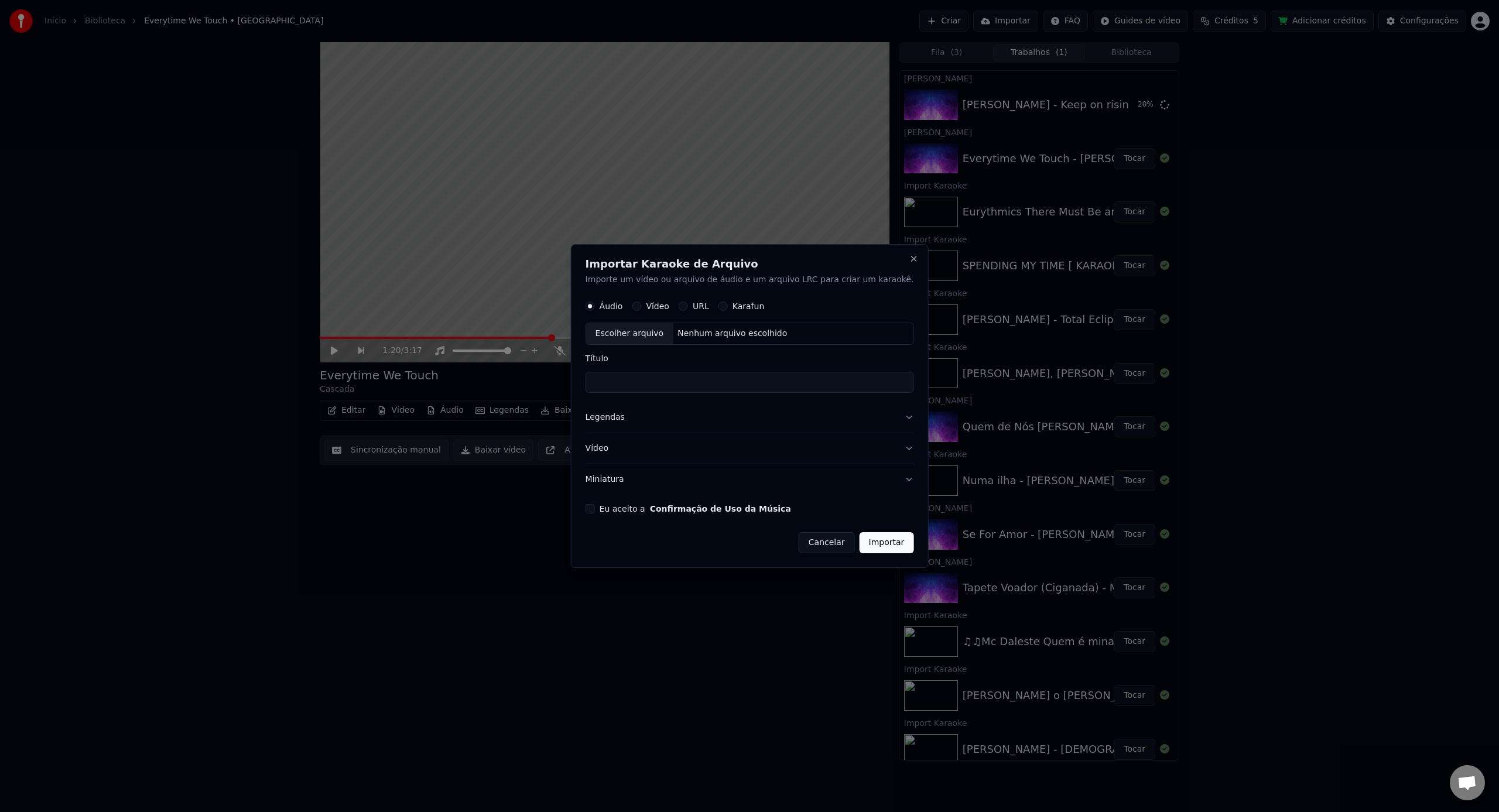
click at [641, 310] on button "Vídeo" at bounding box center [636, 306] width 10 height 10
click at [648, 331] on div "Escolher arquivo" at bounding box center [630, 334] width 87 height 21
type input "**********"
click at [609, 502] on form "**********" at bounding box center [750, 424] width 329 height 259
click at [595, 508] on button "Eu aceito a Confirmação de Uso da Música" at bounding box center [590, 508] width 10 height 10
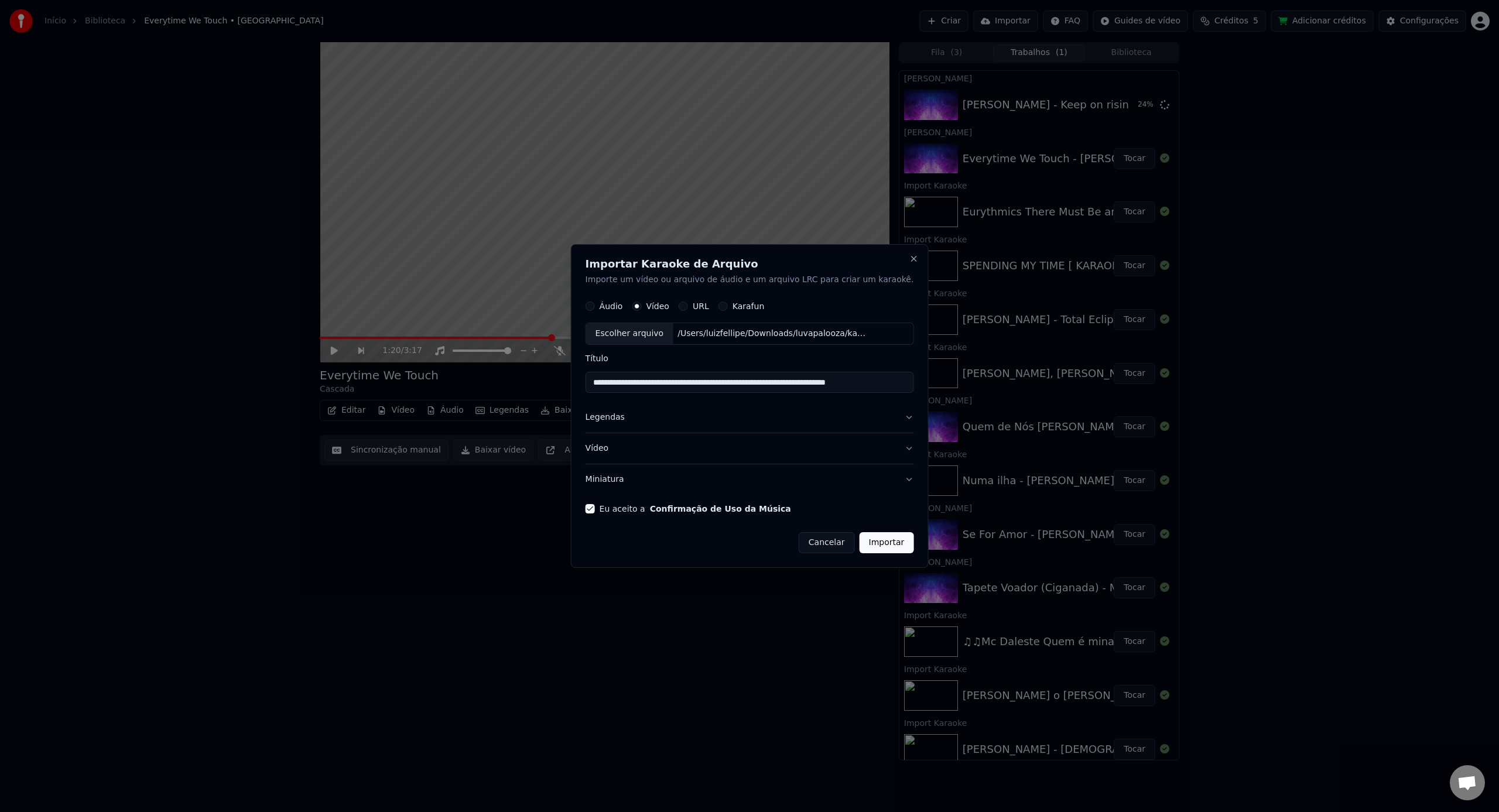
click at [870, 540] on button "Importar" at bounding box center [887, 542] width 54 height 21
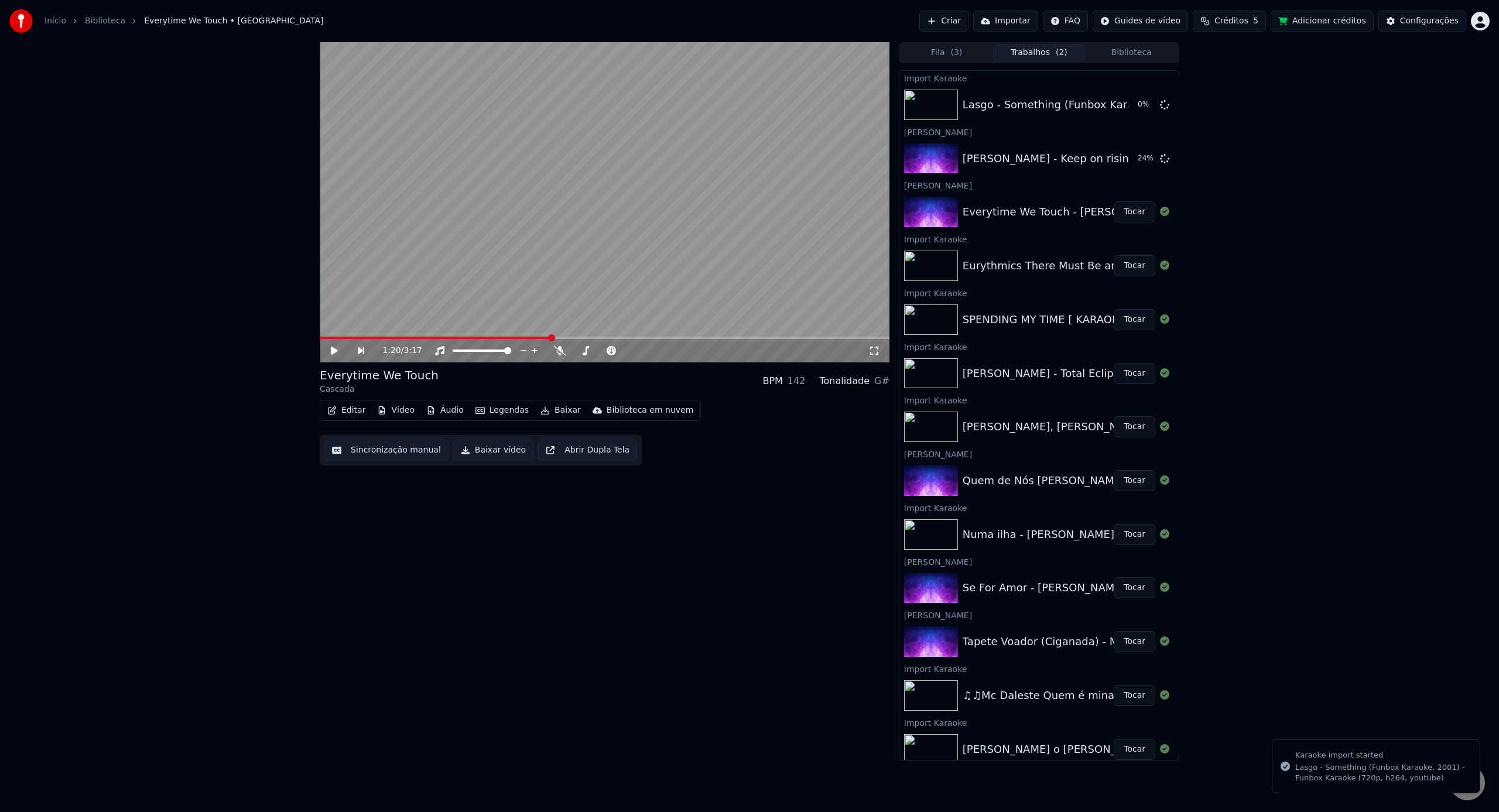
click at [943, 59] on button "Fila ( 3 )" at bounding box center [947, 53] width 93 height 17
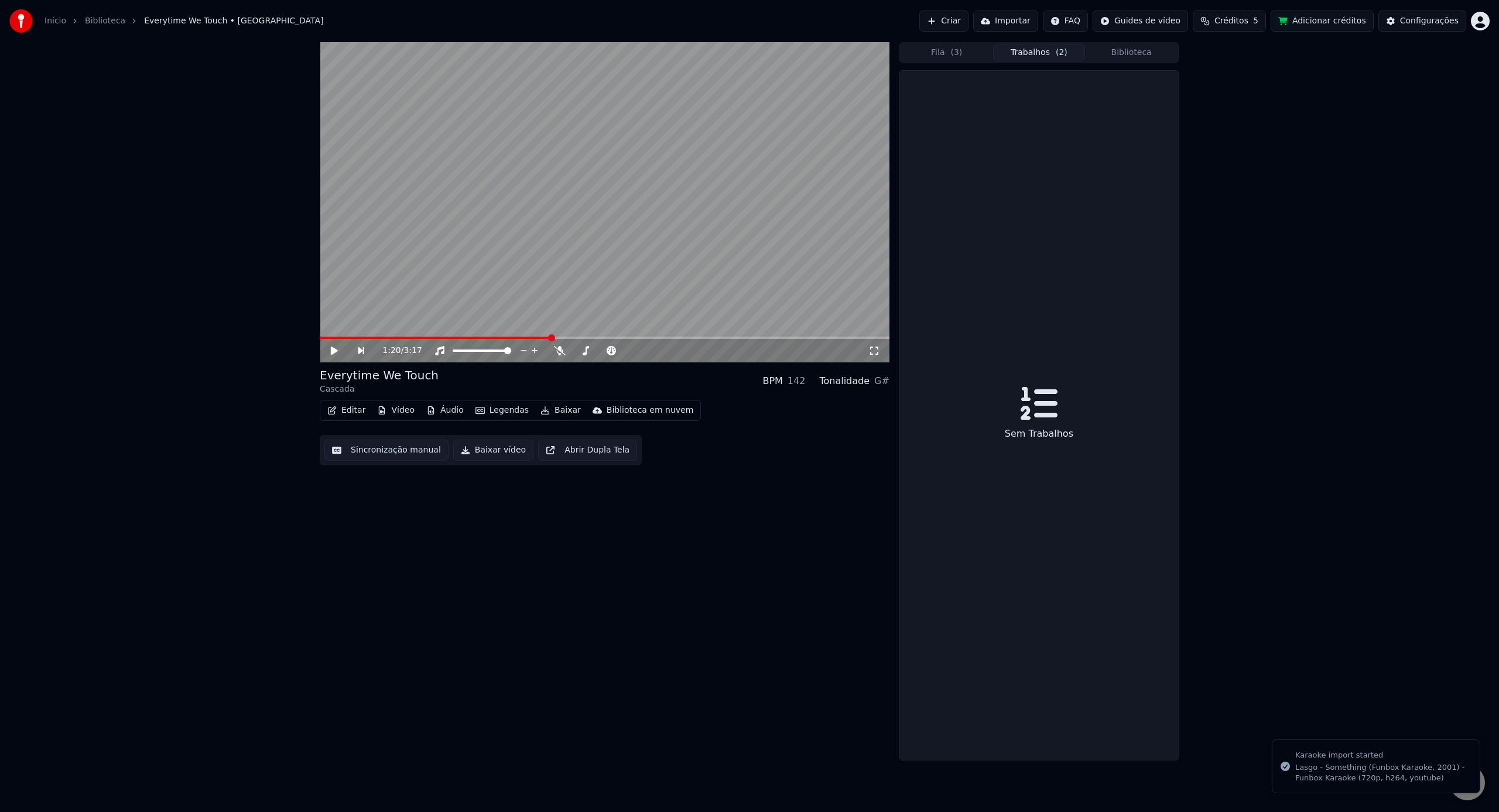
click at [1051, 51] on button "Trabalhos ( 2 )" at bounding box center [1040, 53] width 93 height 17
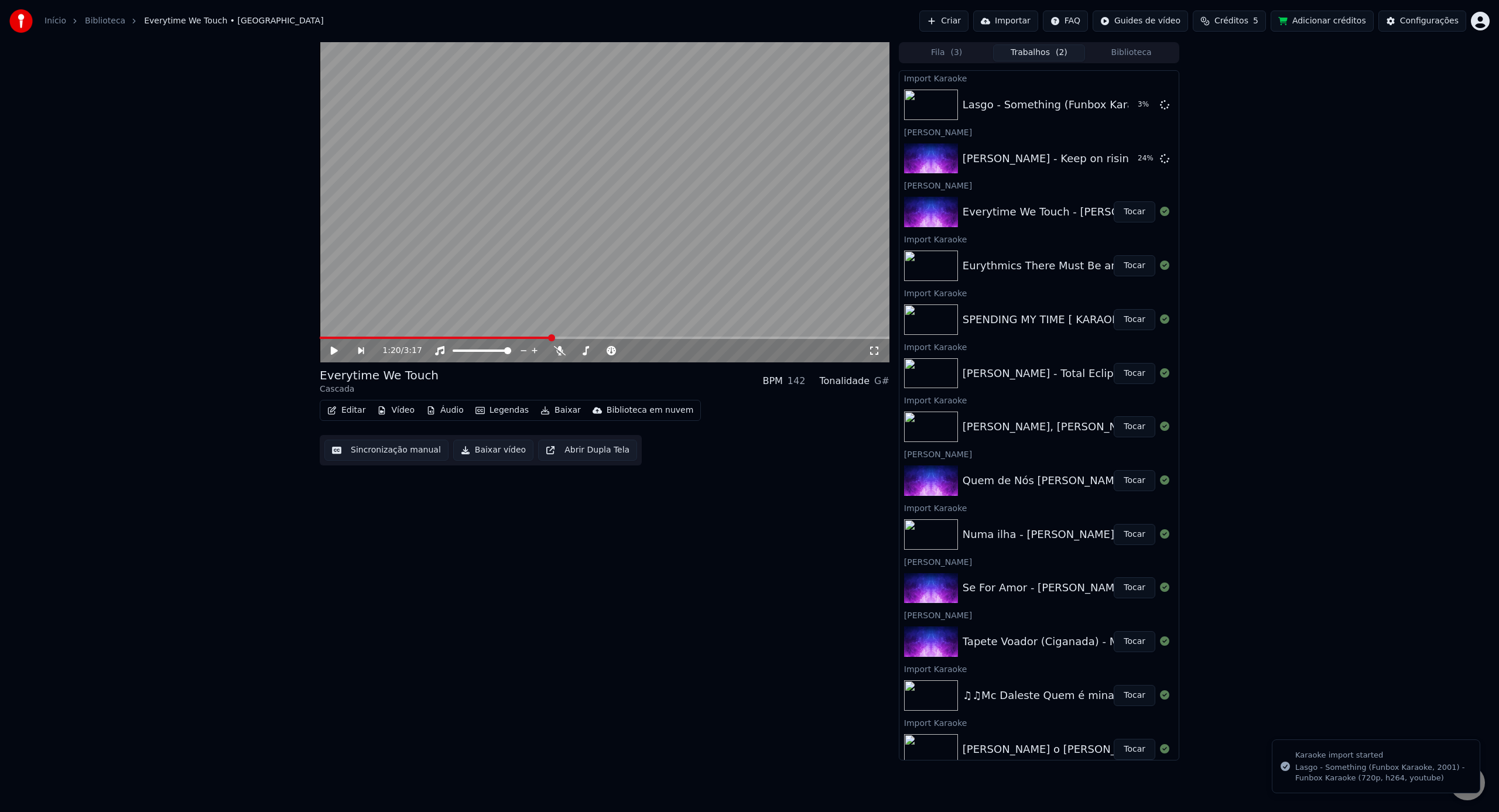
click at [1150, 52] on button "Biblioteca" at bounding box center [1132, 53] width 93 height 17
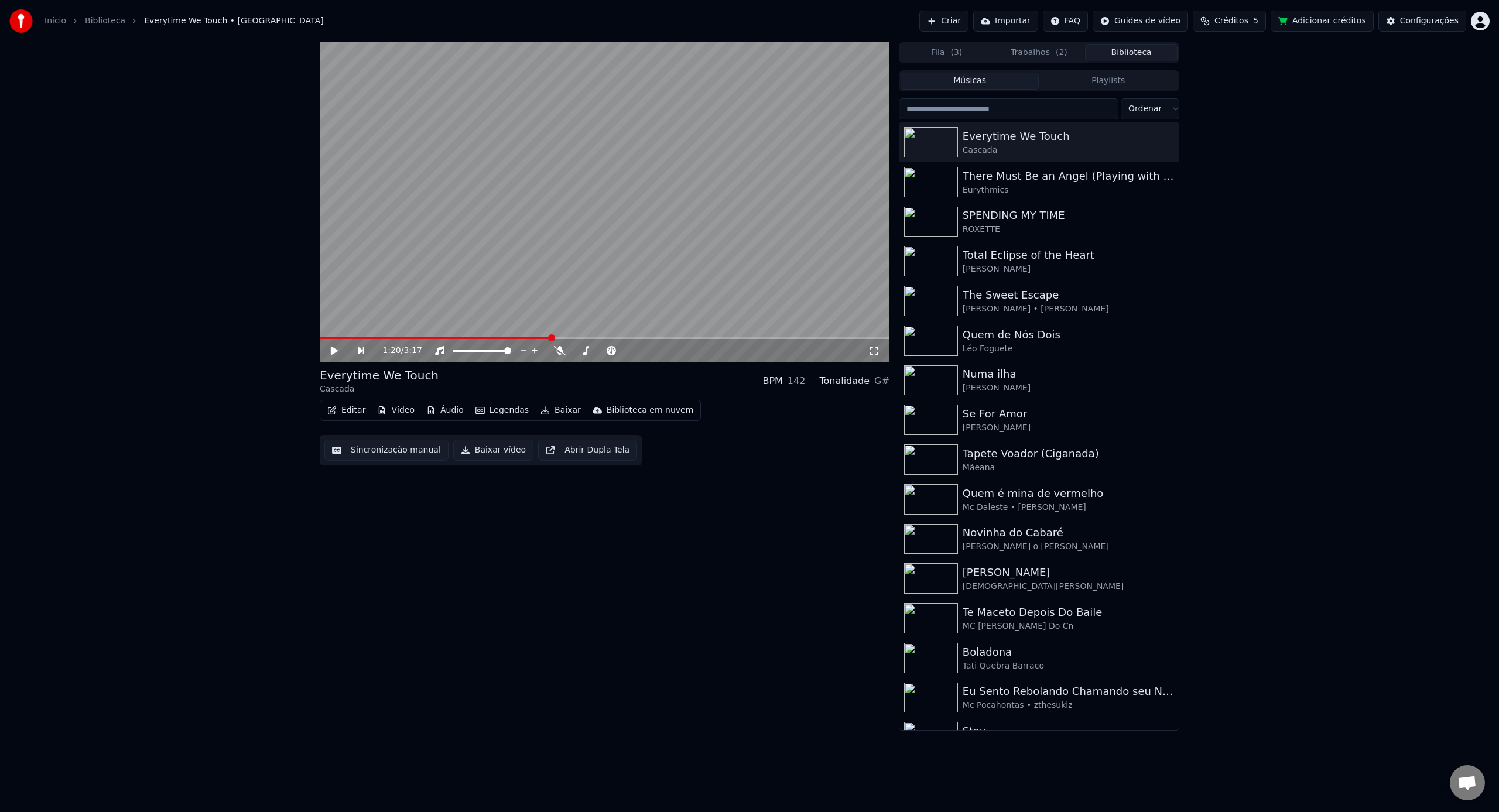
click at [1051, 57] on button "Trabalhos ( 2 )" at bounding box center [1040, 53] width 93 height 17
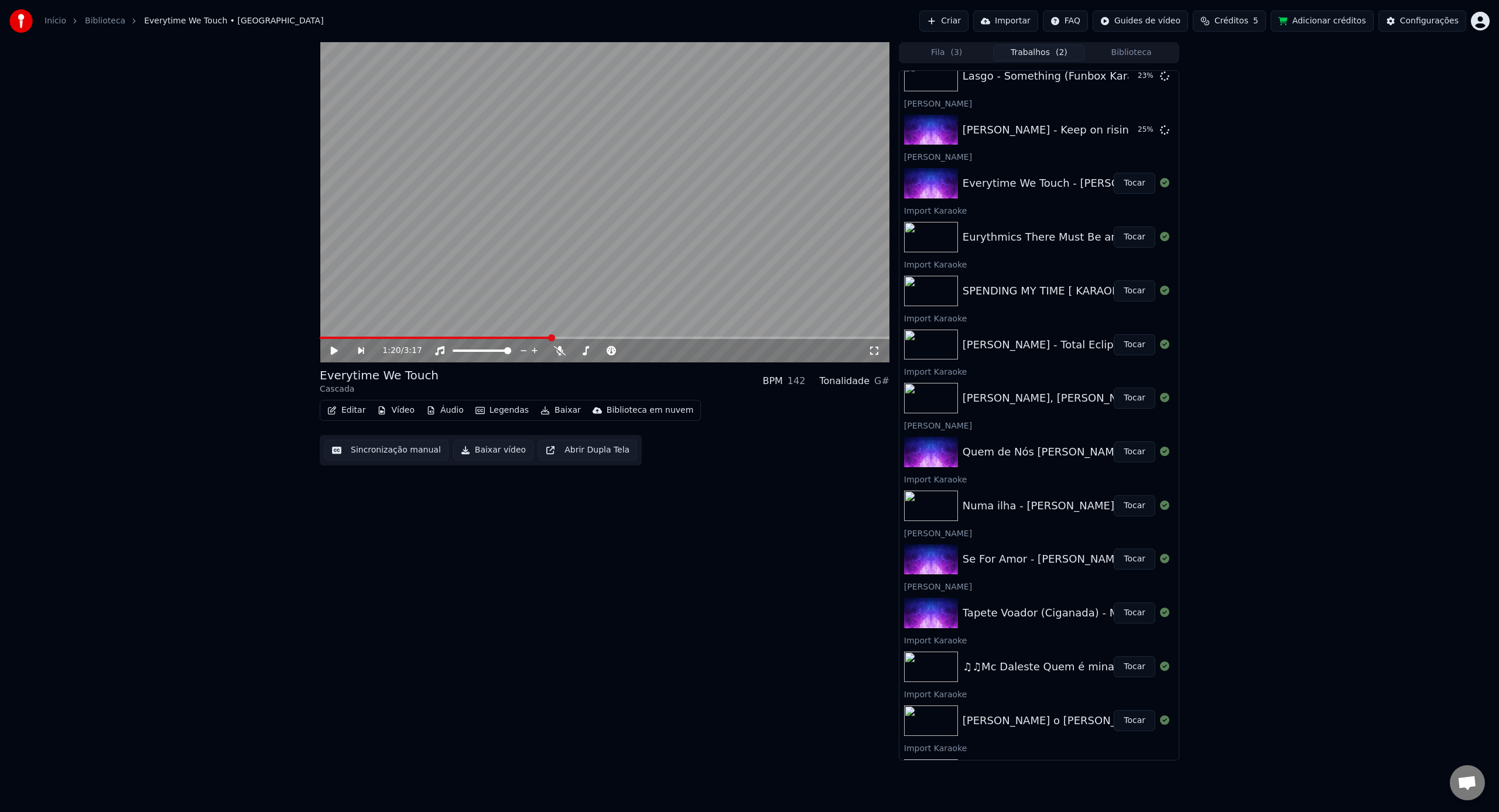
scroll to position [0, 0]
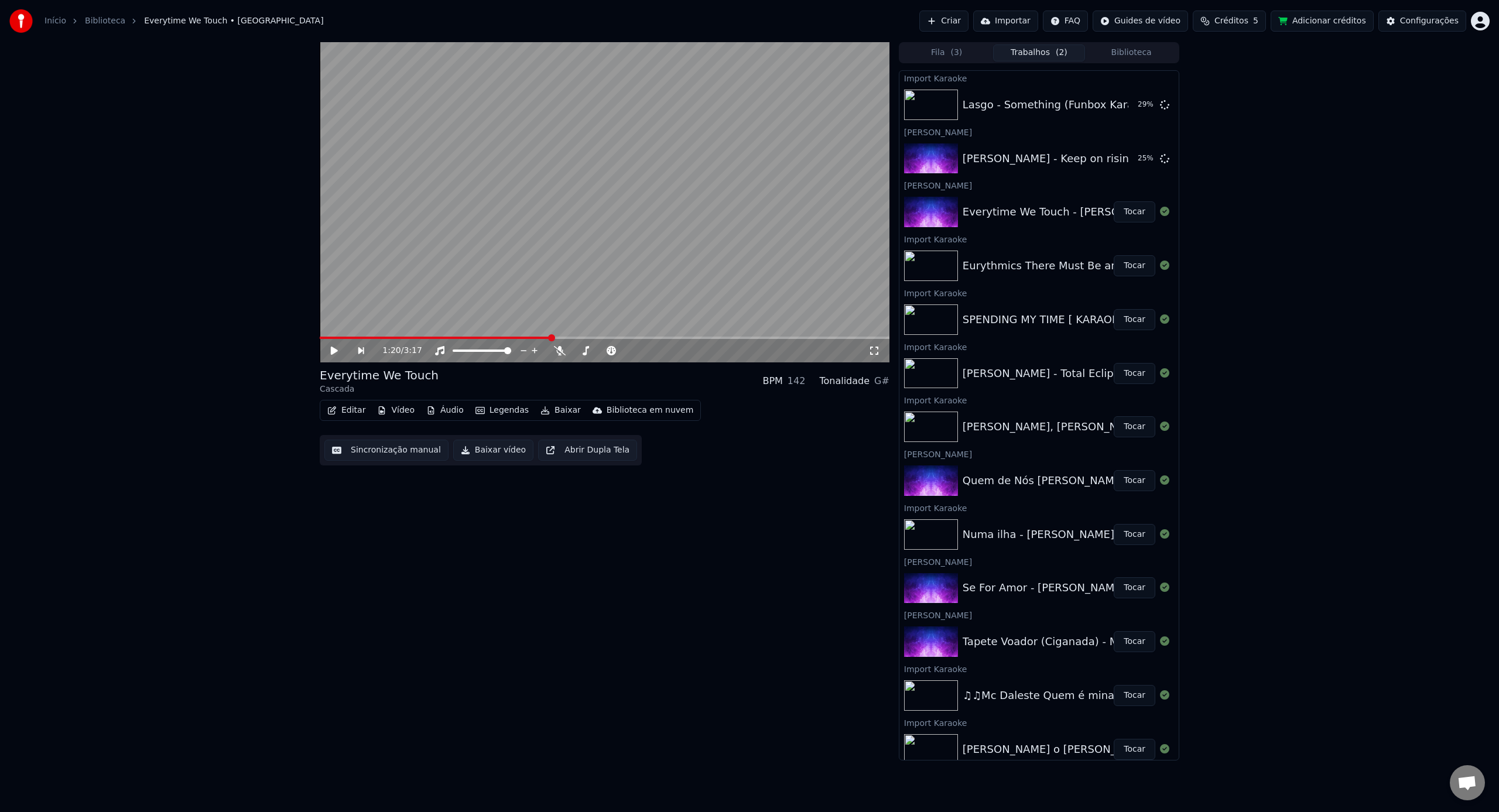
click at [1018, 26] on button "Importar" at bounding box center [1005, 21] width 65 height 21
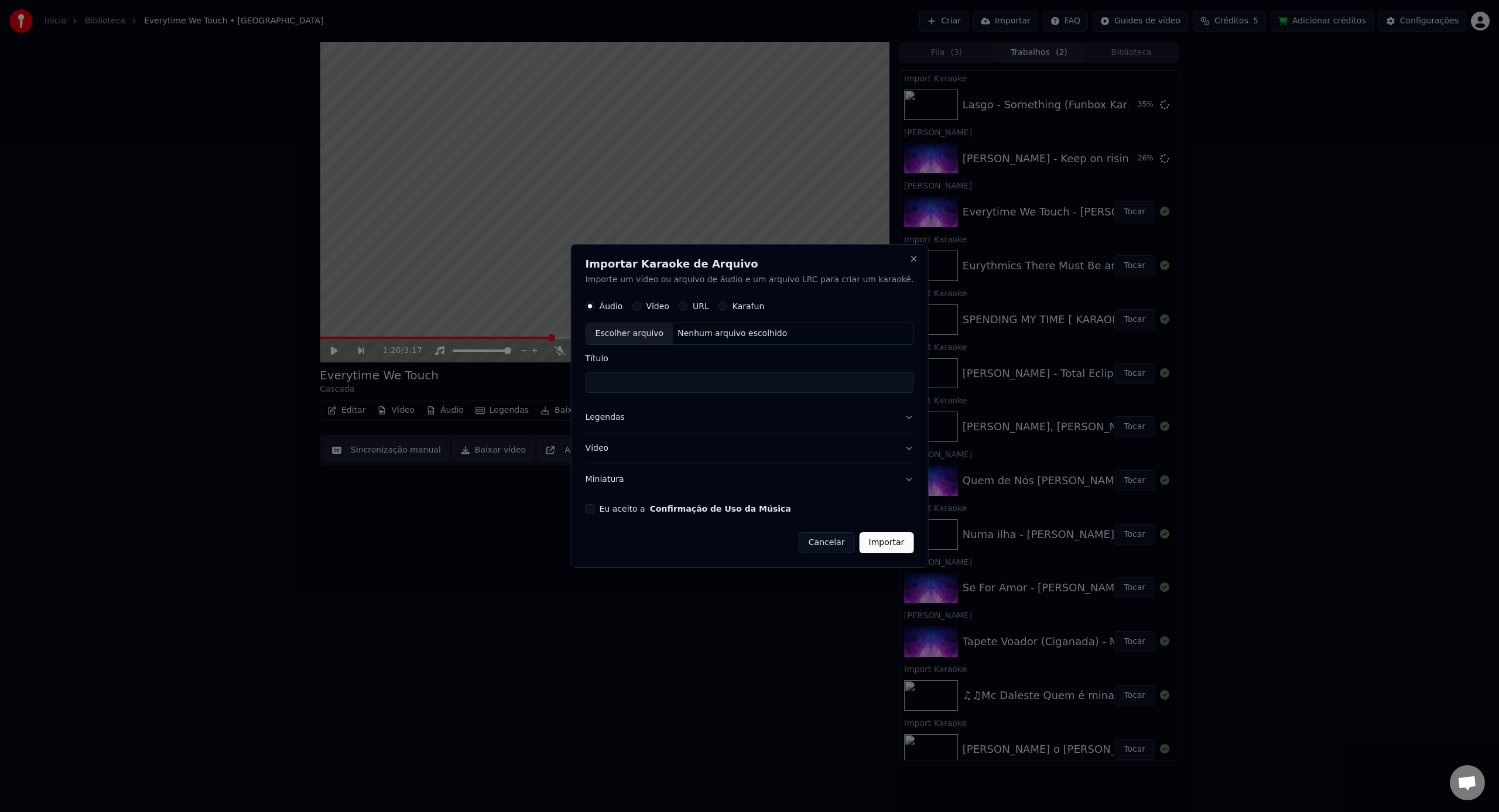
click at [673, 335] on div "Escolher arquivo" at bounding box center [630, 334] width 87 height 21
click at [669, 310] on label "Vídeo" at bounding box center [658, 306] width 23 height 8
click at [641, 310] on button "Vídeo" at bounding box center [636, 306] width 10 height 10
click at [641, 307] on button "Vídeo" at bounding box center [636, 306] width 10 height 10
click at [641, 306] on button "Vídeo" at bounding box center [636, 306] width 10 height 10
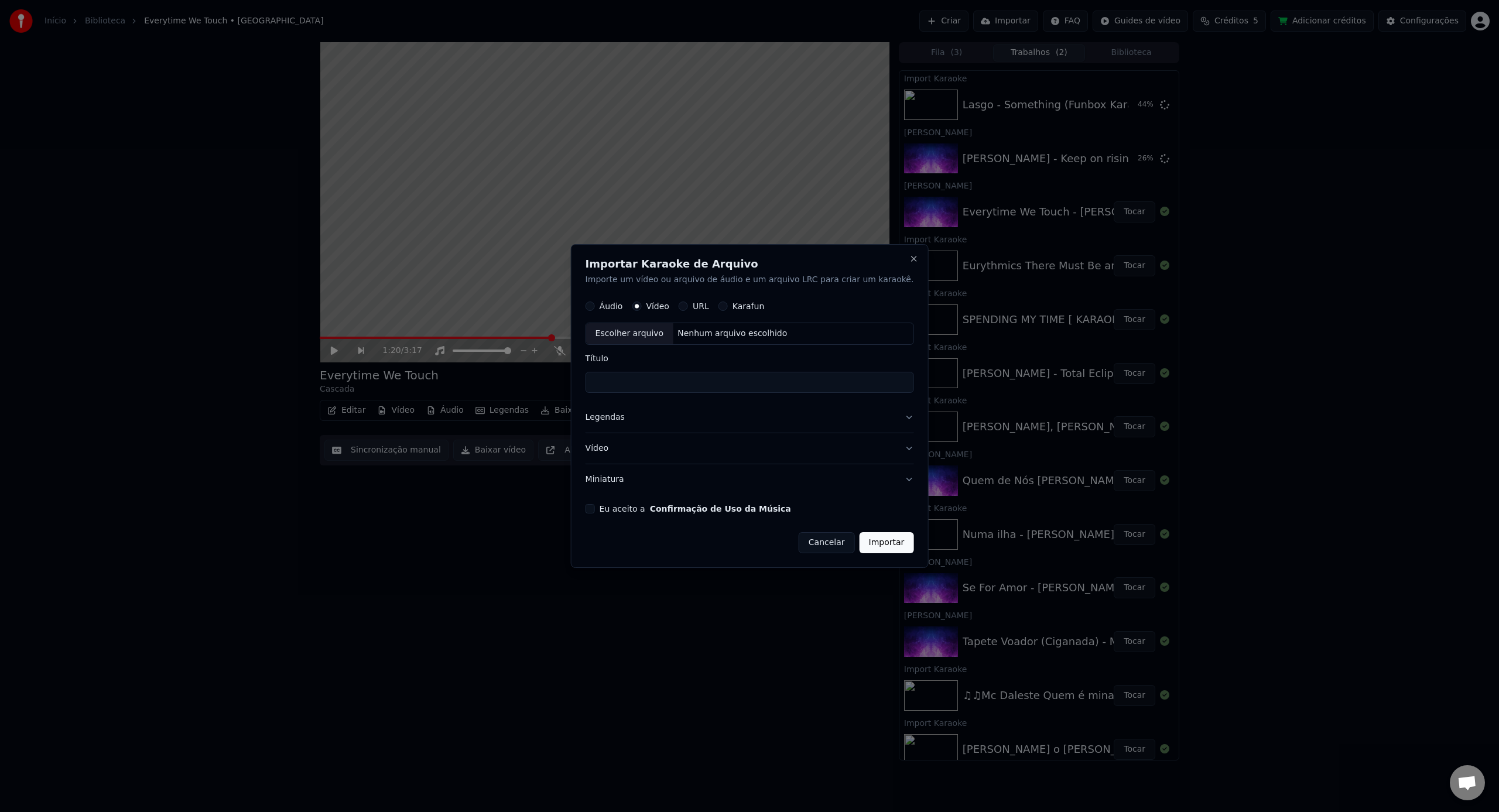
click at [652, 313] on div "Áudio Vídeo URL Karafun" at bounding box center [750, 306] width 329 height 23
click at [655, 338] on div "Escolher arquivo" at bounding box center [630, 334] width 87 height 21
type input "**********"
click at [595, 508] on button "Eu aceito a Confirmação de Uso da Música" at bounding box center [590, 508] width 10 height 10
click at [869, 536] on button "Importar" at bounding box center [887, 542] width 54 height 21
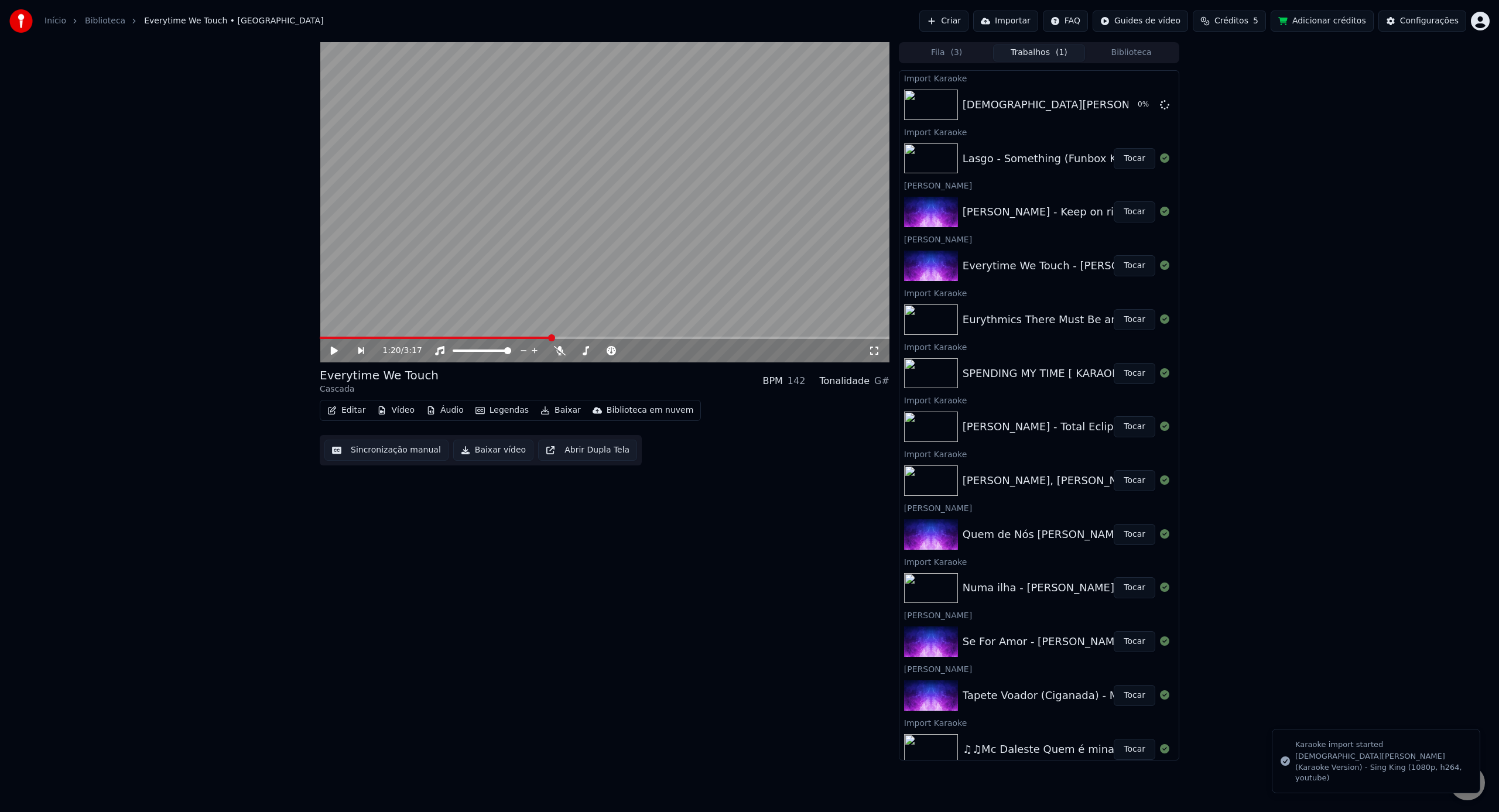
click at [1013, 21] on button "Importar" at bounding box center [1005, 21] width 65 height 21
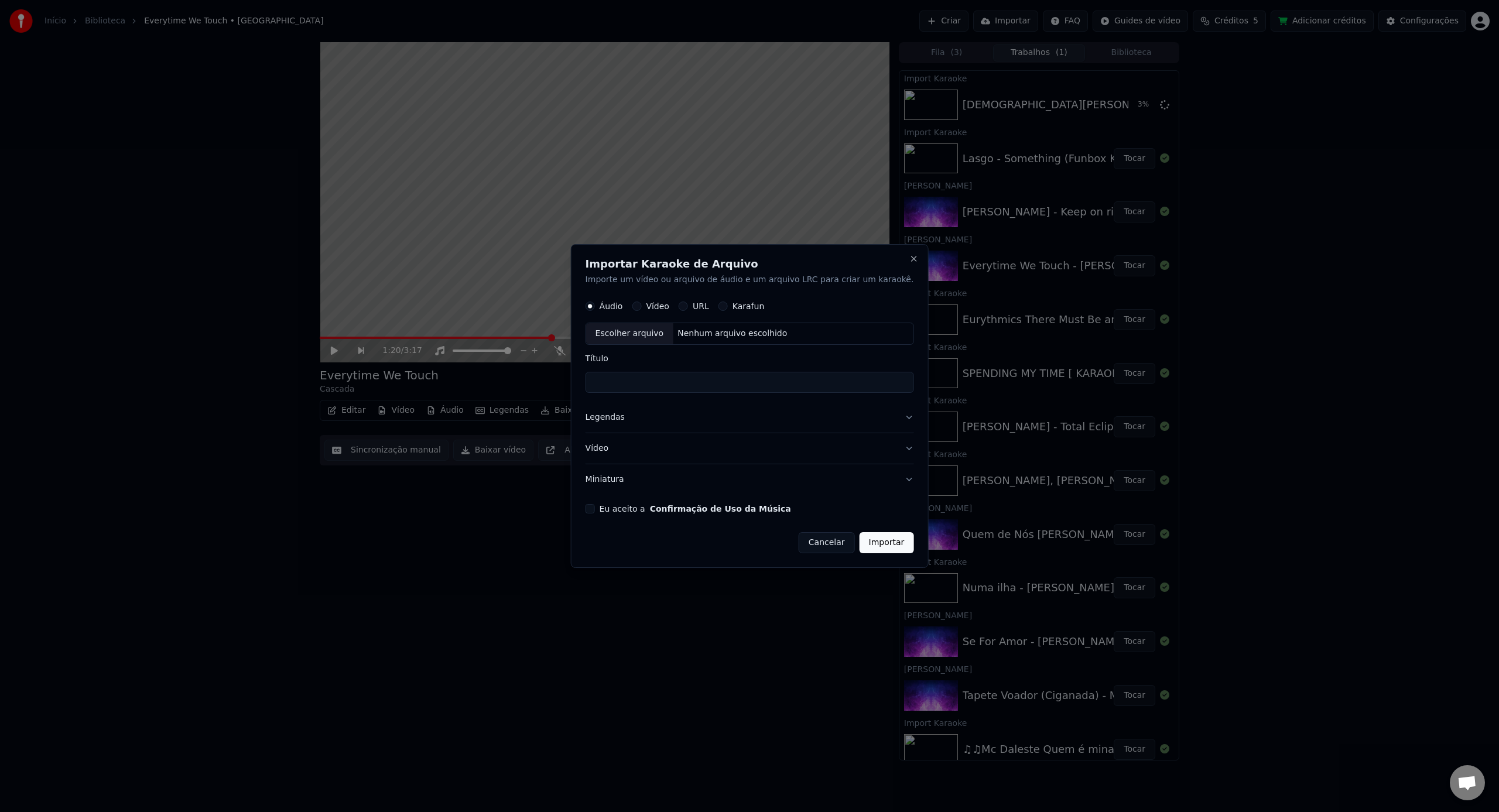
click at [647, 334] on div "Escolher arquivo" at bounding box center [630, 334] width 87 height 21
click at [660, 304] on div "Vídeo" at bounding box center [650, 306] width 38 height 10
click at [641, 306] on button "Vídeo" at bounding box center [636, 306] width 10 height 10
type input "**********"
click at [600, 515] on div "**********" at bounding box center [750, 405] width 358 height 324
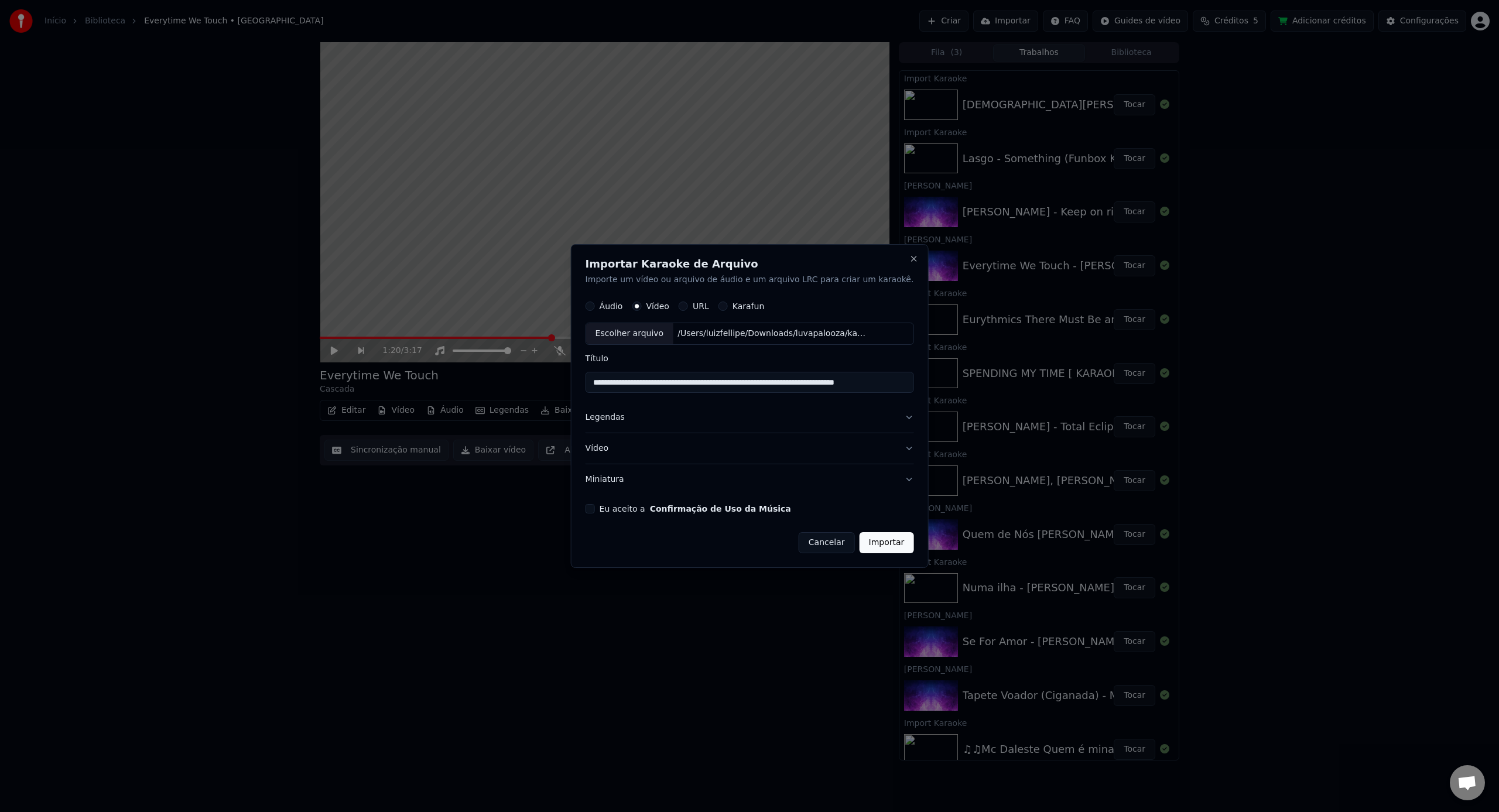
click at [592, 507] on div "**********" at bounding box center [750, 405] width 358 height 324
click at [595, 509] on button "Eu aceito a Confirmação de Uso da Música" at bounding box center [590, 508] width 10 height 10
click at [866, 545] on button "Importar" at bounding box center [887, 542] width 54 height 21
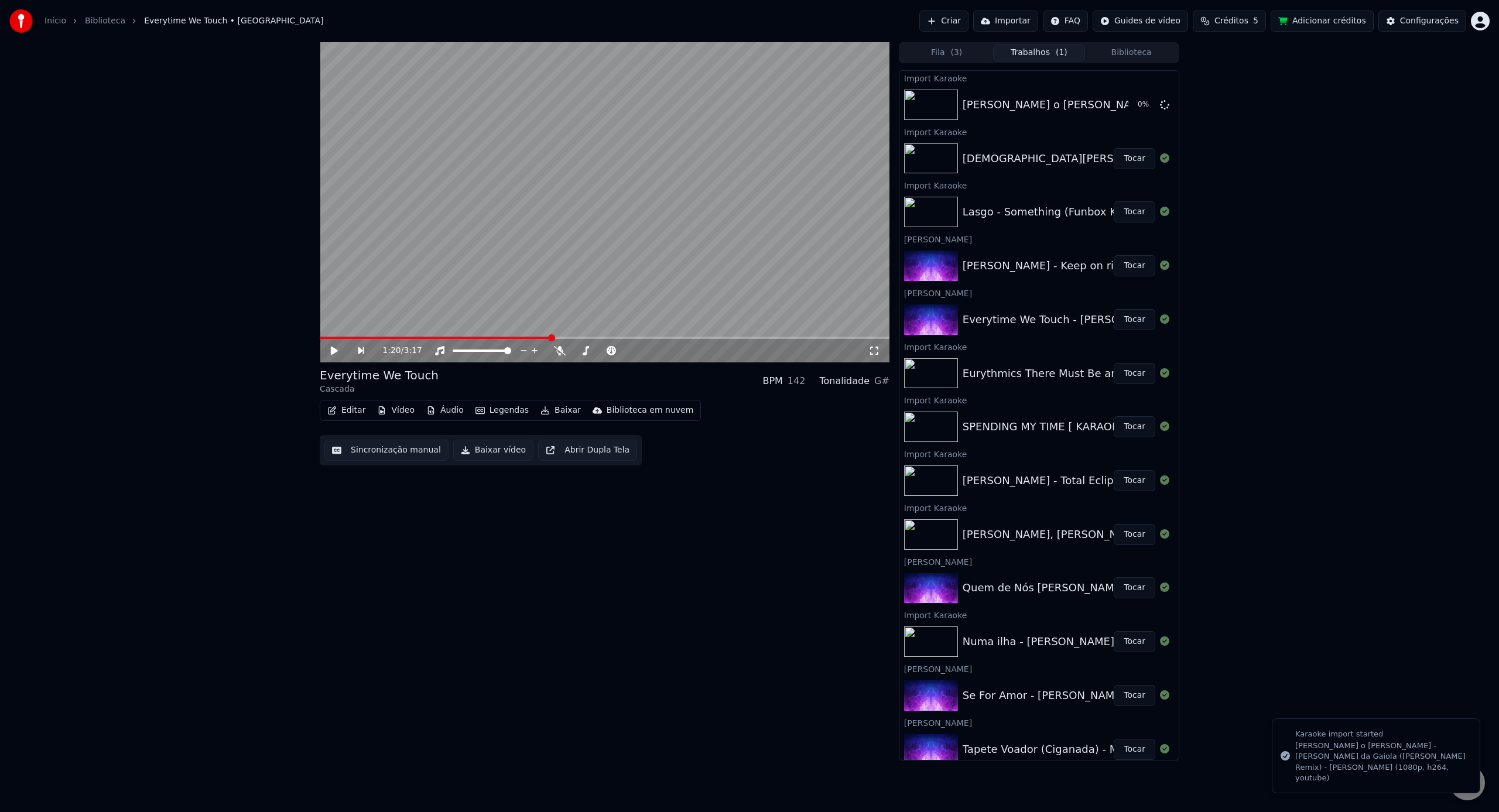
click at [791, 250] on video at bounding box center [603, 202] width 570 height 320
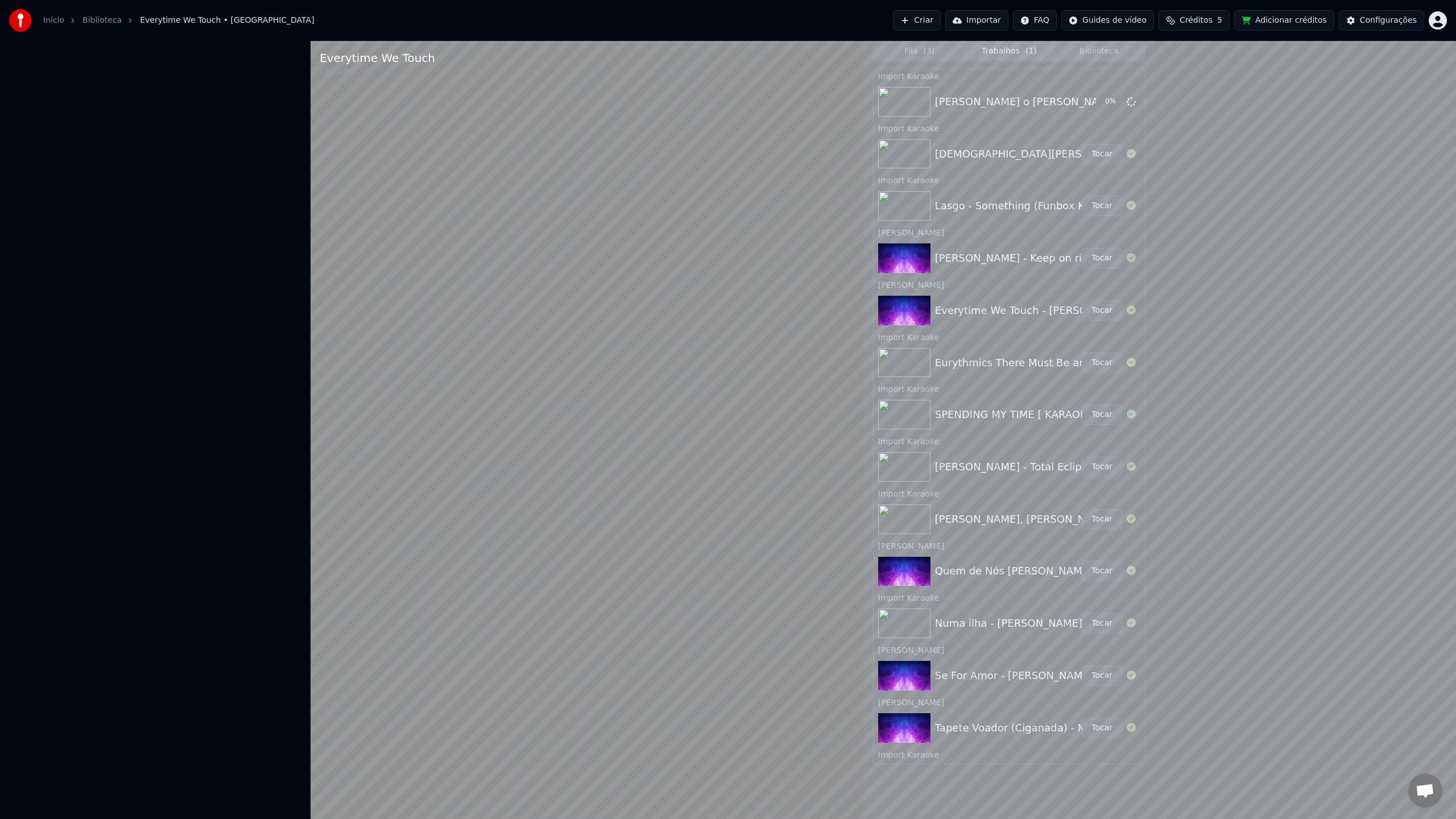
click at [678, 251] on video at bounding box center [586, 451] width 553 height 819
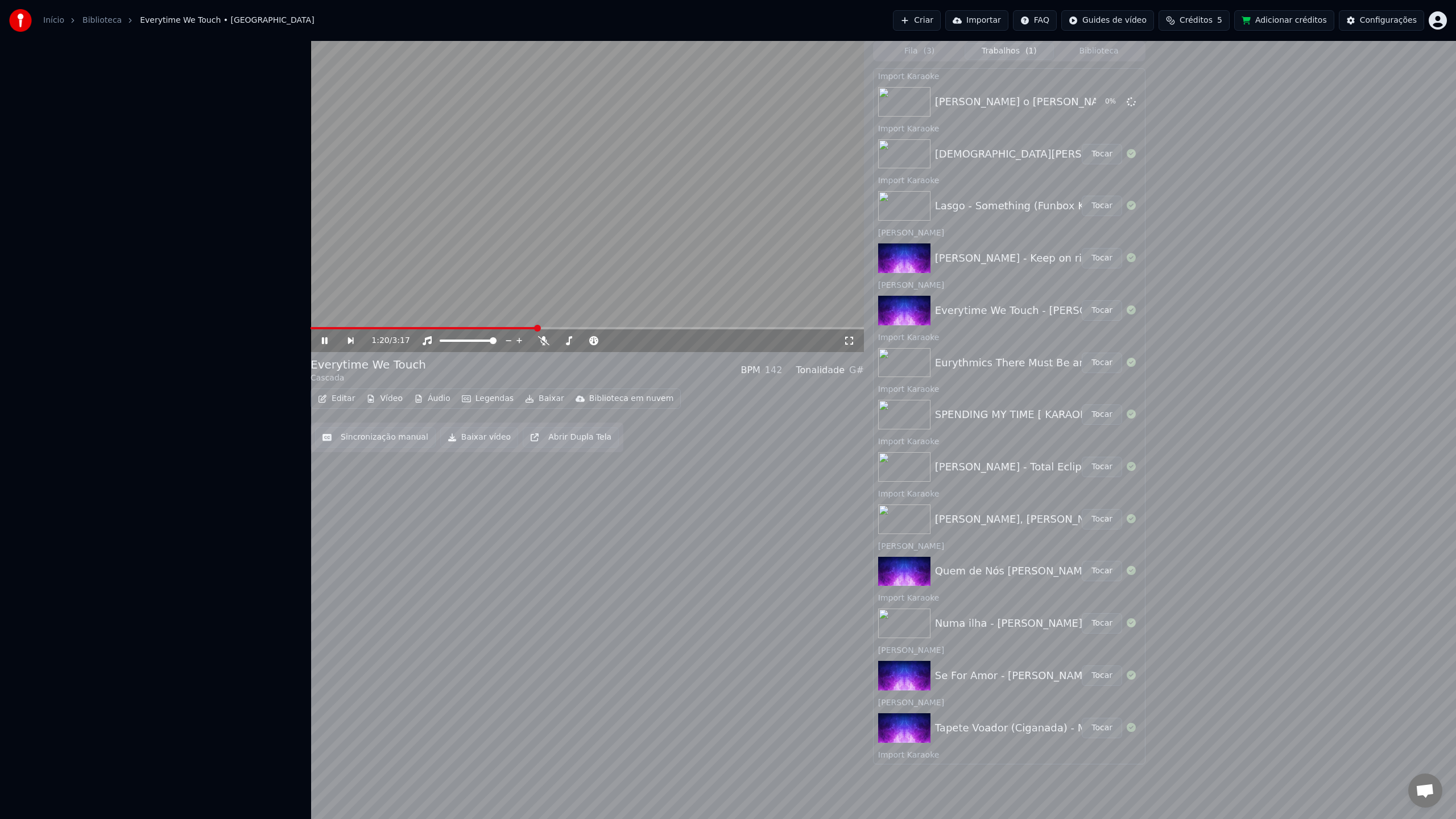
click at [999, 23] on button "Importar" at bounding box center [976, 21] width 63 height 21
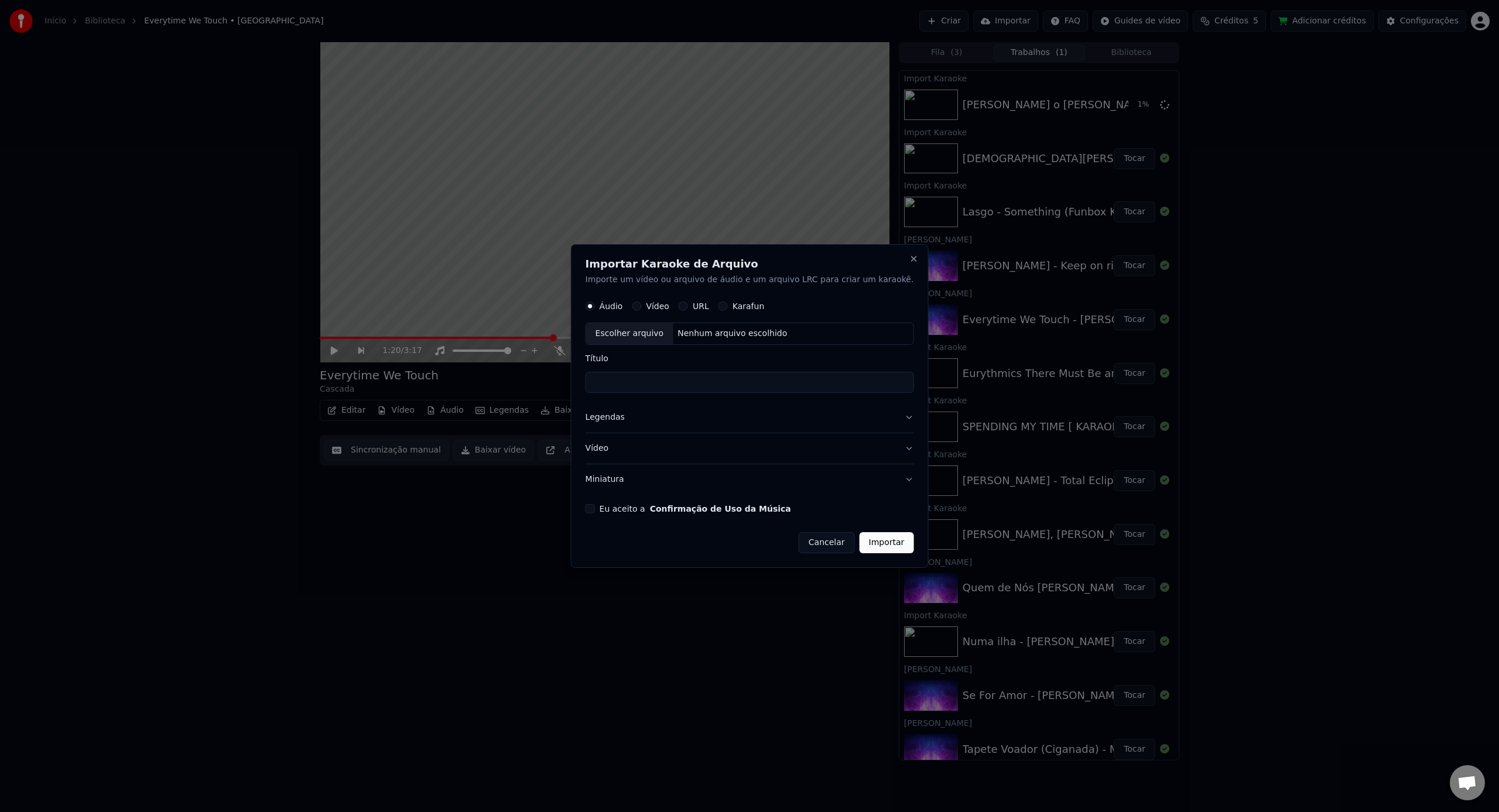
click at [655, 310] on div "Vídeo" at bounding box center [650, 306] width 38 height 10
click at [641, 308] on button "Vídeo" at bounding box center [636, 306] width 10 height 10
click at [651, 327] on div "Escolher arquivo" at bounding box center [630, 334] width 87 height 21
click at [688, 499] on form "Áudio Vídeo URL Karafun Escolher arquivo Nenhum arquivo escolhido Título Legend…" at bounding box center [750, 424] width 329 height 259
click at [613, 510] on div "Eu aceito a Confirmação de Uso da Música" at bounding box center [750, 508] width 329 height 10
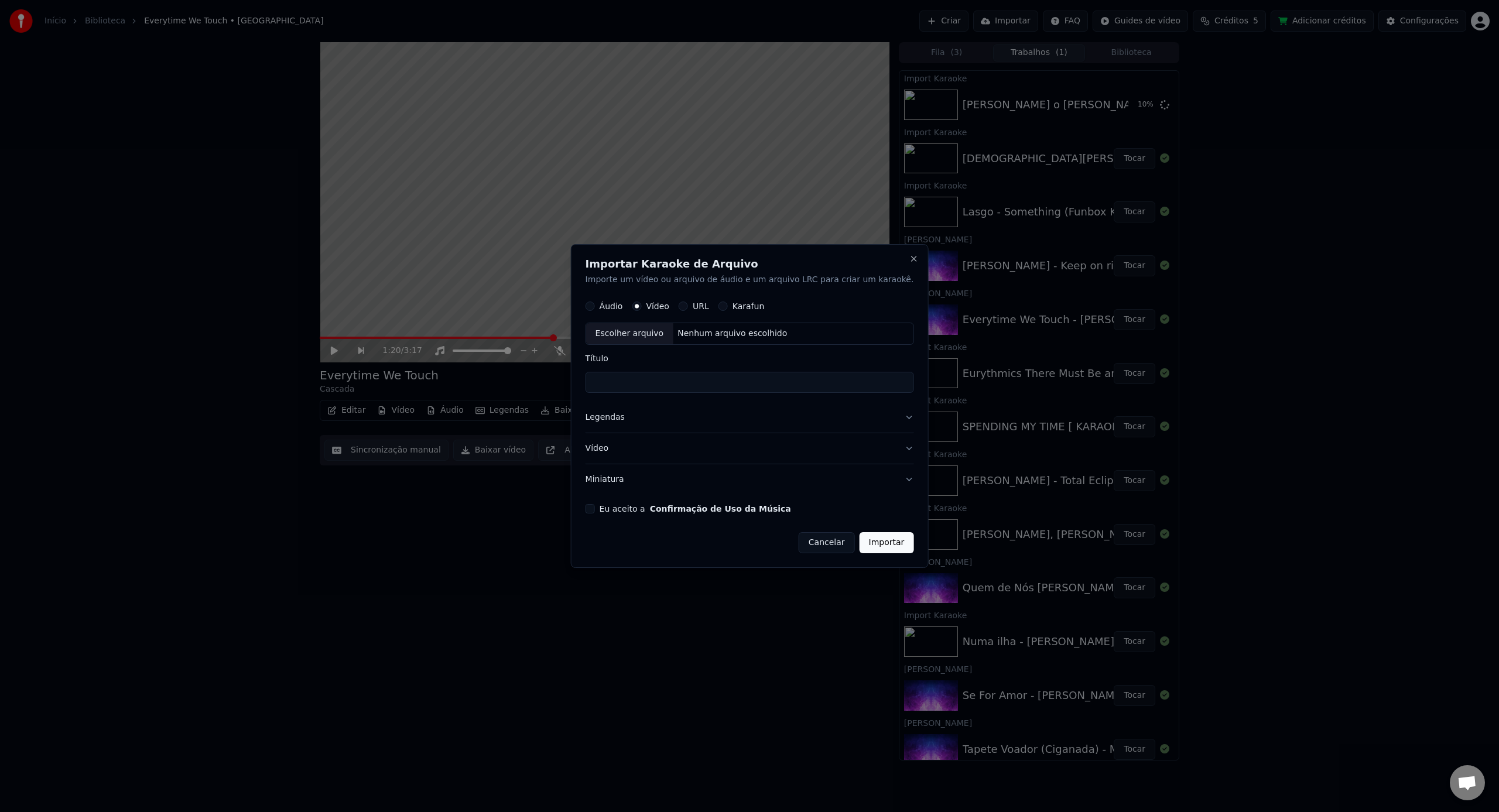
click at [595, 509] on button "Eu aceito a Confirmação de Uso da Música" at bounding box center [590, 508] width 10 height 10
click at [595, 508] on button "Eu aceito a Confirmação de Uso da Música" at bounding box center [590, 508] width 10 height 10
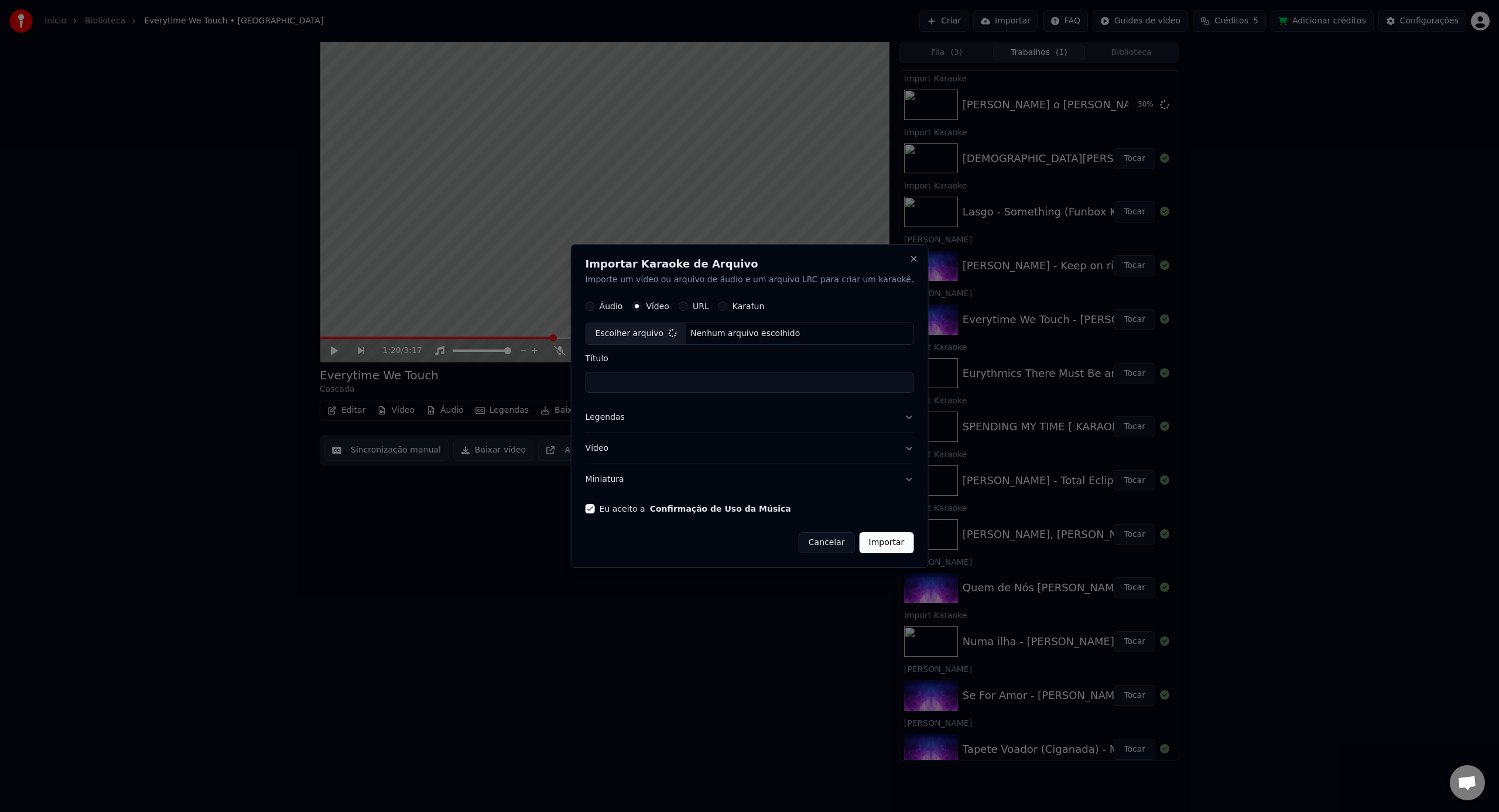
type input "**********"
click at [860, 547] on button "Importar" at bounding box center [887, 542] width 54 height 21
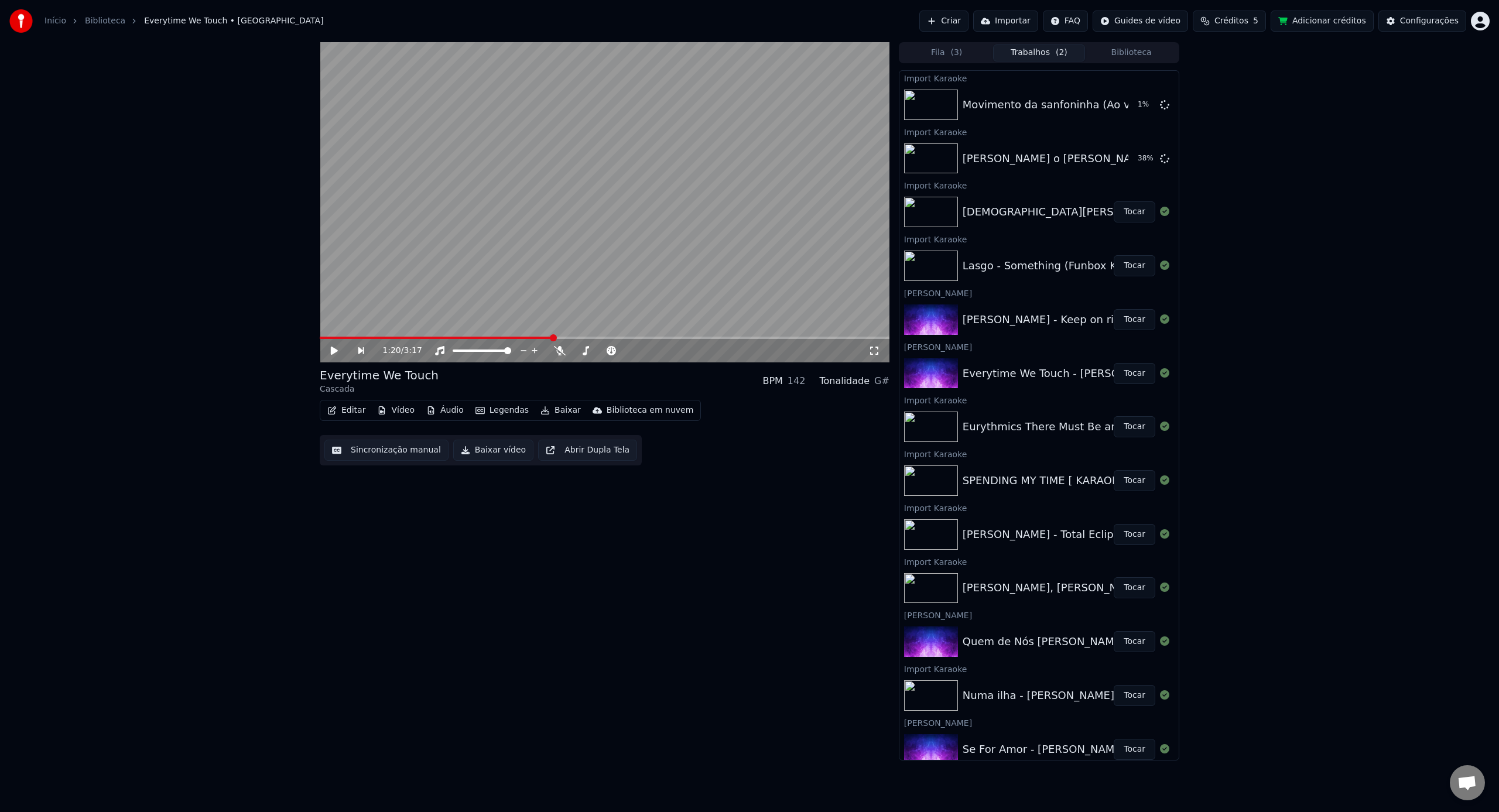
click at [1136, 325] on button "Tocar" at bounding box center [1133, 320] width 42 height 21
click at [322, 337] on span at bounding box center [325, 337] width 7 height 7
click at [528, 351] on icon at bounding box center [534, 351] width 12 height 10
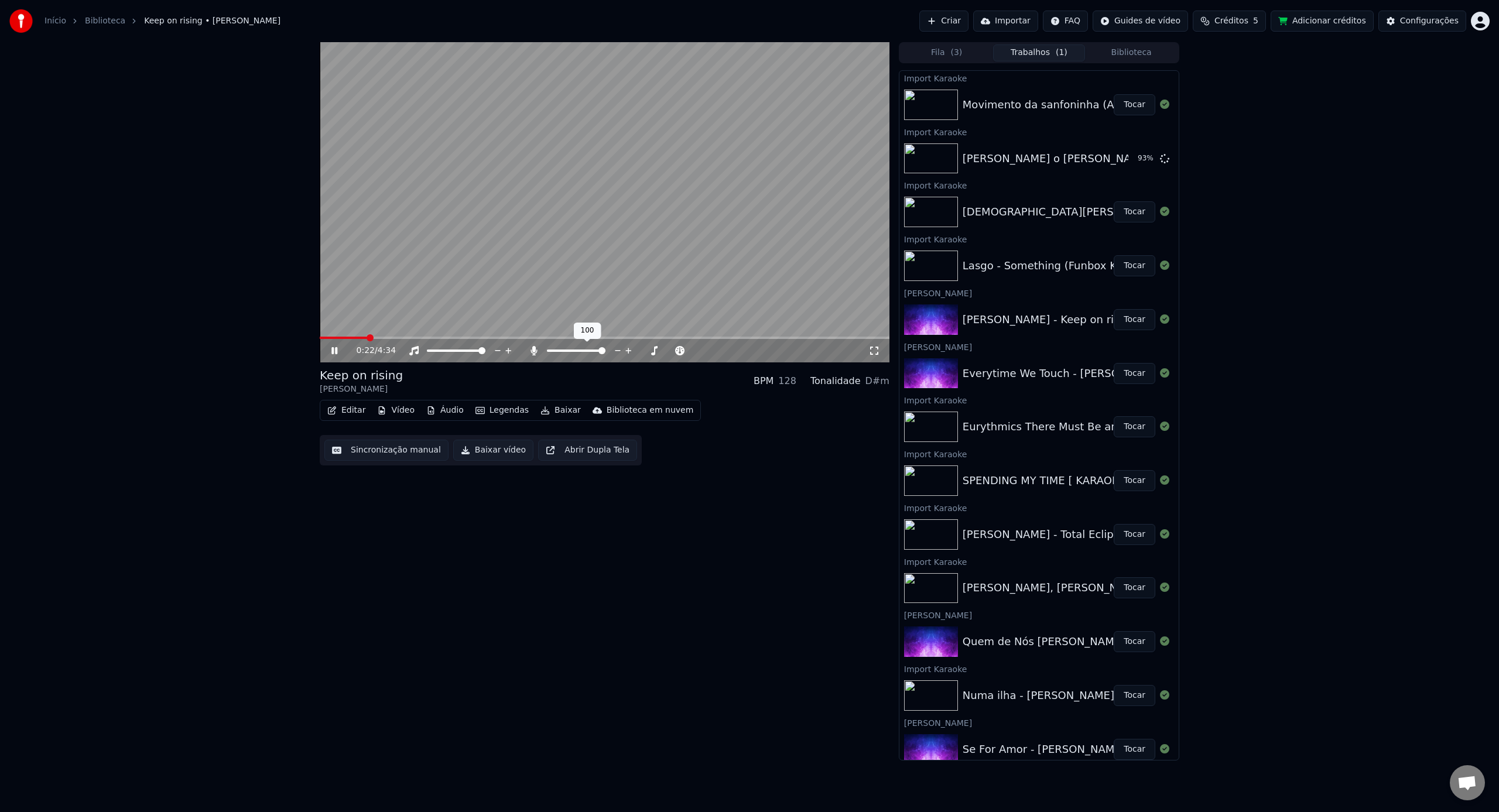
click at [528, 351] on icon at bounding box center [534, 351] width 12 height 10
click at [329, 349] on icon at bounding box center [342, 351] width 27 height 10
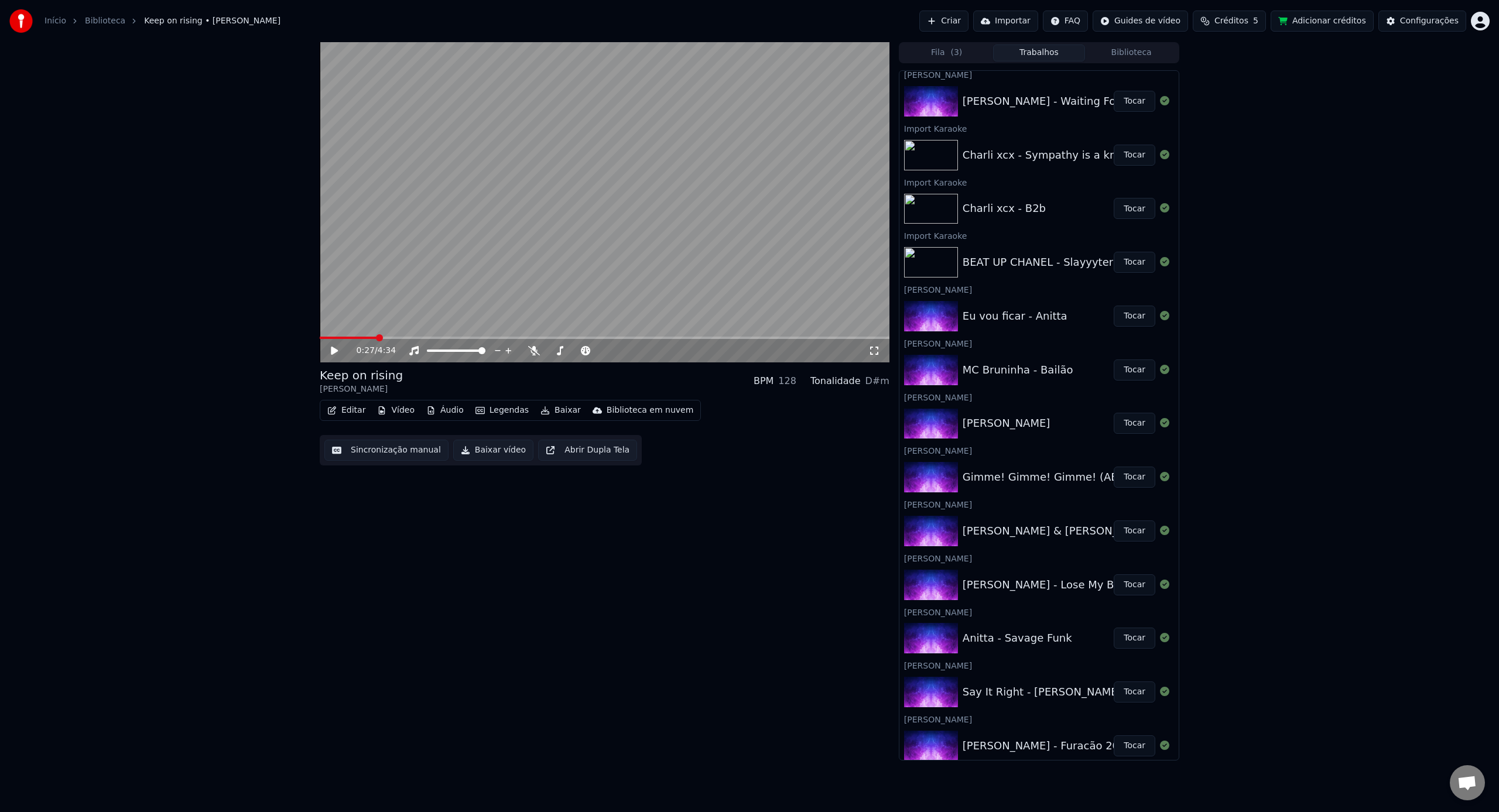
scroll to position [1005, 0]
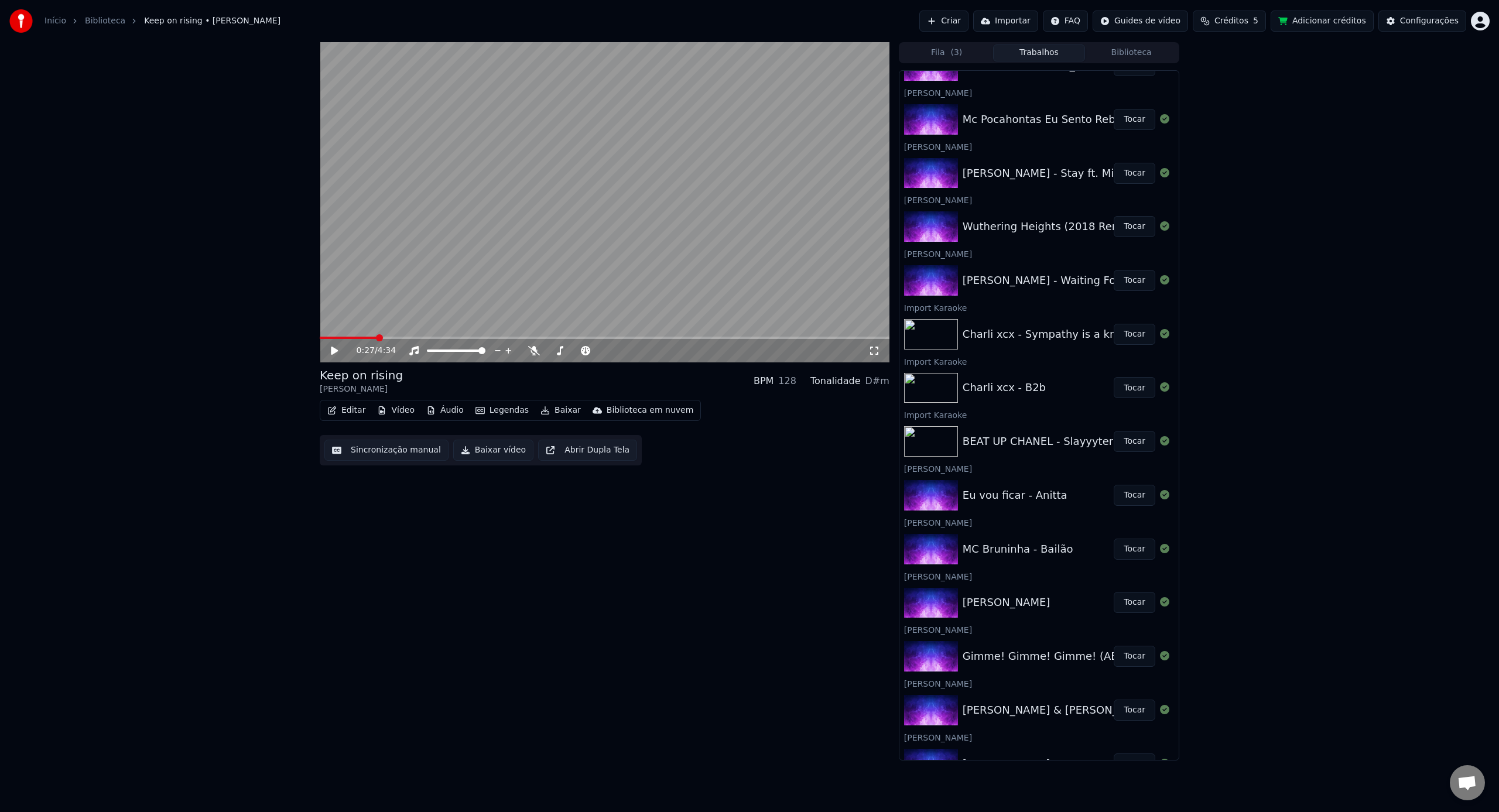
click at [1144, 50] on button "Biblioteca" at bounding box center [1132, 53] width 93 height 17
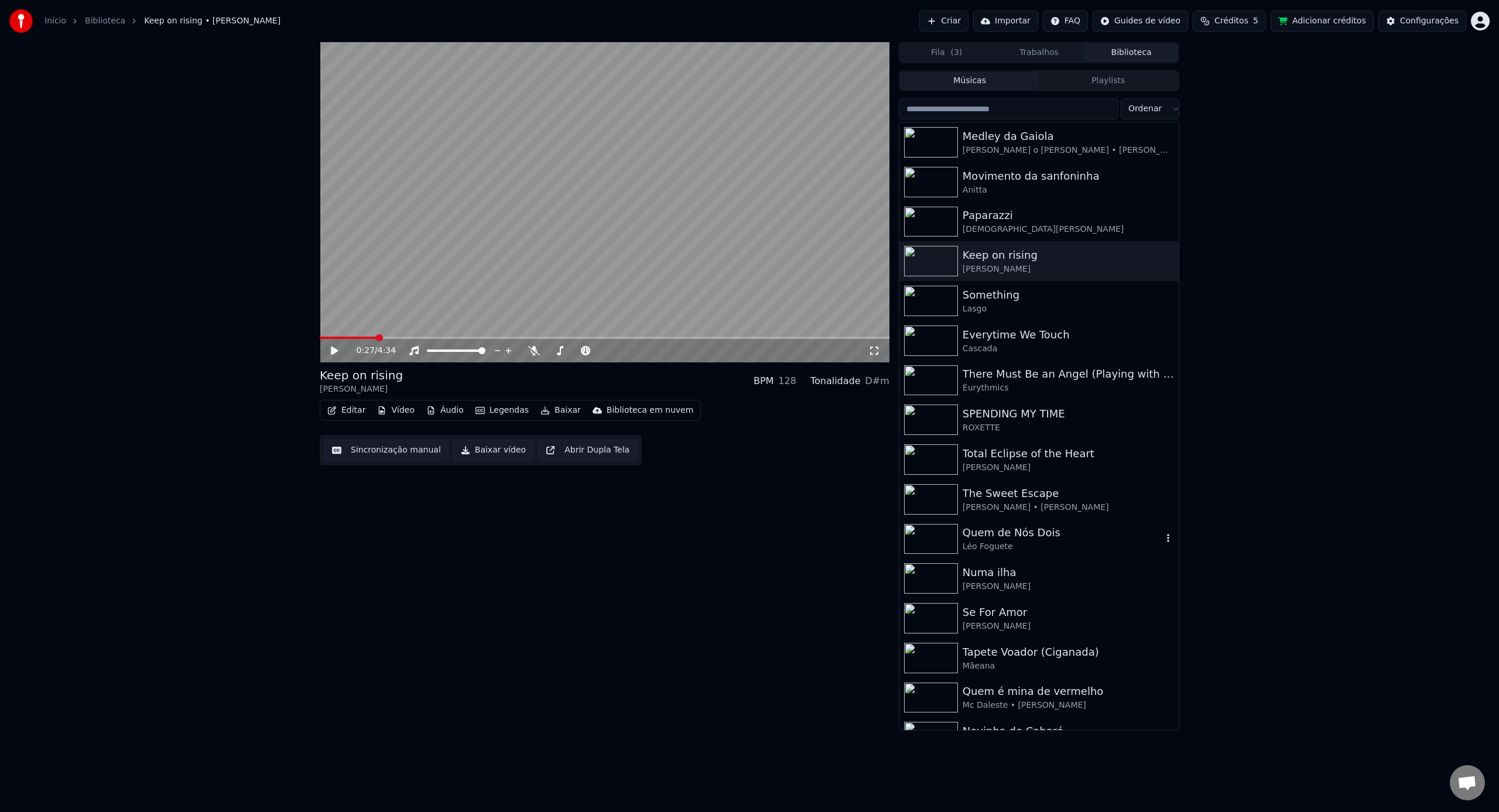
scroll to position [2254, 0]
